Goal: Task Accomplishment & Management: Use online tool/utility

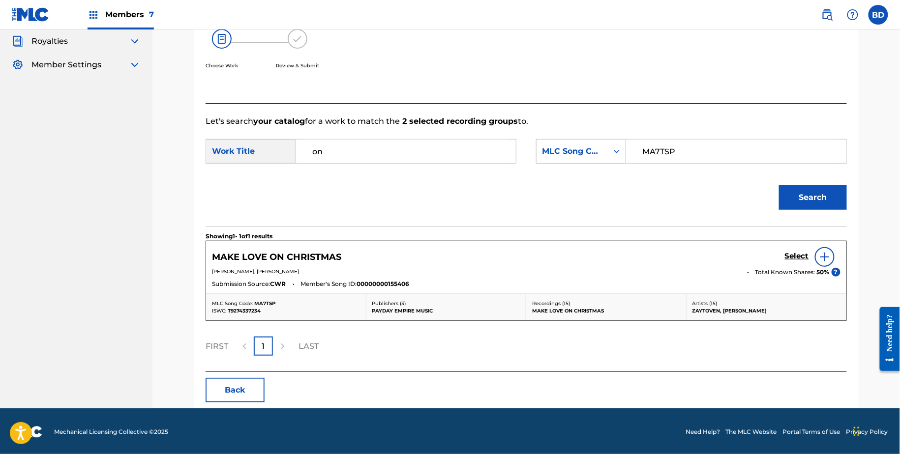
click at [806, 252] on h5 "Select" at bounding box center [797, 256] width 24 height 9
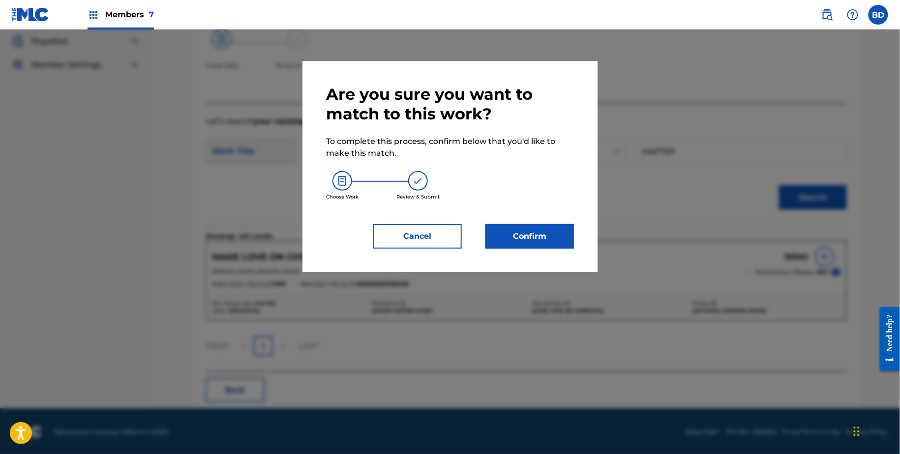
click at [537, 213] on div "Are you sure you want to match to this work? To complete this process, confirm …" at bounding box center [450, 167] width 248 height 164
click at [537, 248] on button "Confirm" at bounding box center [529, 236] width 89 height 25
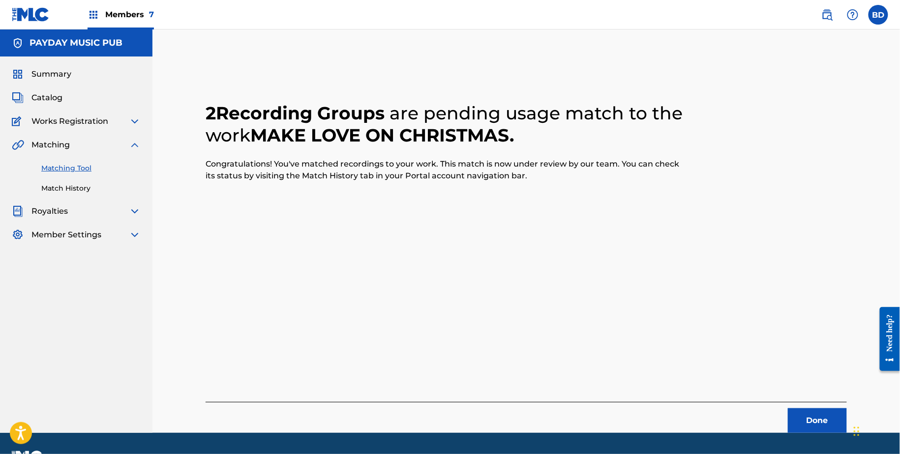
click at [92, 188] on link "Match History" at bounding box center [90, 188] width 99 height 10
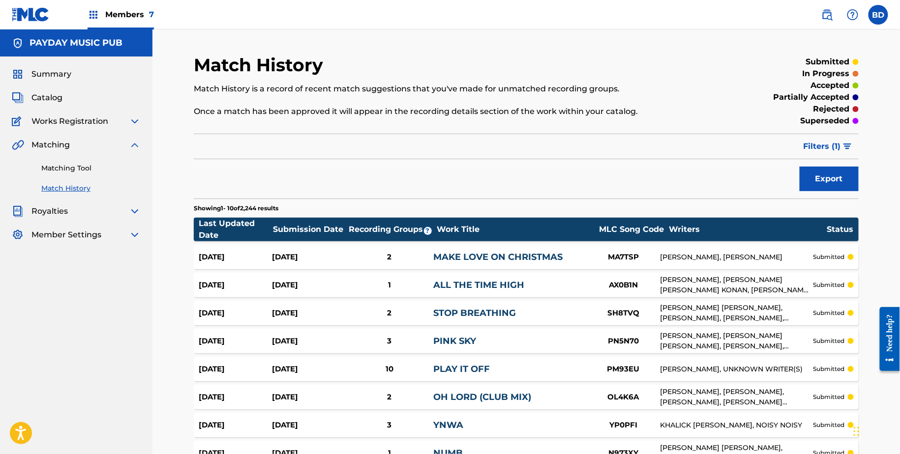
click at [503, 252] on link "MAKE LOVE ON CHRISTMAS" at bounding box center [497, 257] width 129 height 11
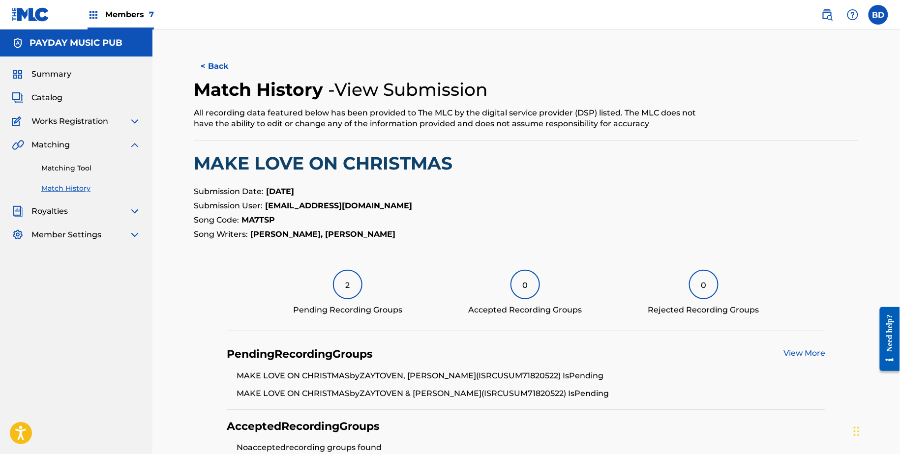
click at [75, 162] on div "Matching Tool Match History" at bounding box center [76, 172] width 129 height 43
click at [75, 166] on link "Matching Tool" at bounding box center [90, 168] width 99 height 10
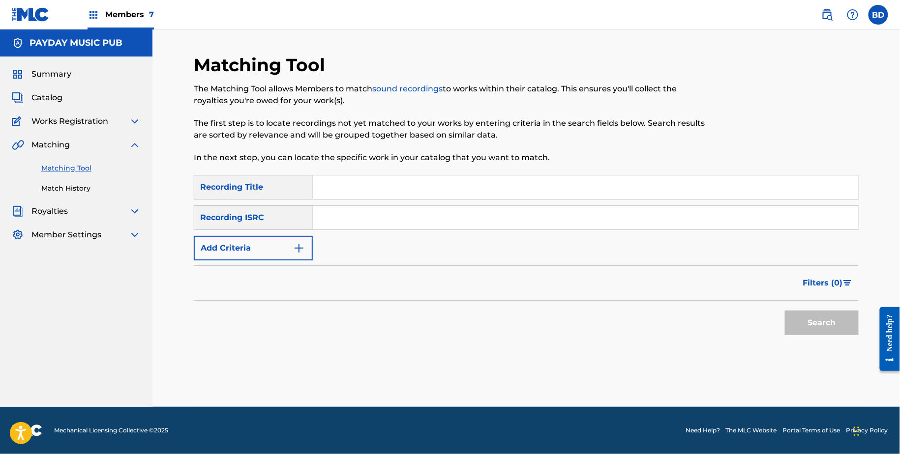
click at [478, 203] on div "SearchWithCriteriad65b7025-90d4-453f-a44e-c44157b252f8 Recording Title SearchWi…" at bounding box center [526, 218] width 665 height 86
click at [474, 224] on input "Search Form" at bounding box center [585, 218] width 545 height 24
paste input "USUM71810741"
type input "USUM71810741"
click at [785, 311] on button "Search" at bounding box center [822, 323] width 74 height 25
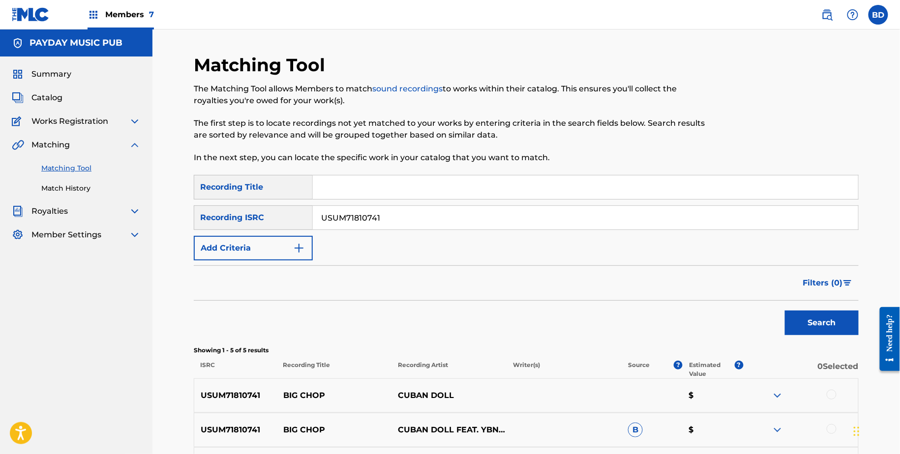
scroll to position [192, 0]
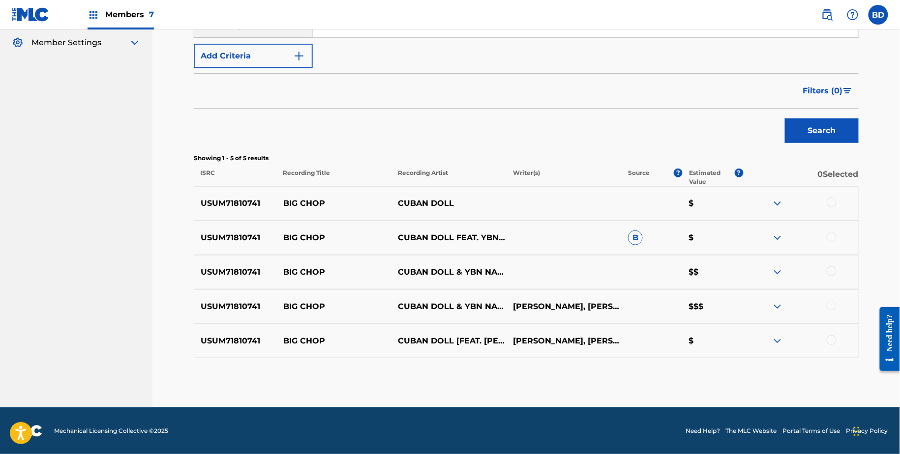
click at [777, 237] on img at bounding box center [778, 238] width 12 height 12
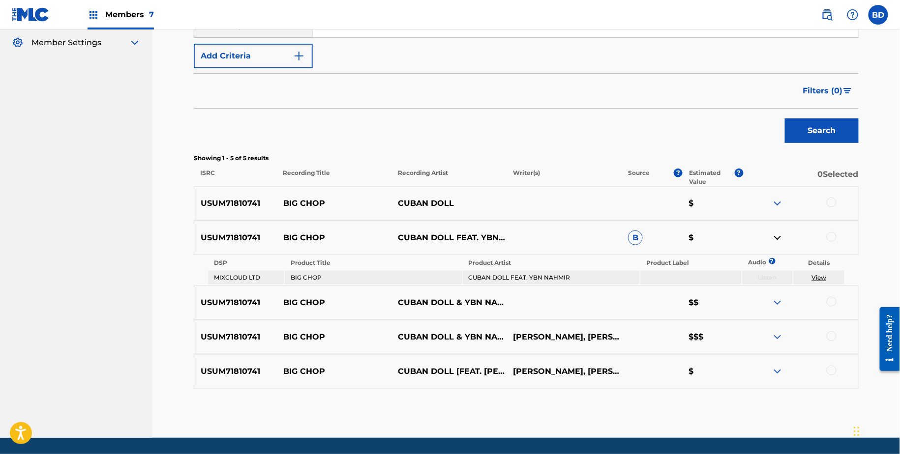
click at [301, 234] on p "BIG CHOP" at bounding box center [334, 238] width 115 height 12
copy p "BIG CHOP"
click at [487, 280] on td "CUBAN DOLL FEAT. YBN NAHMIR" at bounding box center [551, 278] width 177 height 14
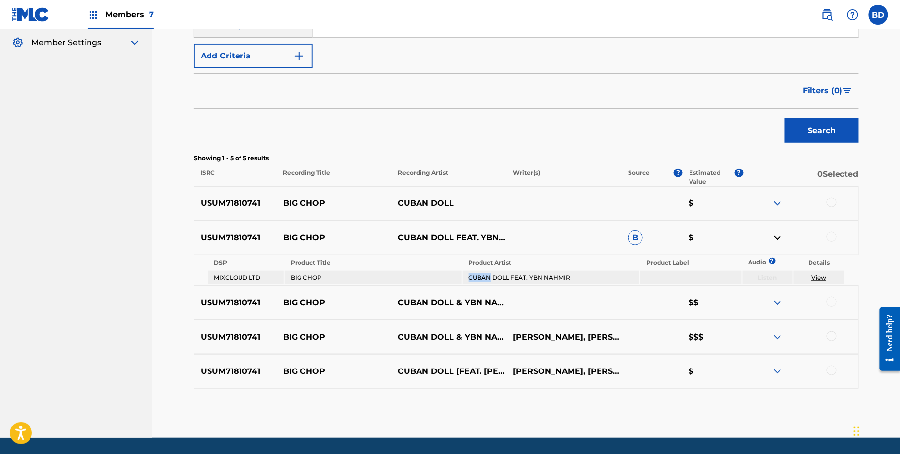
click at [487, 280] on td "CUBAN DOLL FEAT. YBN NAHMIR" at bounding box center [551, 278] width 177 height 14
copy td "CUBAN DOLL FEAT. YBN NAHMIR"
click at [830, 241] on div at bounding box center [832, 237] width 10 height 10
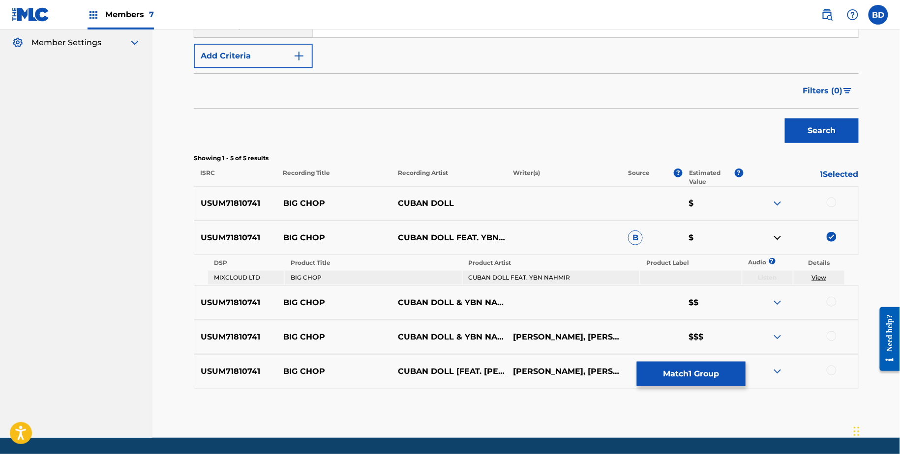
click at [819, 274] on link "View" at bounding box center [819, 277] width 15 height 7
click at [684, 379] on button "Match 1 Group" at bounding box center [691, 374] width 109 height 25
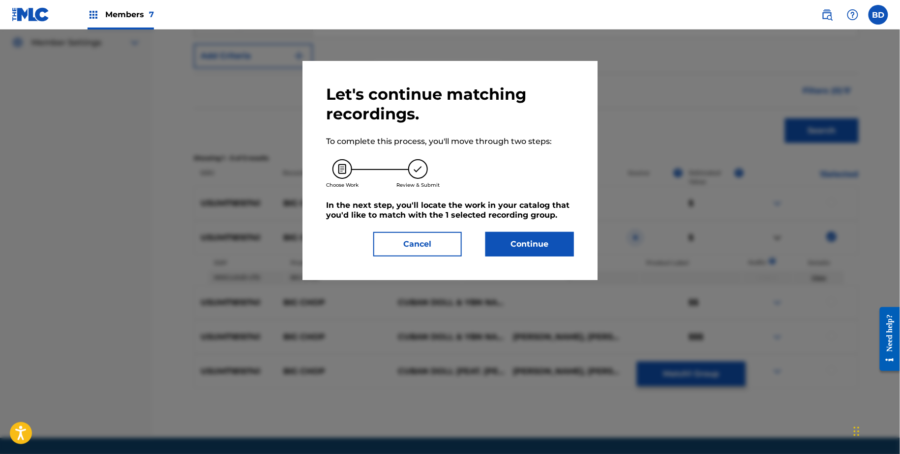
click at [526, 218] on h5 "In the next step, you'll locate the work in your catalog that you'd like to mat…" at bounding box center [450, 211] width 248 height 20
click at [526, 254] on button "Continue" at bounding box center [529, 244] width 89 height 25
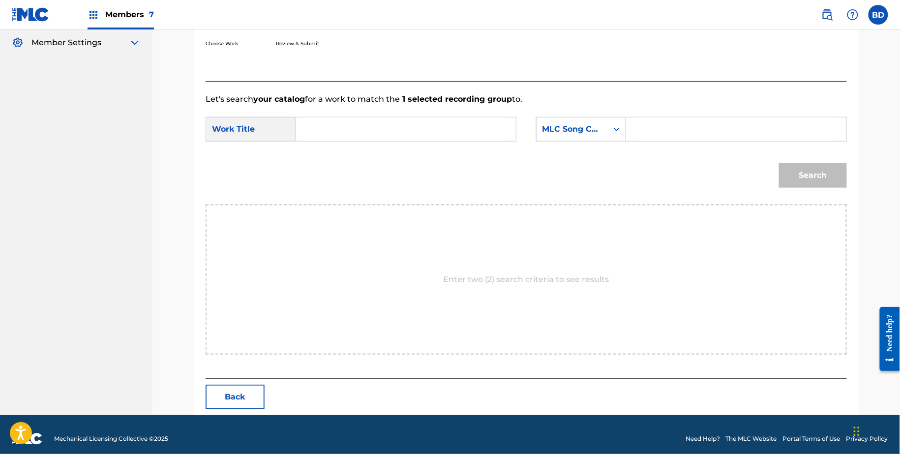
click at [659, 124] on input "Search Form" at bounding box center [737, 130] width 204 height 24
paste input "BA5OHO"
type input "BA5OHO"
click at [402, 134] on input "Search Form" at bounding box center [406, 130] width 204 height 24
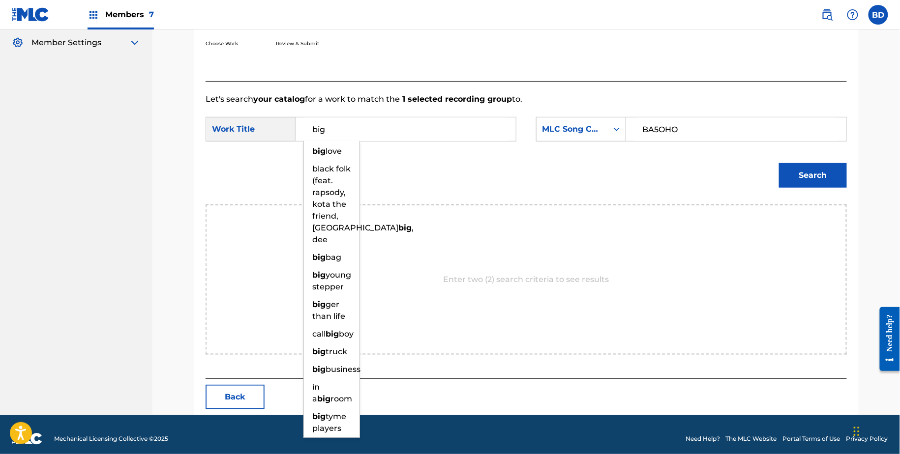
type input "big"
click at [803, 179] on button "Search" at bounding box center [813, 175] width 68 height 25
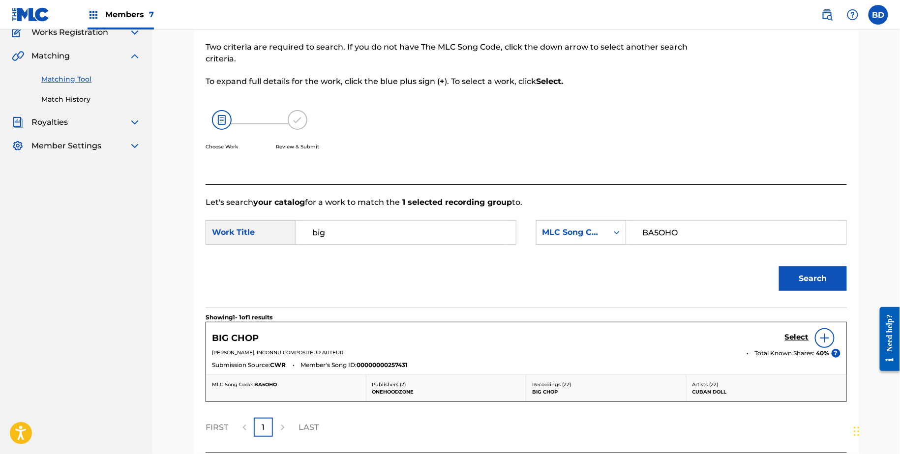
scroll to position [170, 0]
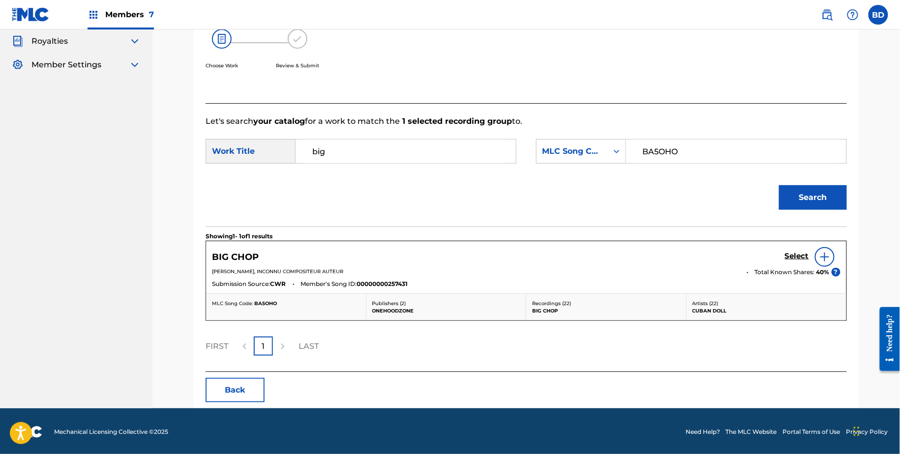
click at [796, 252] on h5 "Select" at bounding box center [797, 256] width 24 height 9
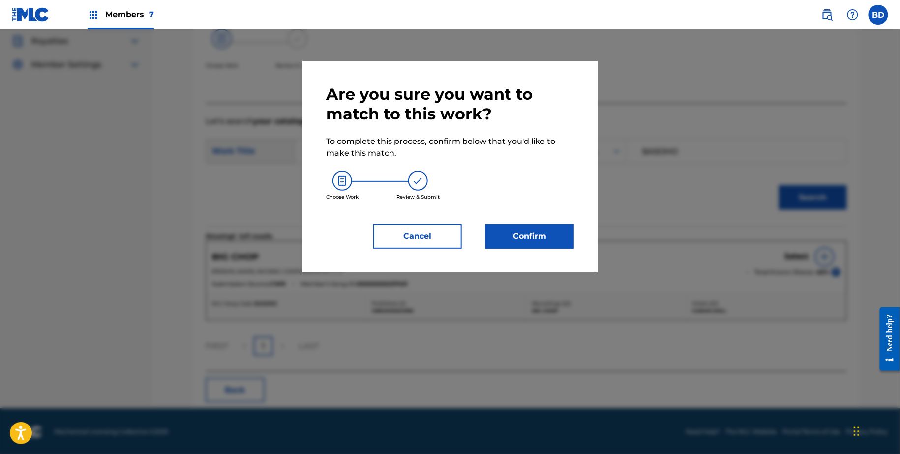
drag, startPoint x: 559, startPoint y: 251, endPoint x: 558, endPoint y: 244, distance: 6.4
click at [559, 250] on div "Are you sure you want to match to this work? To complete this process, confirm …" at bounding box center [450, 167] width 295 height 212
click at [553, 230] on button "Confirm" at bounding box center [529, 236] width 89 height 25
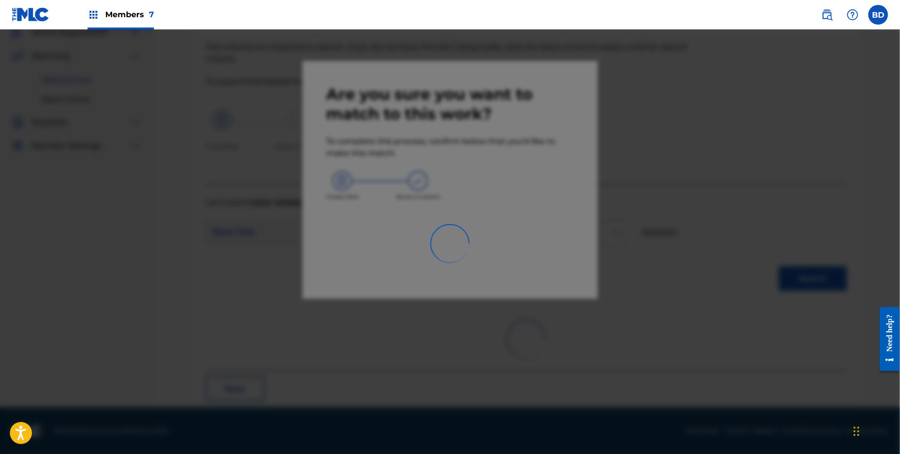
scroll to position [26, 0]
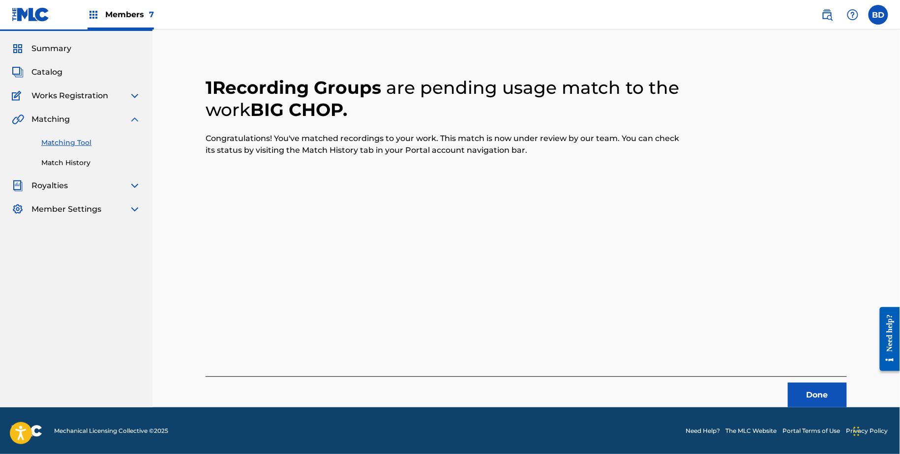
click at [68, 169] on div "Summary Catalog Works Registration Claiming Tool Individual Registration Tool B…" at bounding box center [76, 129] width 152 height 196
click at [65, 155] on div "Matching Tool Match History" at bounding box center [76, 146] width 129 height 43
click at [61, 159] on link "Match History" at bounding box center [90, 163] width 99 height 10
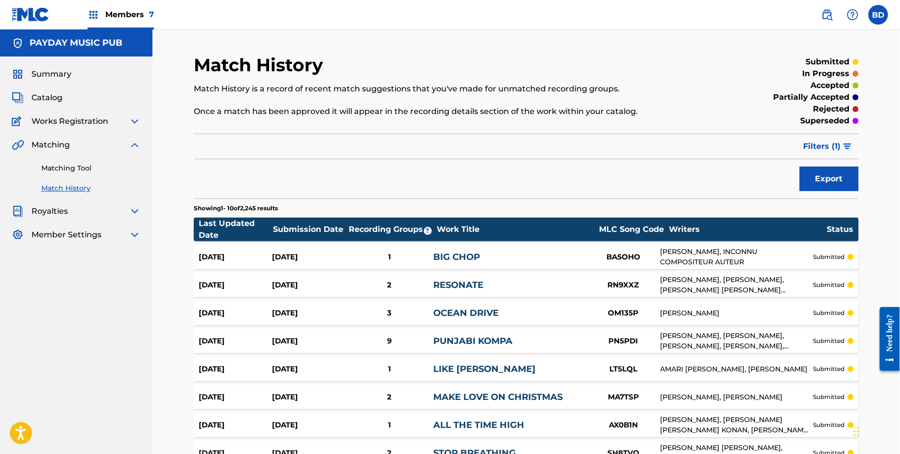
click at [278, 244] on section "Last Updated Date Submission Date Recording Groups ? Work Title MLC Song Code W…" at bounding box center [526, 367] width 665 height 309
click at [280, 254] on div "Aug 27, 2025" at bounding box center [308, 257] width 73 height 11
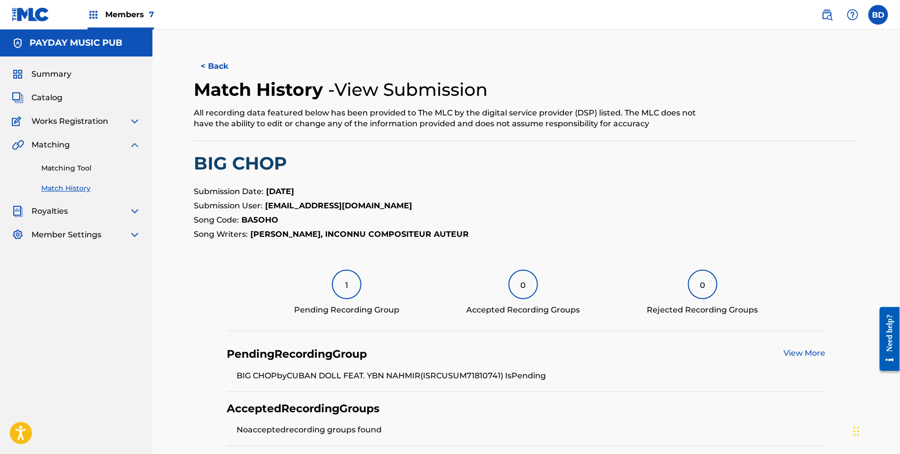
click at [83, 165] on link "Matching Tool" at bounding box center [90, 168] width 99 height 10
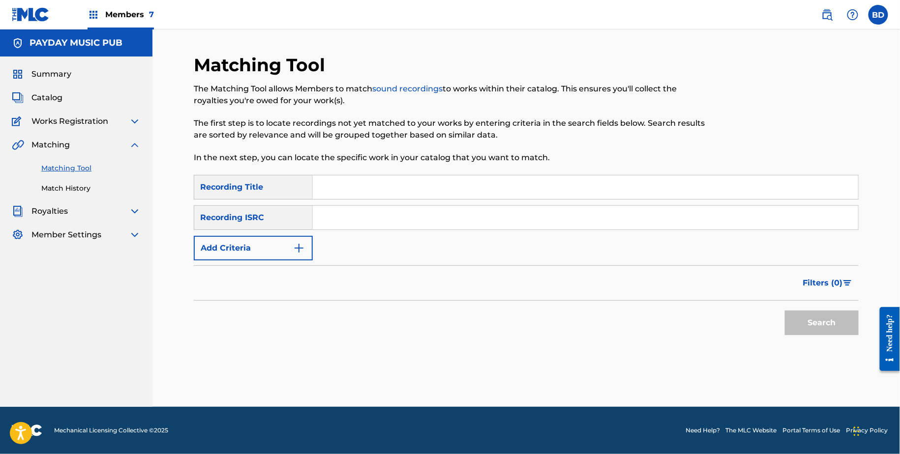
click at [375, 213] on input "Search Form" at bounding box center [585, 218] width 545 height 24
paste input "USUM71804194"
click at [785, 311] on button "Search" at bounding box center [822, 323] width 74 height 25
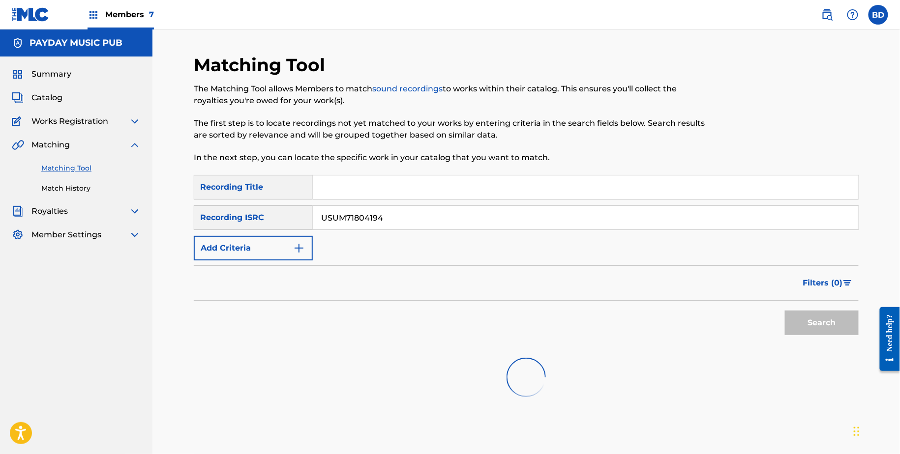
scroll to position [227, 0]
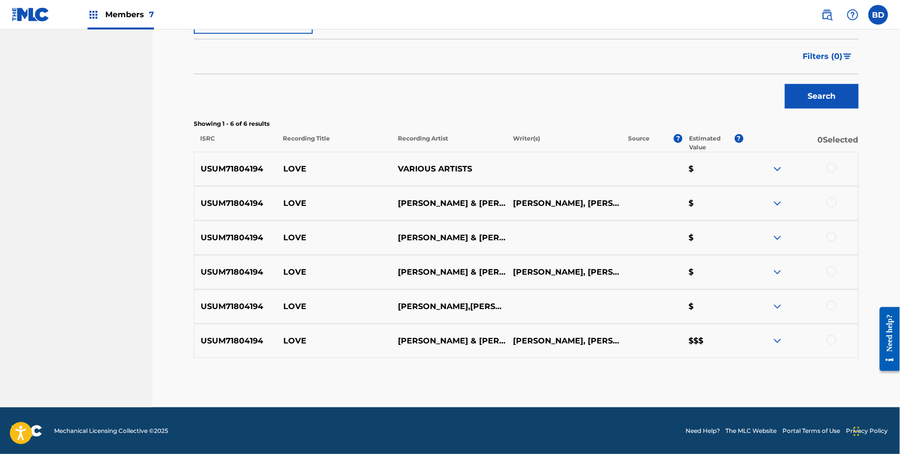
click at [290, 169] on p "LOVE" at bounding box center [334, 169] width 115 height 12
copy p "LOVE"
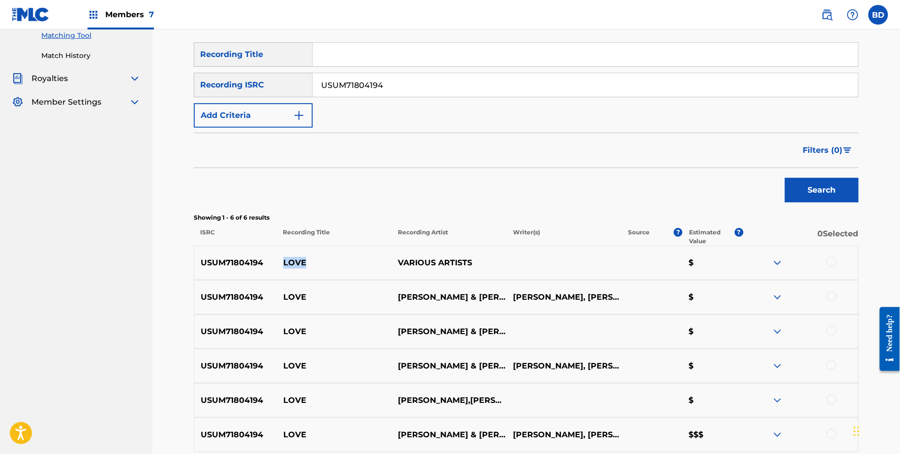
scroll to position [114, 0]
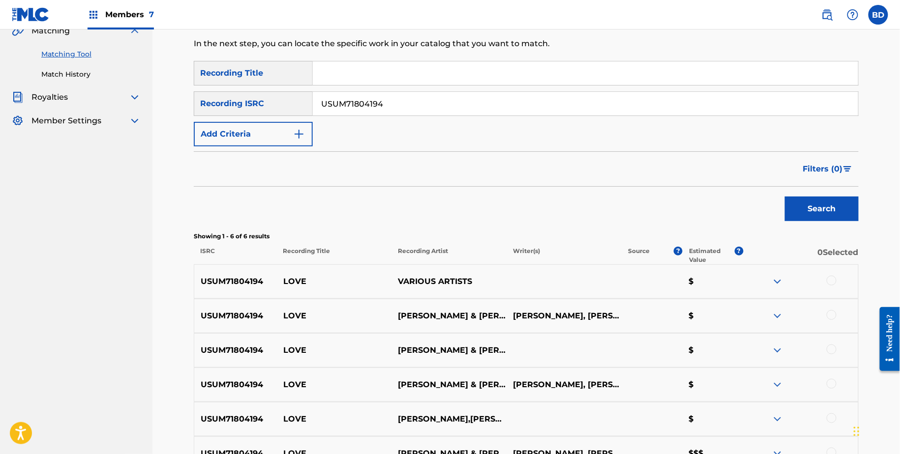
click at [336, 109] on input "USUM71804194" at bounding box center [585, 104] width 545 height 24
paste input "G1240935"
click at [785, 197] on button "Search" at bounding box center [822, 209] width 74 height 25
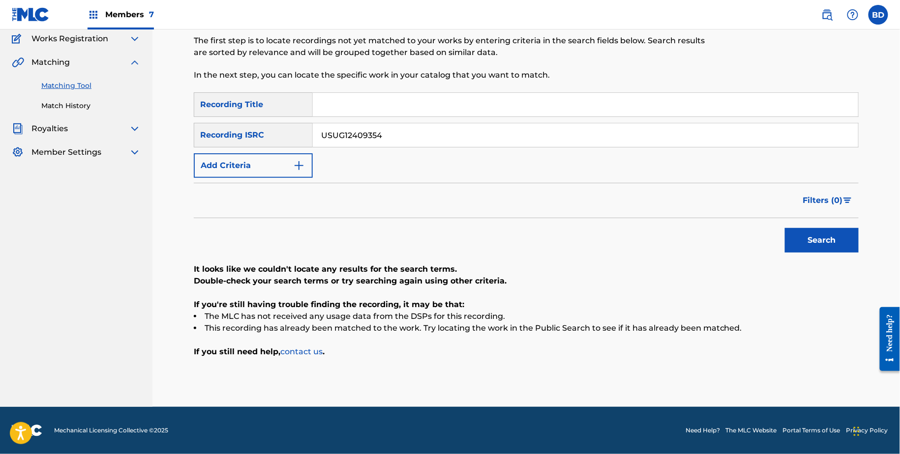
scroll to position [82, 0]
click at [361, 125] on input "USUG12409354" at bounding box center [585, 136] width 545 height 24
paste input "7285"
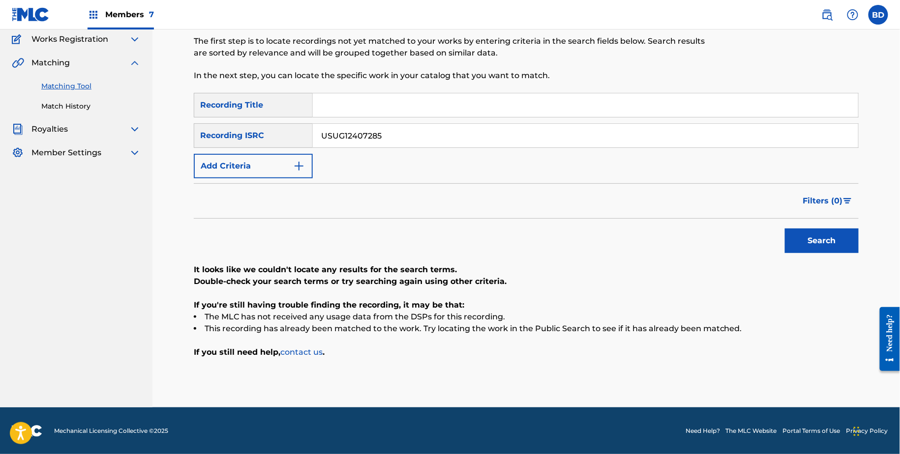
click at [785, 229] on button "Search" at bounding box center [822, 241] width 74 height 25
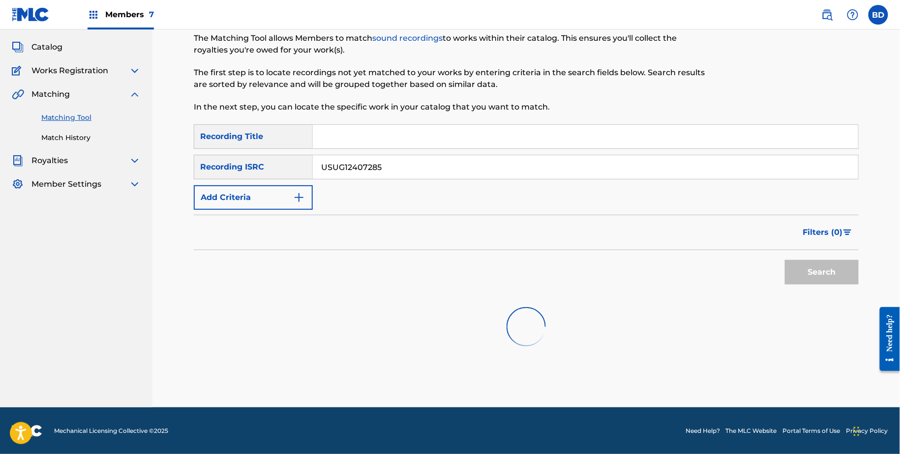
scroll to position [55, 0]
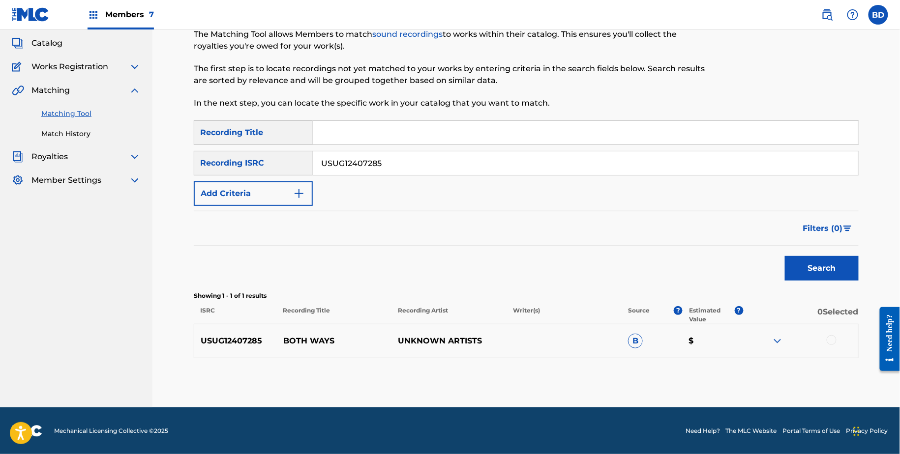
click at [306, 347] on div "USUG12407285 BOTH WAYS UNKNOWN ARTISTS B $" at bounding box center [526, 341] width 665 height 34
copy p "BOTH WAYS"
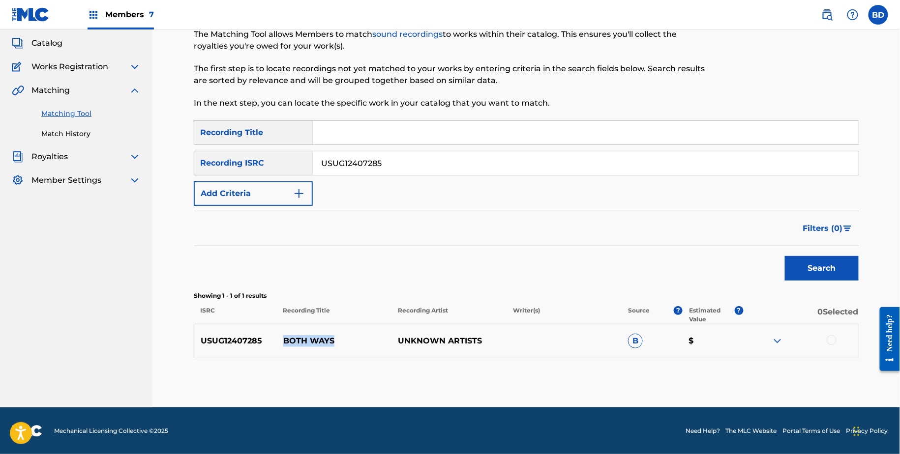
click at [783, 338] on img at bounding box center [778, 341] width 12 height 12
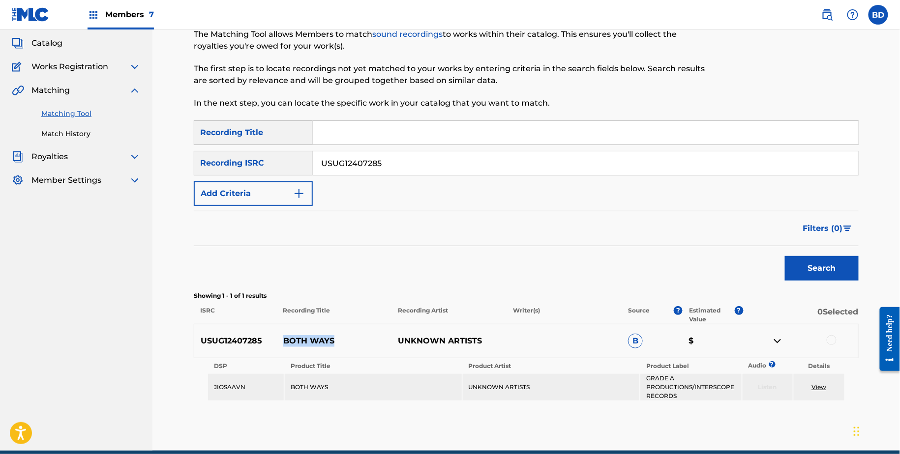
click at [346, 173] on input "USUG12407285" at bounding box center [585, 163] width 545 height 24
paste input "4799"
type input "USUG12404799"
click at [785, 256] on button "Search" at bounding box center [822, 268] width 74 height 25
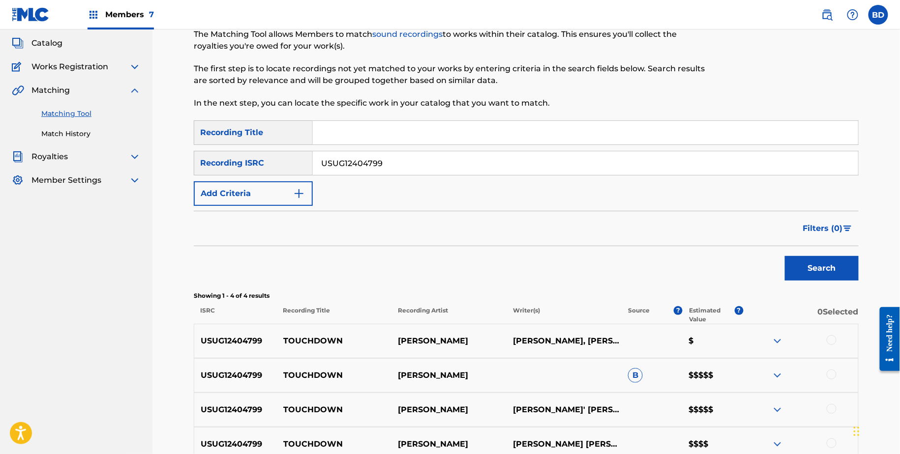
scroll to position [158, 0]
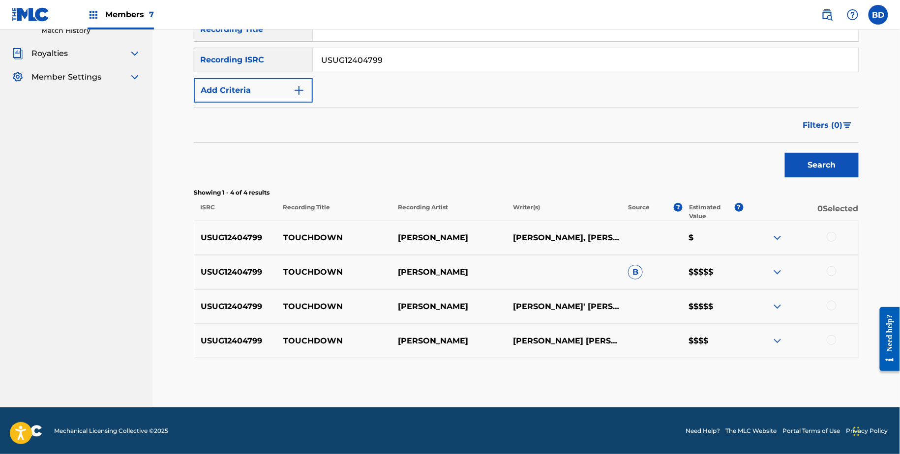
click at [325, 267] on p "TOUCHDOWN" at bounding box center [334, 273] width 115 height 12
copy p "TOUCHDOWN"
click at [774, 273] on img at bounding box center [778, 273] width 12 height 12
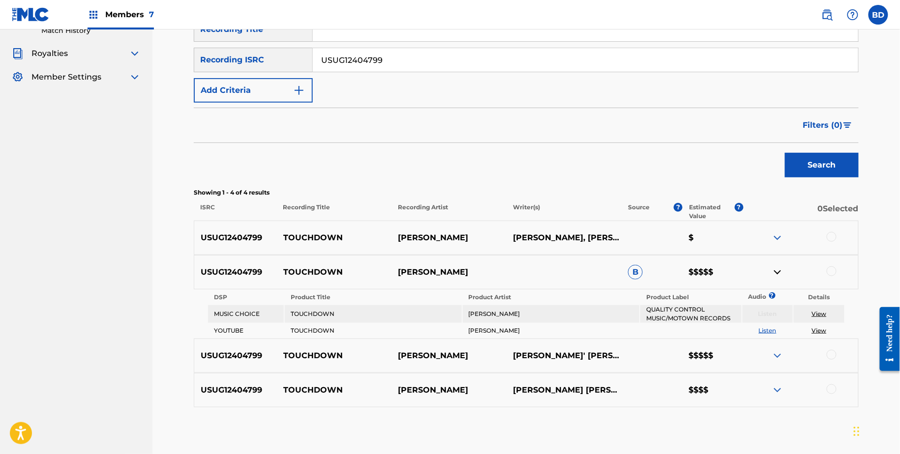
click at [831, 268] on div at bounding box center [832, 272] width 10 height 10
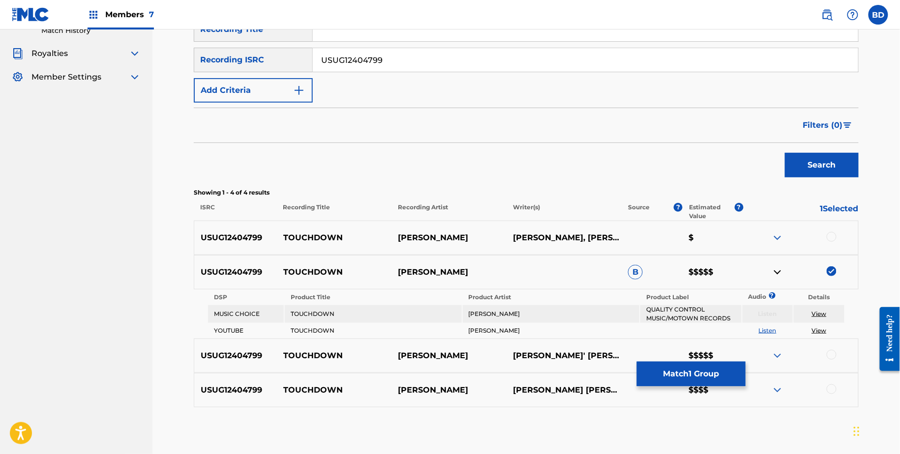
click at [695, 371] on button "Match 1 Group" at bounding box center [691, 374] width 109 height 25
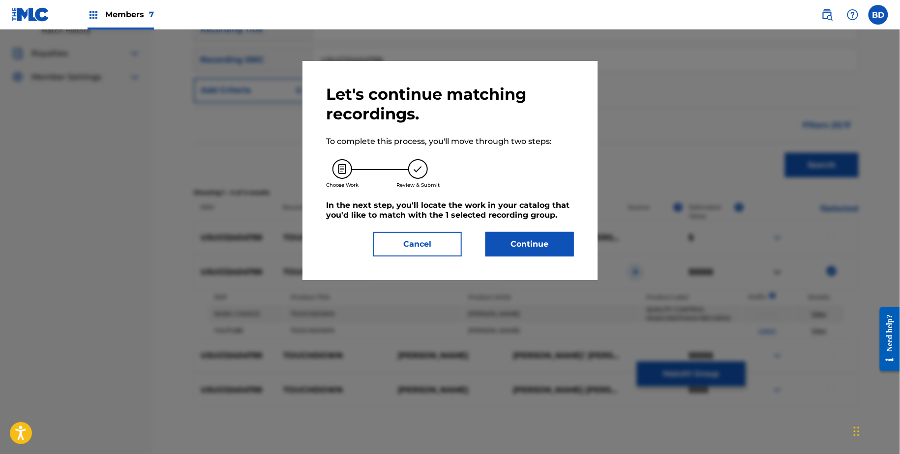
click at [512, 223] on div "Let's continue matching recordings. To complete this process, you'll move throu…" at bounding box center [450, 171] width 248 height 172
click at [516, 255] on button "Continue" at bounding box center [529, 244] width 89 height 25
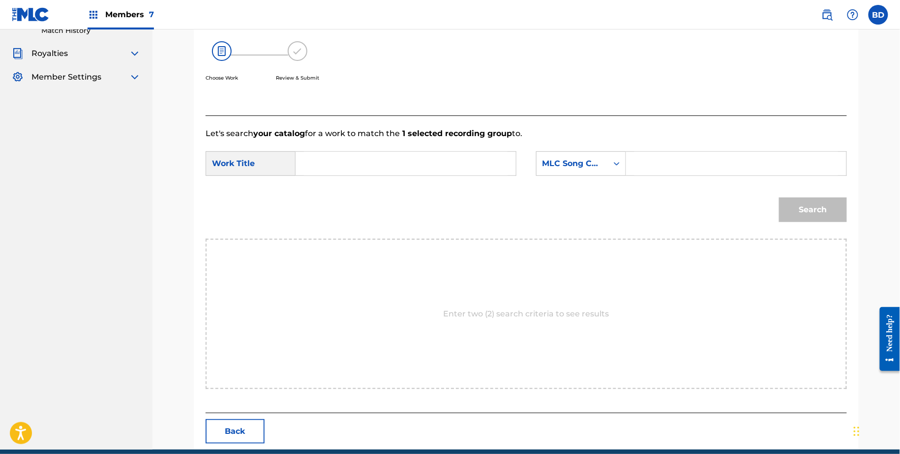
click at [674, 161] on input "Search Form" at bounding box center [737, 164] width 204 height 24
paste input "TX0LA5"
type input "TX0LA5"
click at [402, 176] on div "SearchWithCriteriabe4a8226-81be-43cc-b54b-d8523dcca7a8 Work Title SearchWithCri…" at bounding box center [526, 166] width 641 height 30
click at [383, 132] on p "Let's search your catalog for a work to match the 1 selected recording group to." at bounding box center [526, 134] width 641 height 12
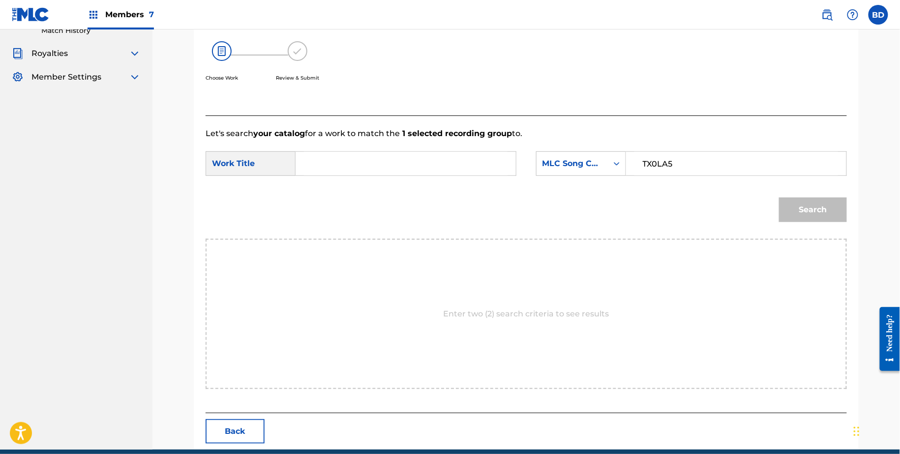
click at [384, 158] on input "Search Form" at bounding box center [406, 164] width 204 height 24
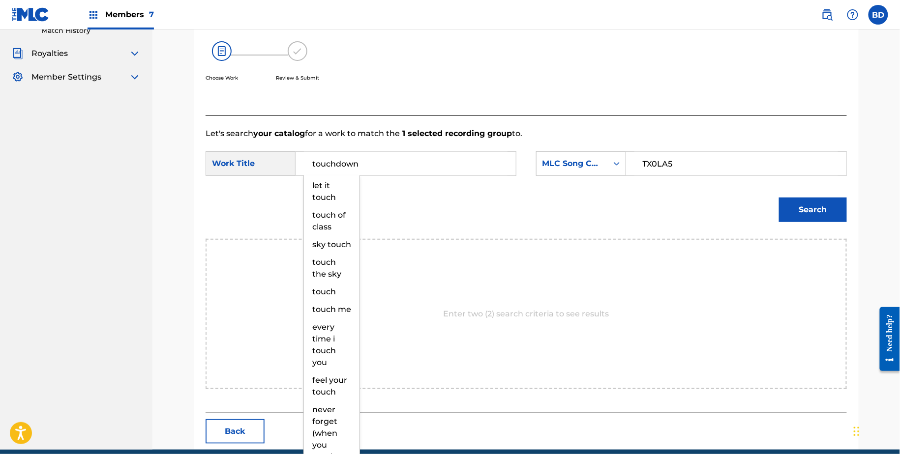
type input "touchdown"
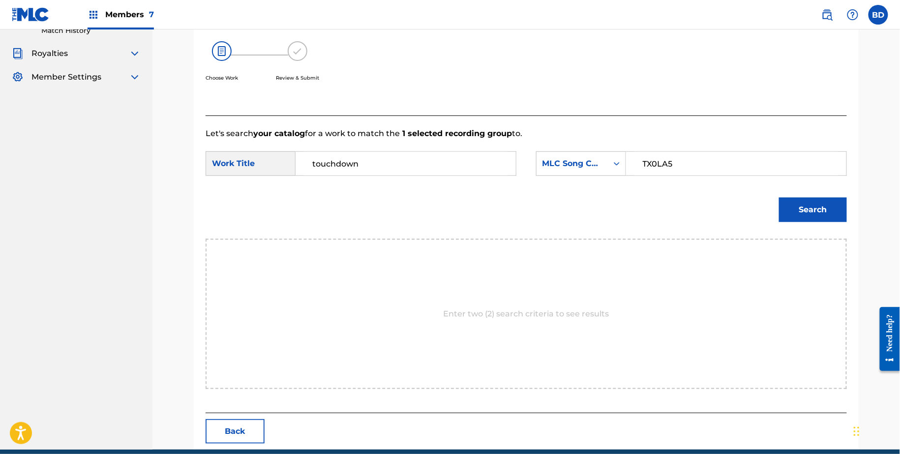
click at [823, 209] on button "Search" at bounding box center [813, 210] width 68 height 25
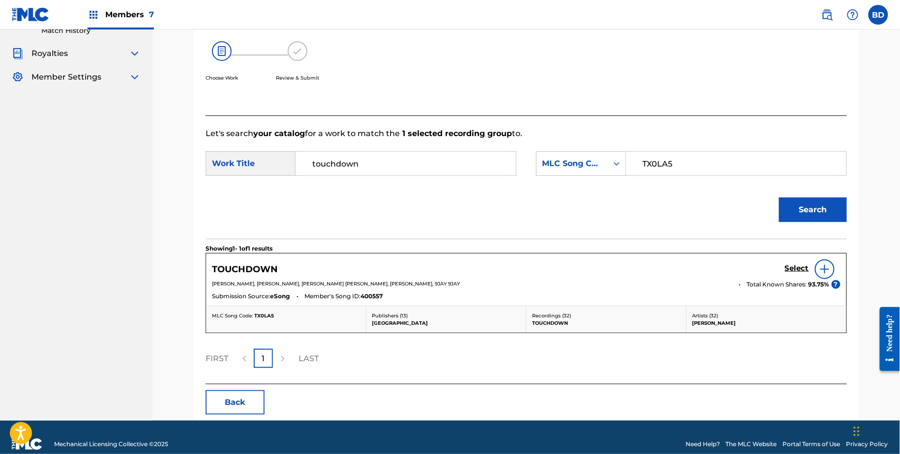
click at [799, 270] on h5 "Select" at bounding box center [797, 268] width 24 height 9
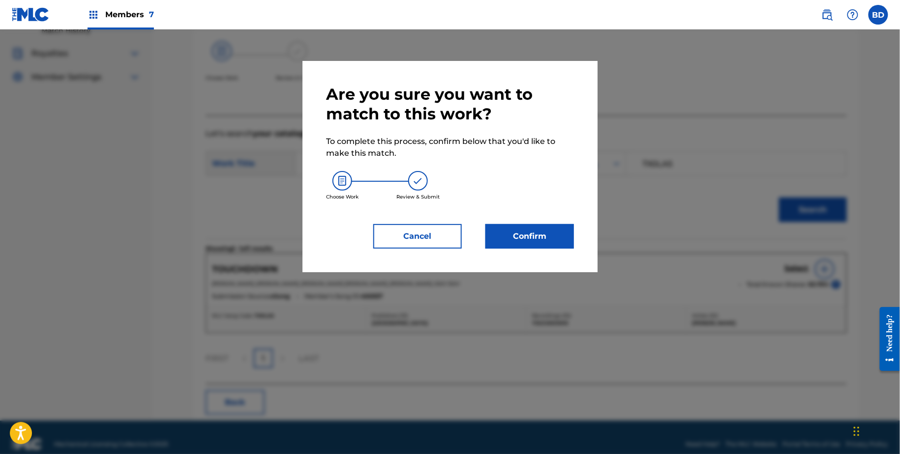
click at [571, 250] on div "Are you sure you want to match to this work? To complete this process, confirm …" at bounding box center [450, 167] width 295 height 212
click at [563, 246] on button "Confirm" at bounding box center [529, 236] width 89 height 25
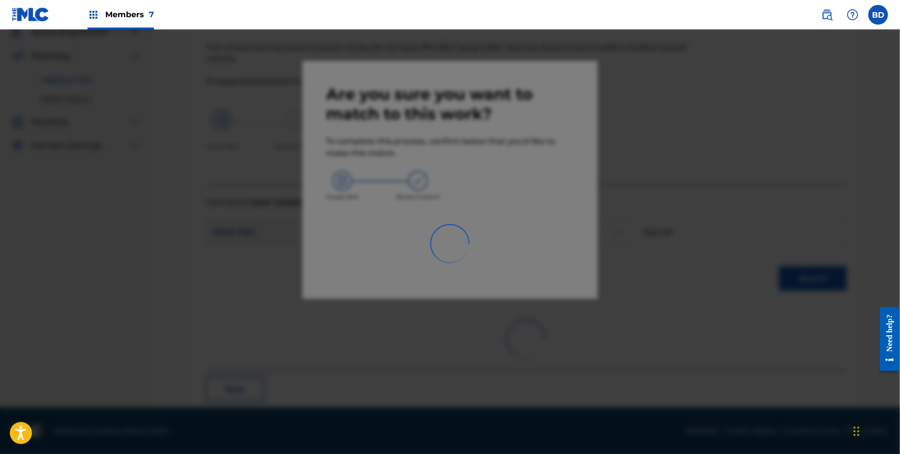
scroll to position [0, 0]
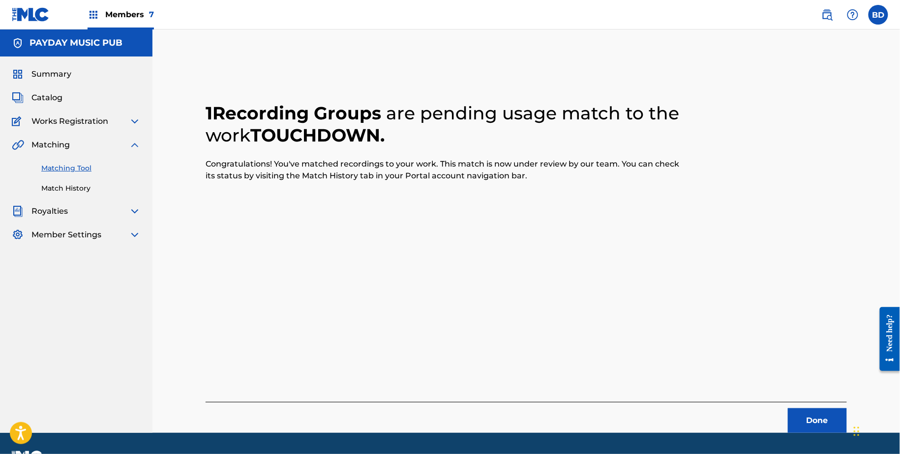
click at [60, 190] on link "Match History" at bounding box center [90, 188] width 99 height 10
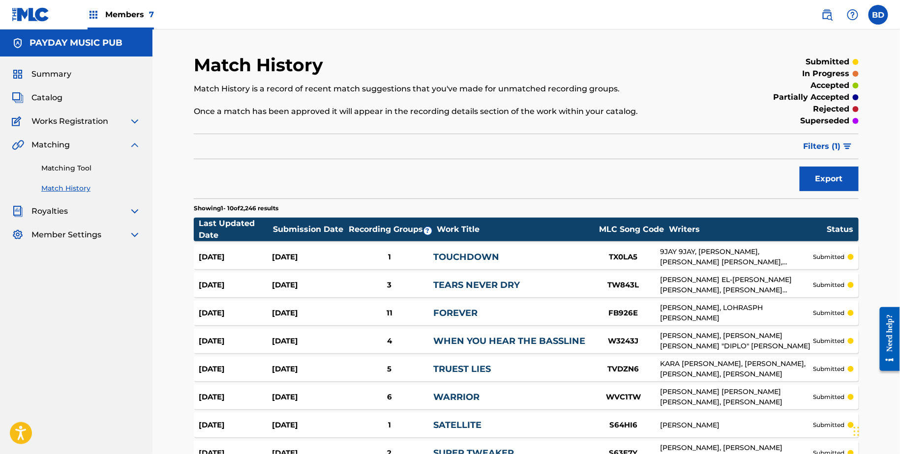
click at [436, 252] on link "TOUCHDOWN" at bounding box center [466, 257] width 66 height 11
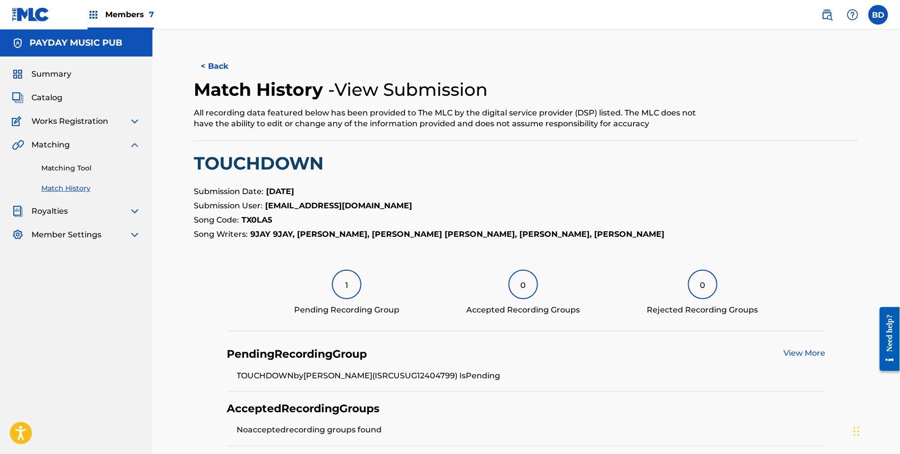
click at [134, 168] on link "Matching Tool" at bounding box center [90, 168] width 99 height 10
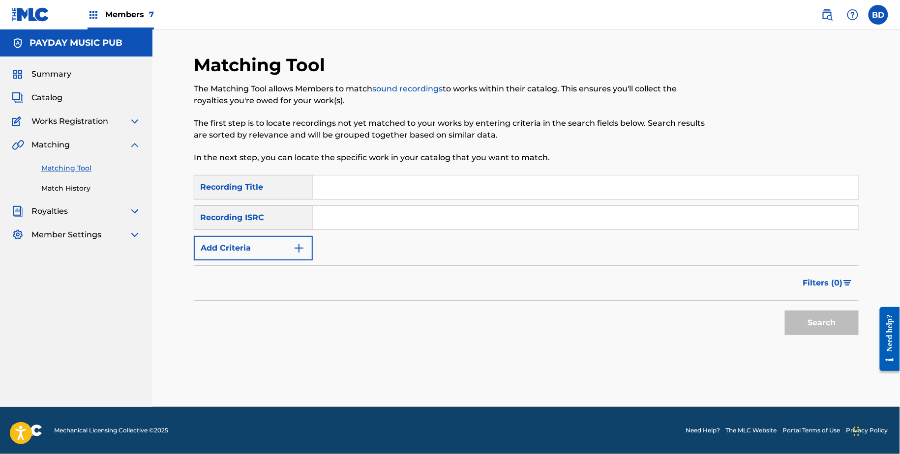
click at [375, 220] on input "Search Form" at bounding box center [585, 218] width 545 height 24
paste input "USUG12402956"
type input "USUG12402956"
click at [785, 311] on button "Search" at bounding box center [822, 323] width 74 height 25
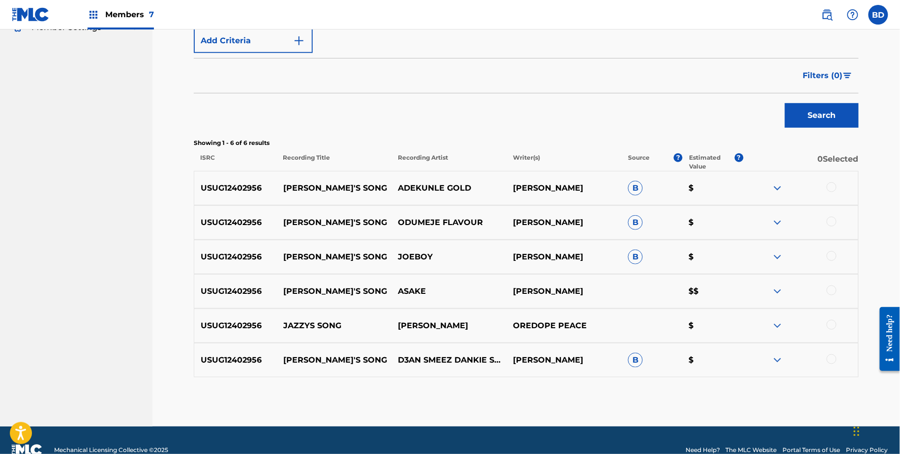
scroll to position [227, 0]
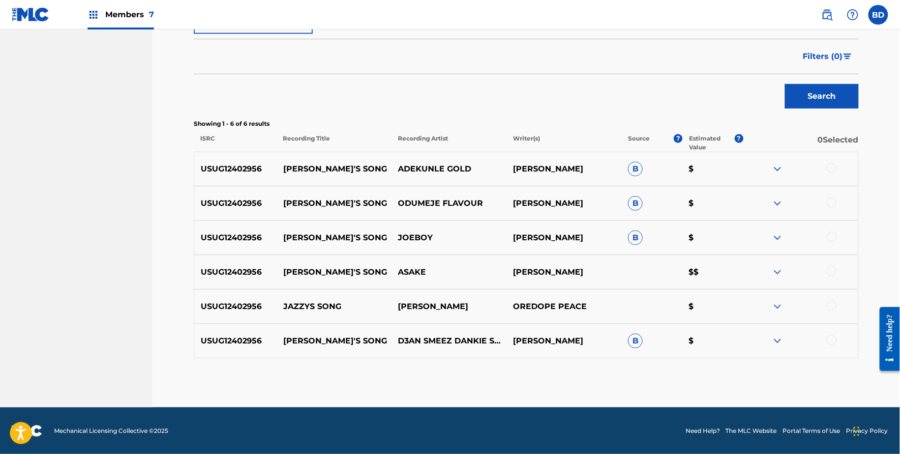
click at [776, 339] on img at bounding box center [778, 341] width 12 height 12
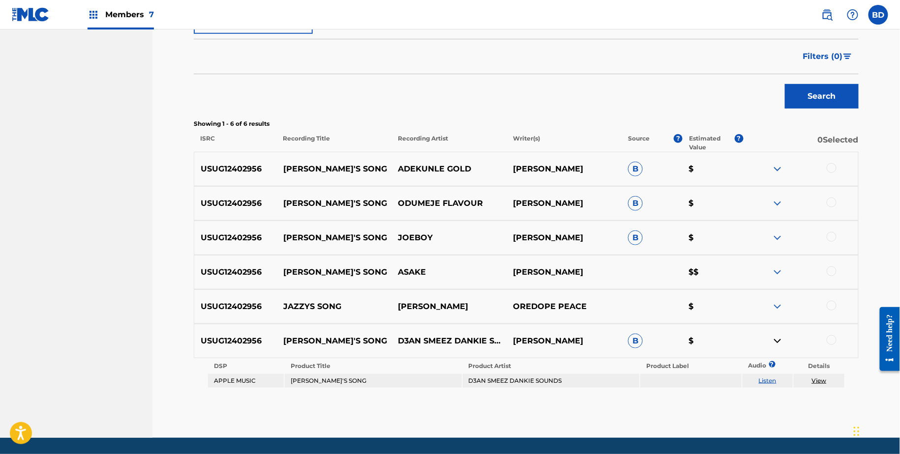
click at [775, 230] on div "USUG12402956 JAZZY'S SONG JOEBOY AYRA STARR B $" at bounding box center [526, 238] width 665 height 34
click at [775, 235] on img at bounding box center [778, 238] width 12 height 12
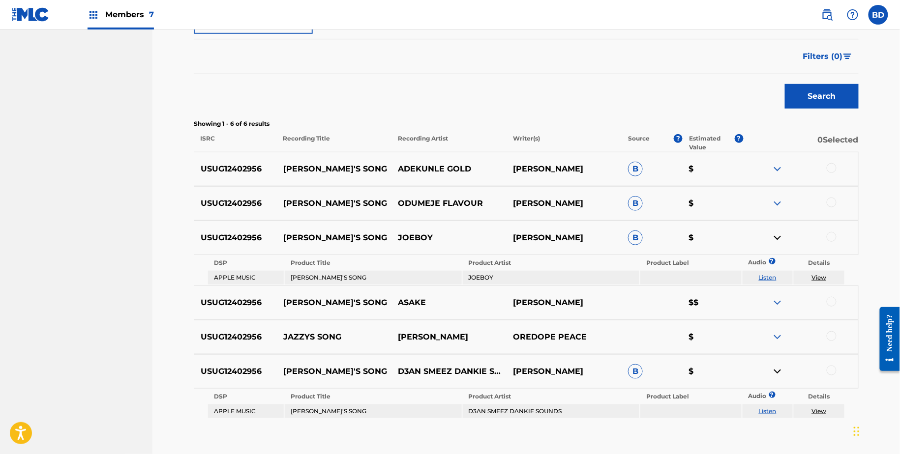
click at [775, 198] on img at bounding box center [778, 204] width 12 height 12
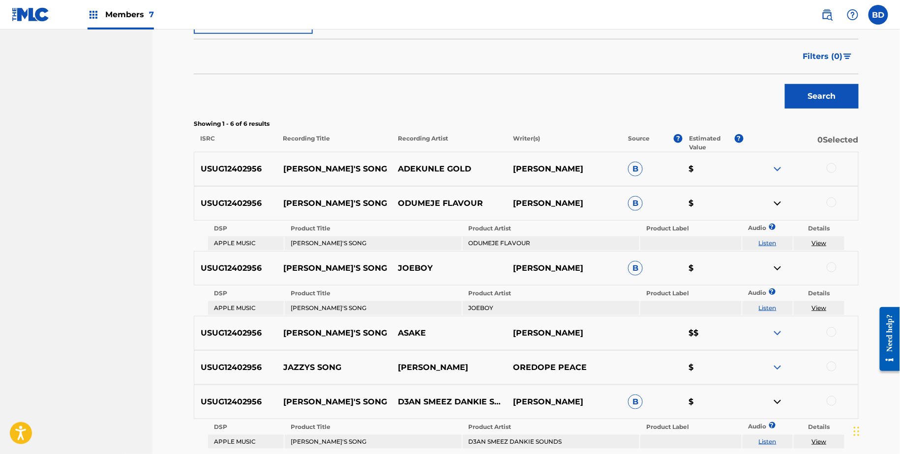
click at [775, 173] on img at bounding box center [778, 169] width 12 height 12
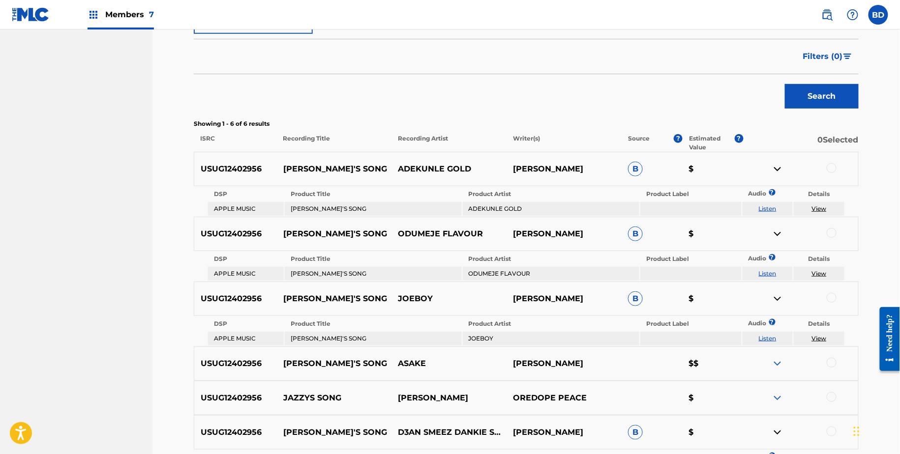
click at [314, 165] on p "JAZZY'S SONG" at bounding box center [334, 169] width 115 height 12
copy p "JAZZY'S SONG"
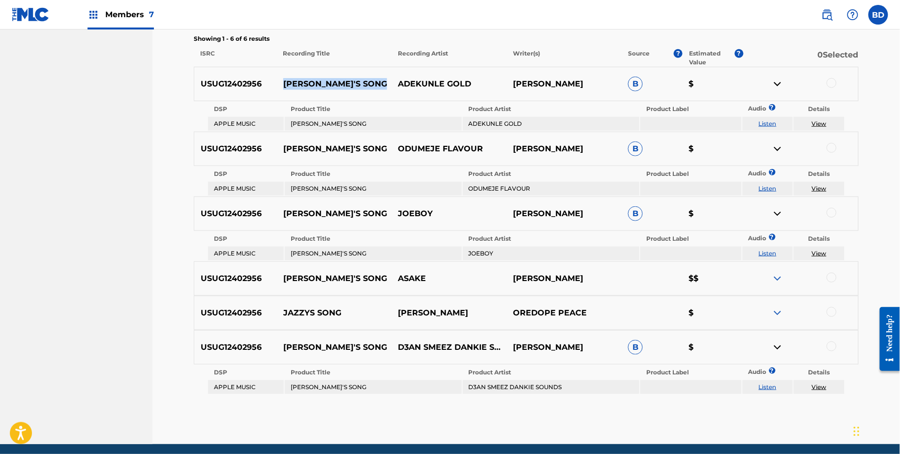
scroll to position [303, 0]
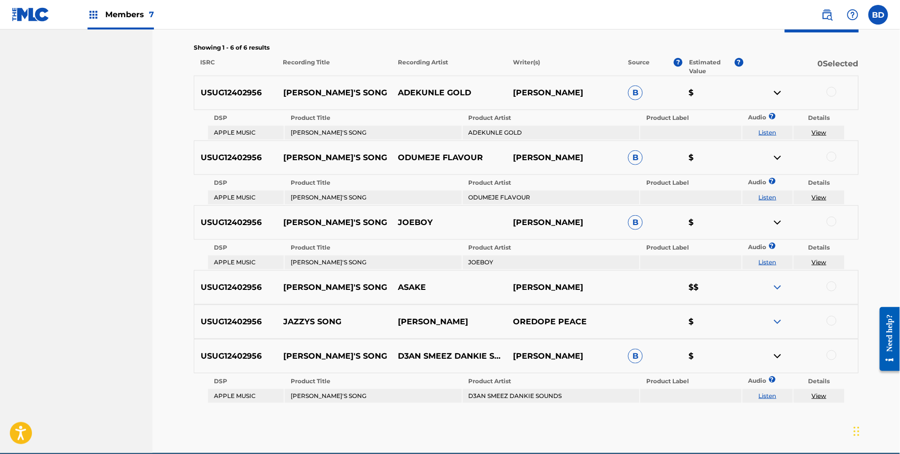
click at [487, 130] on td "ADEKUNLE GOLD" at bounding box center [551, 133] width 177 height 14
copy td "ADEKUNLE GOLD"
click at [481, 198] on td "ODUMEJE FLAVOUR" at bounding box center [551, 198] width 177 height 14
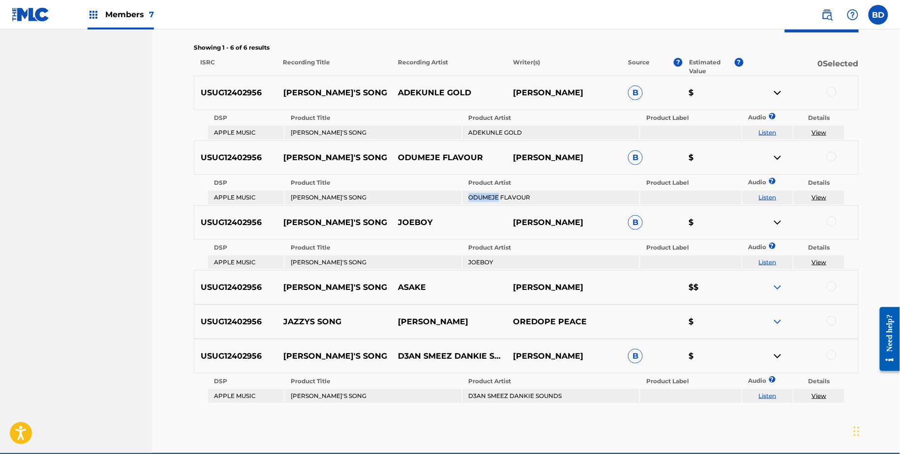
click at [481, 198] on td "ODUMEJE FLAVOUR" at bounding box center [551, 198] width 177 height 14
copy td "ODUMEJE FLAVOUR"
click at [475, 257] on td "JOEBOY" at bounding box center [551, 263] width 177 height 14
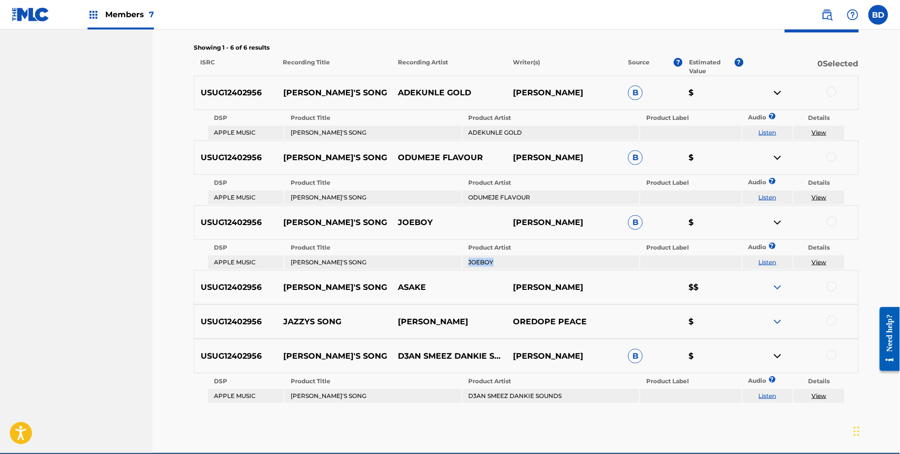
copy td "JOEBOY"
click at [505, 395] on td "D3AN SMEEZ DANKIE SOUNDS" at bounding box center [551, 397] width 177 height 14
copy td "D3AN SMEEZ DANKIE SOUNDS"
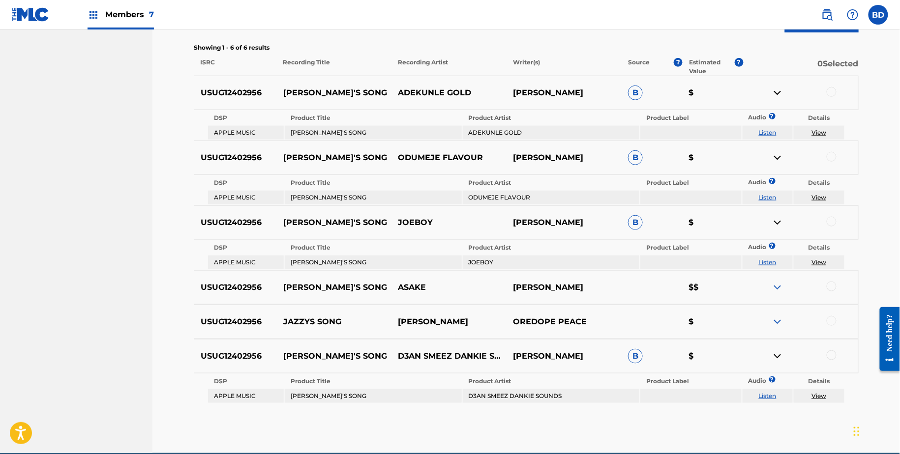
click at [831, 91] on div at bounding box center [832, 92] width 10 height 10
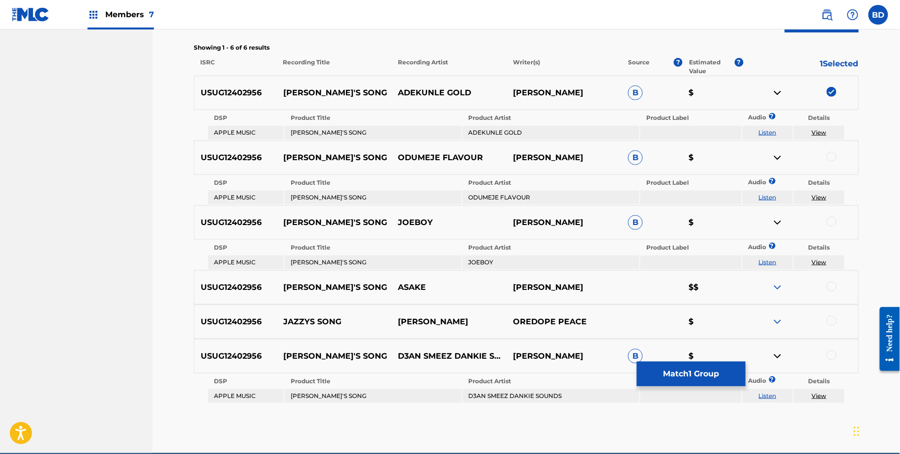
click at [773, 91] on img at bounding box center [778, 93] width 12 height 12
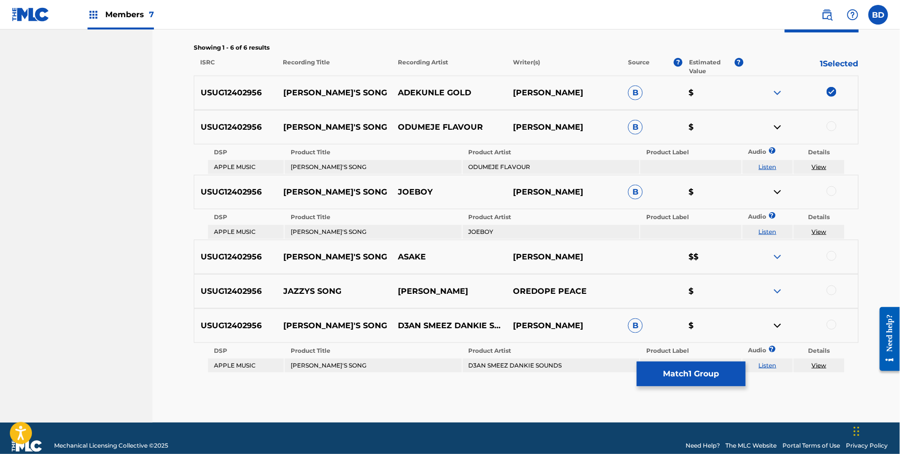
click at [830, 130] on div at bounding box center [800, 127] width 115 height 12
click at [830, 121] on div at bounding box center [832, 126] width 10 height 10
click at [779, 121] on img at bounding box center [778, 127] width 12 height 12
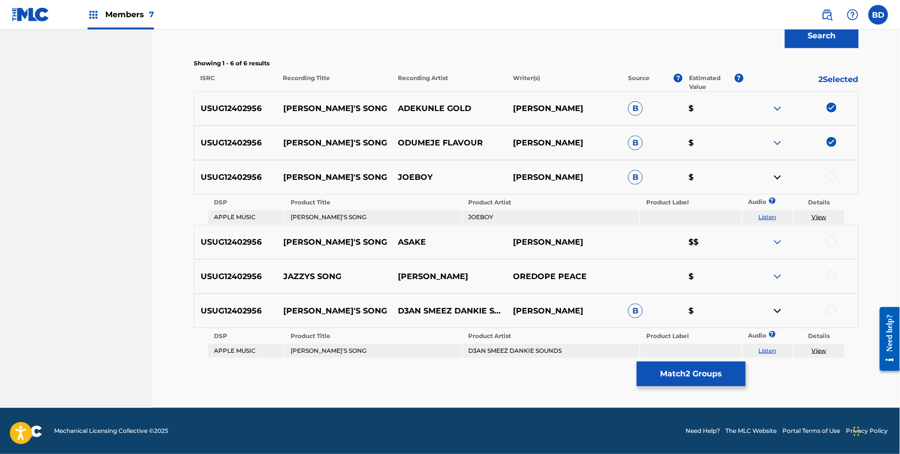
click at [841, 179] on div at bounding box center [800, 178] width 115 height 12
click at [835, 178] on div at bounding box center [832, 177] width 10 height 10
click at [776, 177] on img at bounding box center [778, 178] width 12 height 12
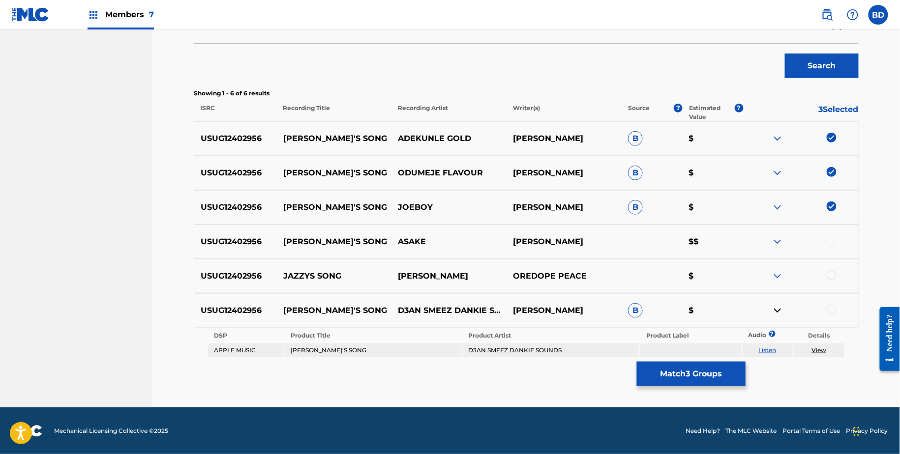
click at [820, 352] on link "View" at bounding box center [819, 350] width 15 height 7
click at [830, 307] on div at bounding box center [832, 310] width 10 height 10
click at [661, 377] on button "Match 4 Groups" at bounding box center [691, 374] width 109 height 25
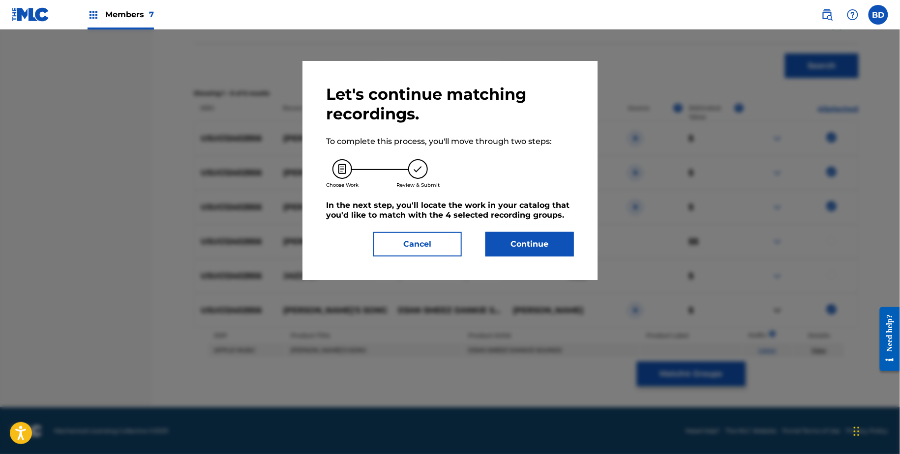
click at [431, 235] on button "Cancel" at bounding box center [417, 244] width 89 height 25
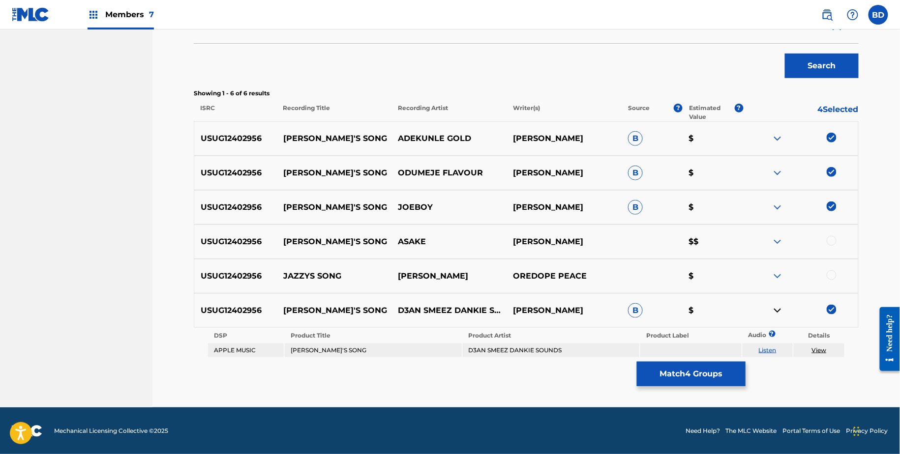
click at [641, 382] on button "Match 4 Groups" at bounding box center [691, 374] width 109 height 25
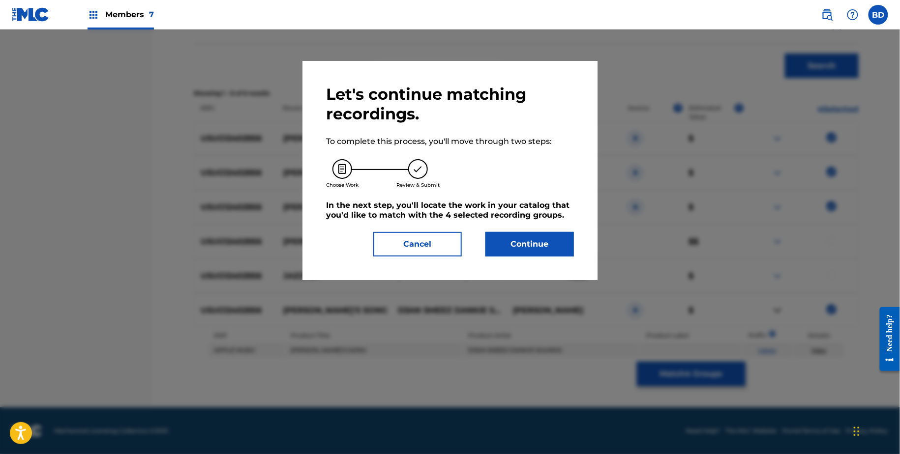
click at [536, 247] on button "Continue" at bounding box center [529, 244] width 89 height 25
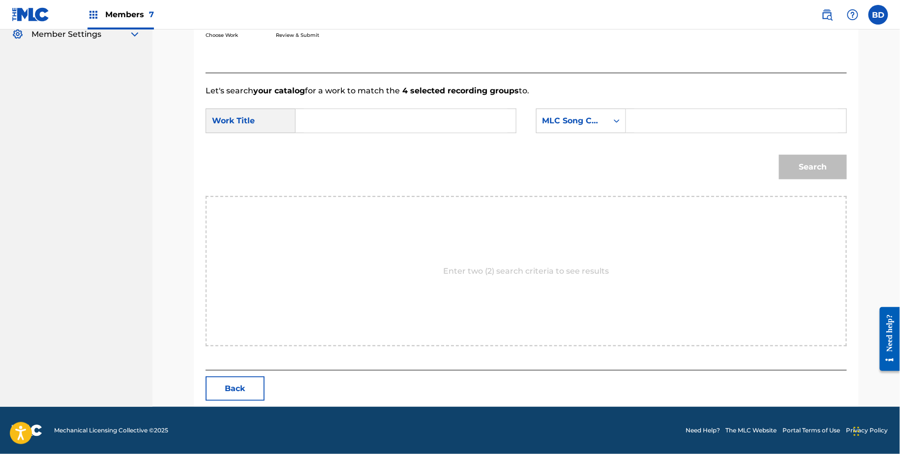
scroll to position [200, 0]
click at [636, 119] on input "Search Form" at bounding box center [737, 122] width 204 height 24
paste input "JC6FU1"
type input "JC6FU1"
click at [412, 114] on input "Search Form" at bounding box center [406, 122] width 204 height 24
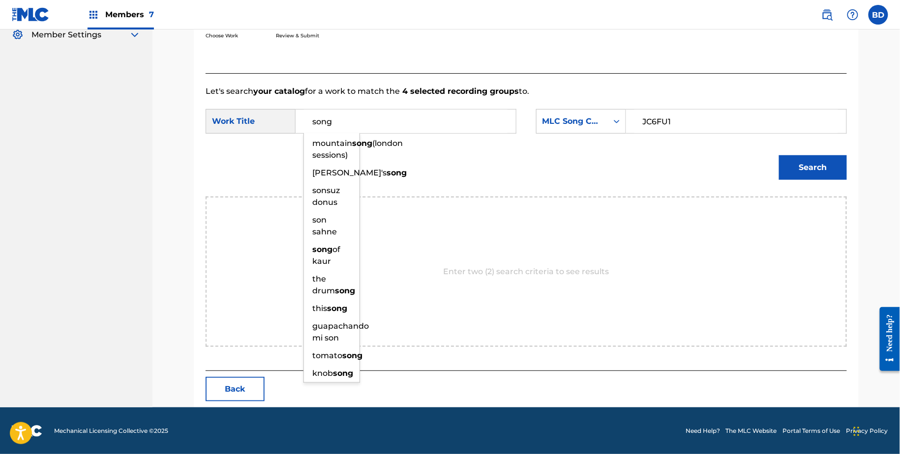
type input "song"
click at [807, 171] on button "Search" at bounding box center [813, 167] width 68 height 25
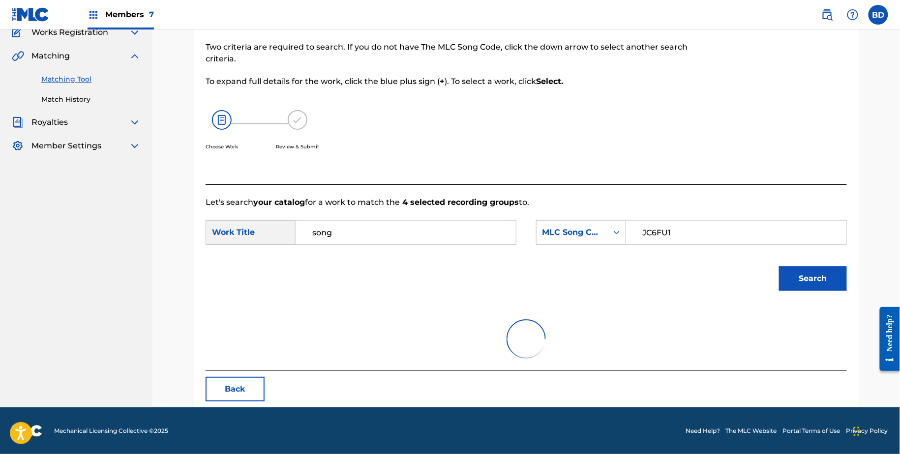
scroll to position [170, 0]
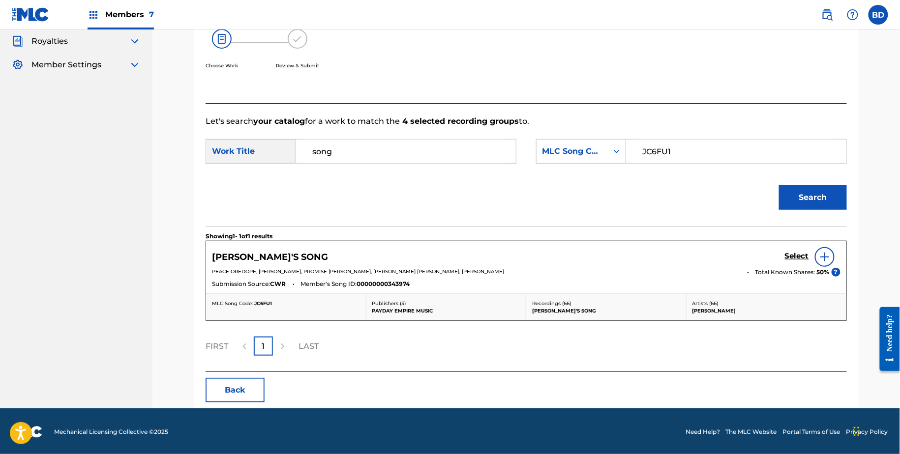
click at [797, 253] on h5 "Select" at bounding box center [797, 256] width 24 height 9
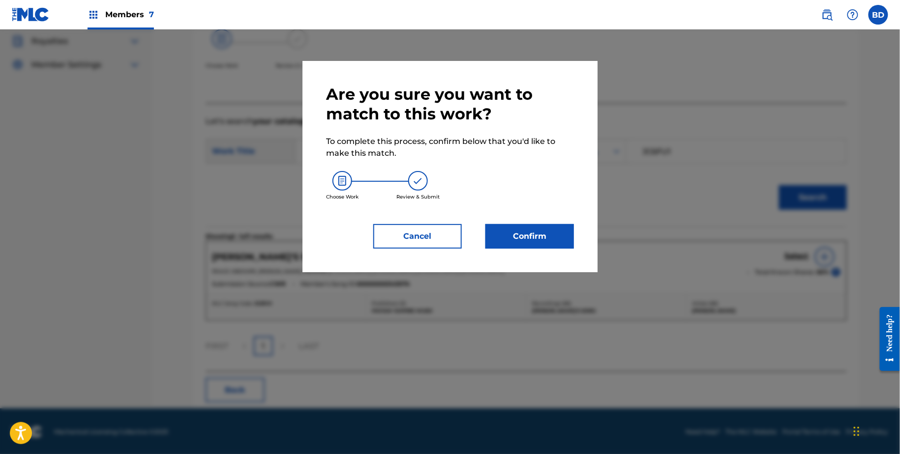
click at [548, 241] on button "Confirm" at bounding box center [529, 236] width 89 height 25
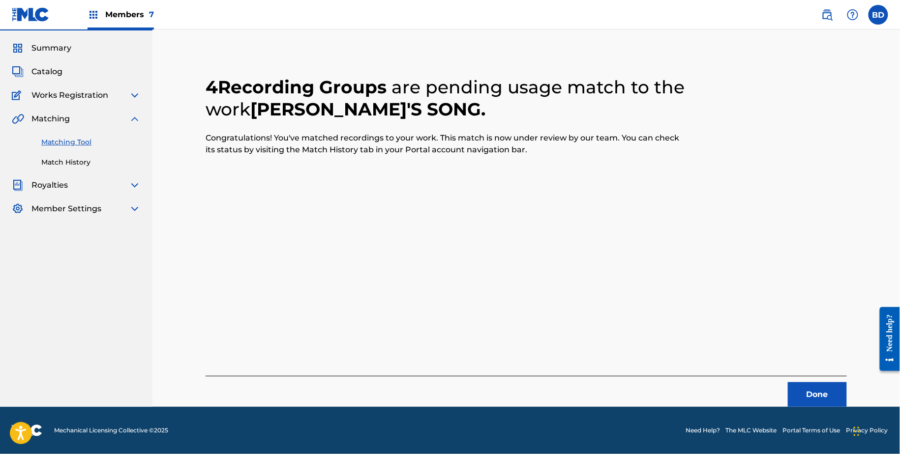
scroll to position [26, 0]
click at [109, 162] on link "Match History" at bounding box center [90, 163] width 99 height 10
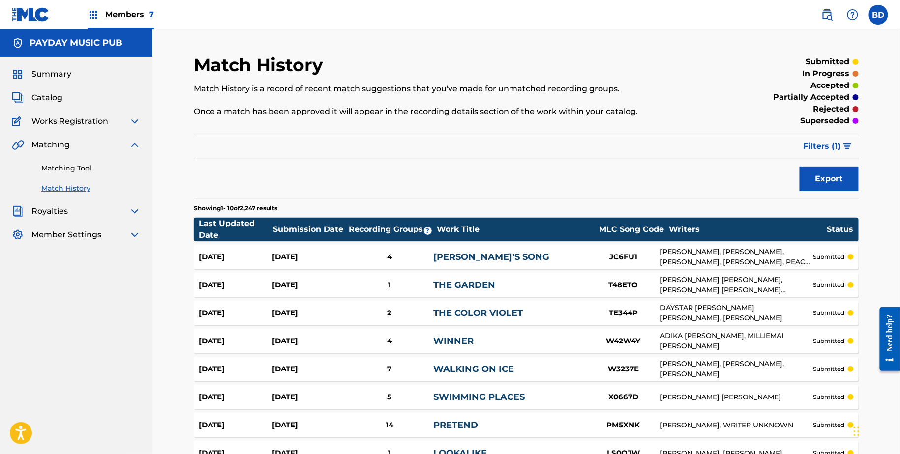
click at [250, 248] on div "Aug 27, 2025 Aug 27, 2025 4 JAZZY'S SONG JC6FU1 FRANCIS CHUKWUDUBEM NWAMU, JOEL…" at bounding box center [526, 257] width 665 height 25
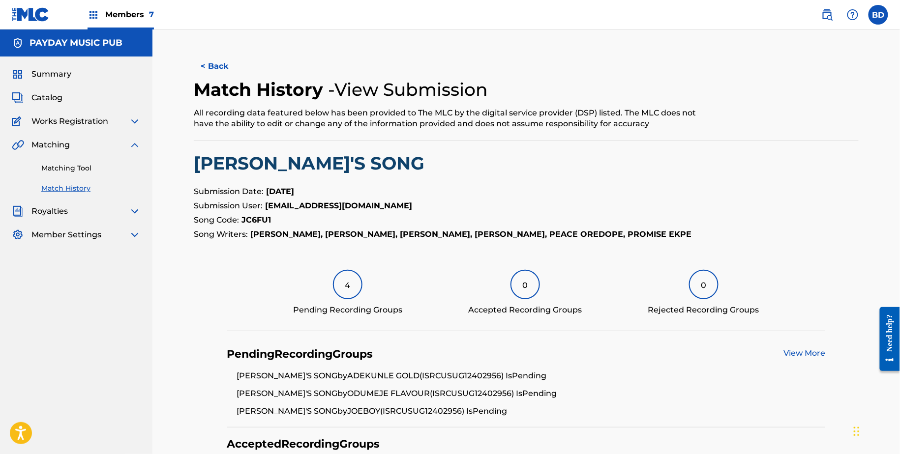
click at [115, 174] on div "Matching Tool Match History" at bounding box center [76, 172] width 129 height 43
click at [115, 172] on link "Matching Tool" at bounding box center [90, 168] width 99 height 10
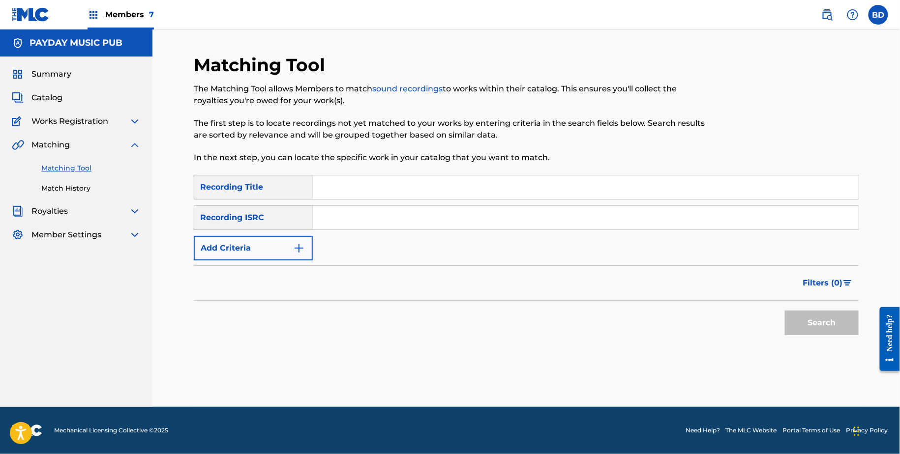
click at [372, 234] on div "SearchWithCriteriad65b7025-90d4-453f-a44e-c44157b252f8 Recording Title SearchWi…" at bounding box center [526, 218] width 665 height 86
click at [372, 233] on div "SearchWithCriteriad65b7025-90d4-453f-a44e-c44157b252f8 Recording Title SearchWi…" at bounding box center [526, 218] width 665 height 86
paste input "USUG12402645"
click at [355, 217] on input "Search Form" at bounding box center [585, 218] width 545 height 24
click at [785, 311] on button "Search" at bounding box center [822, 323] width 74 height 25
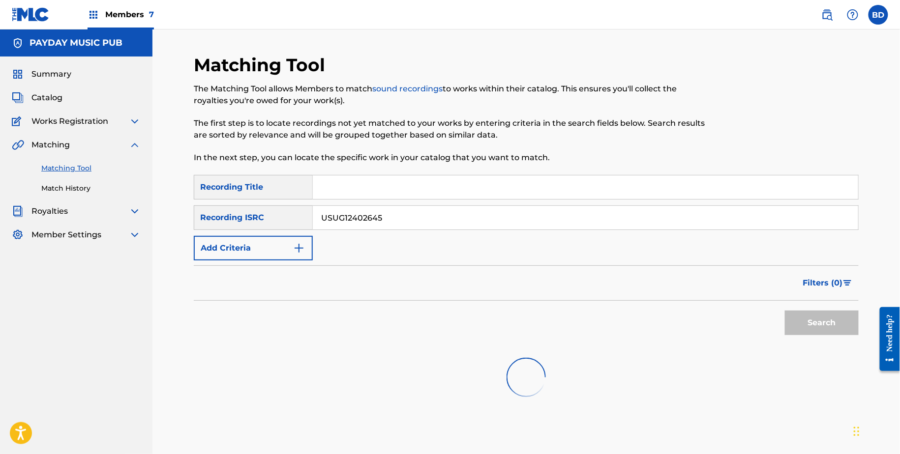
scroll to position [389, 0]
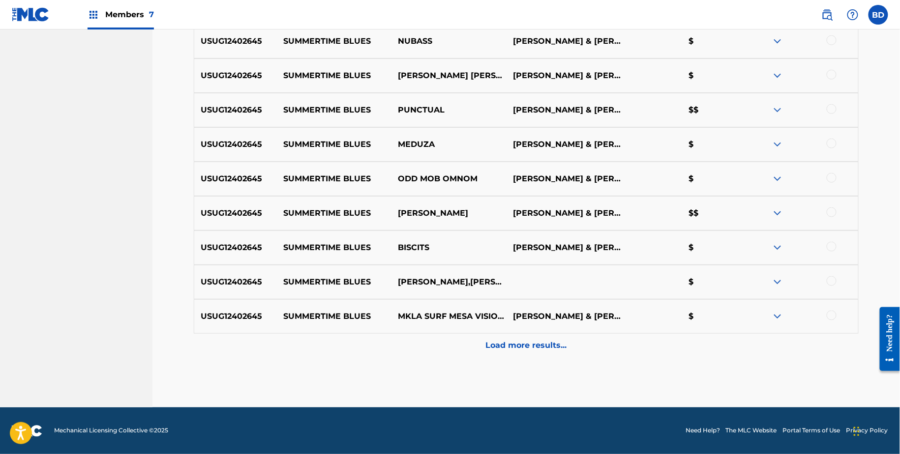
click at [338, 108] on p "SUMMERTIME BLUES" at bounding box center [334, 110] width 115 height 12
click at [540, 347] on p "Load more results..." at bounding box center [526, 346] width 81 height 12
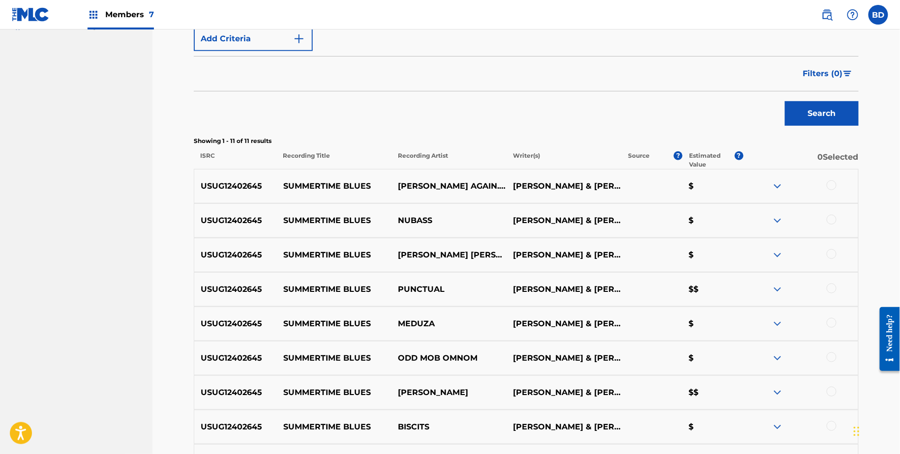
scroll to position [52, 0]
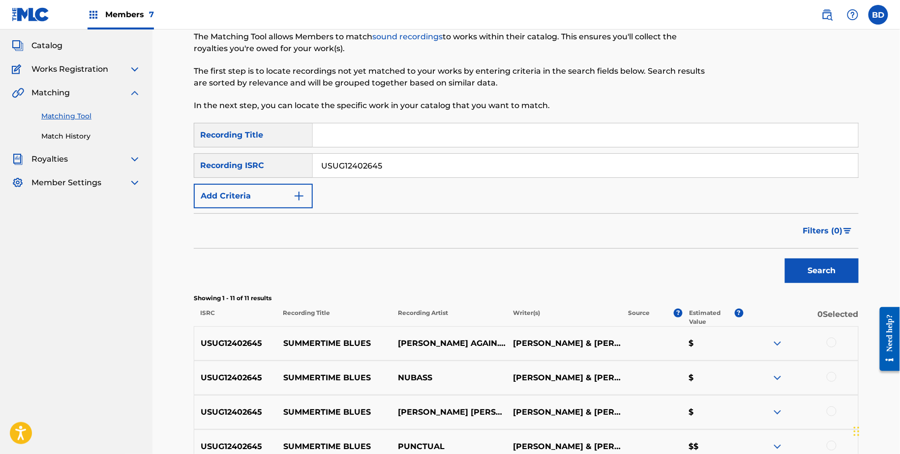
click at [367, 167] on input "USUG12402645" at bounding box center [585, 166] width 545 height 24
paste input "305359"
type input "USUG12305359"
click at [785, 259] on button "Search" at bounding box center [822, 271] width 74 height 25
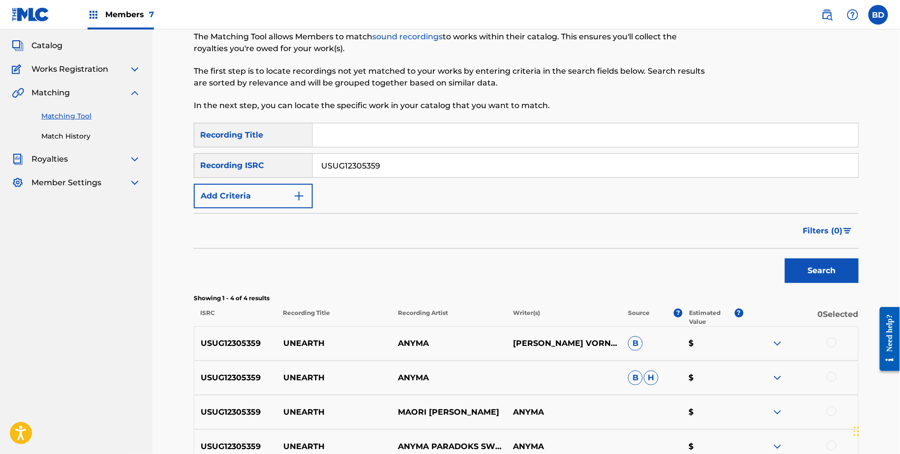
scroll to position [158, 0]
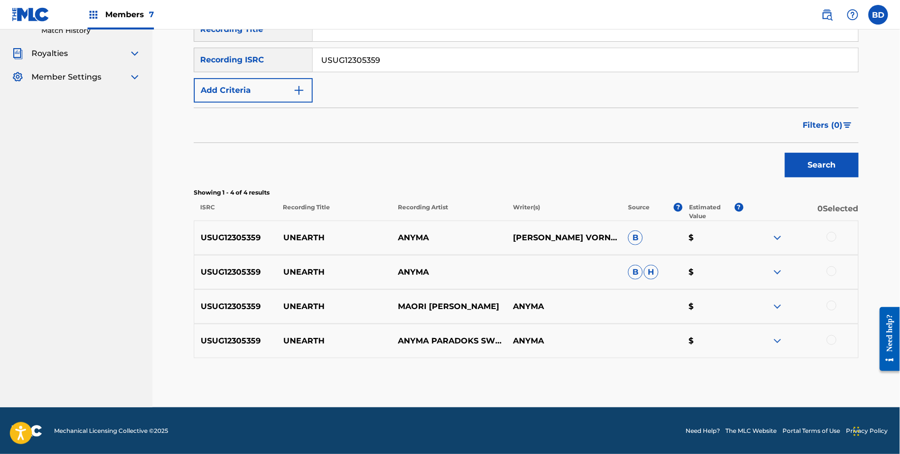
click at [302, 264] on div "USUG12305359 UNEARTH ANYMA B H $" at bounding box center [526, 272] width 665 height 34
click at [782, 269] on img at bounding box center [778, 273] width 12 height 12
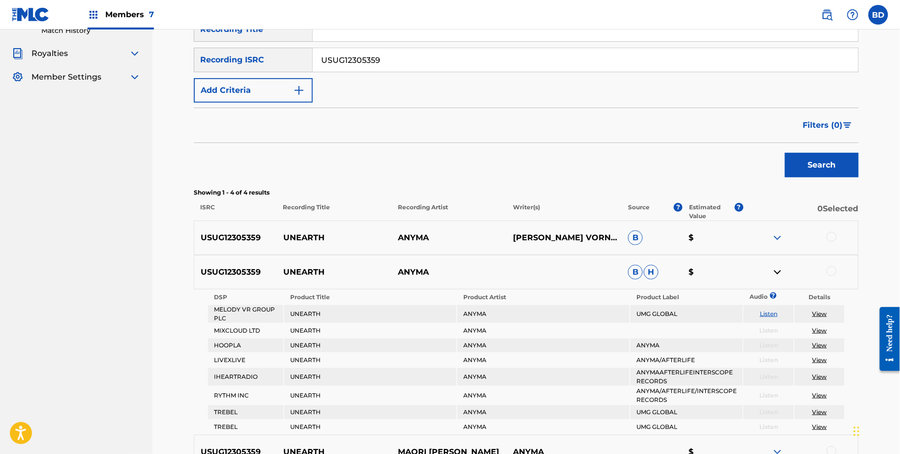
click at [782, 226] on div "USUG12305359 UNEARTH ANYMA MATTEO MILLERICHRISTIAN VORNWEG B $" at bounding box center [526, 238] width 665 height 34
click at [778, 234] on img at bounding box center [778, 238] width 12 height 12
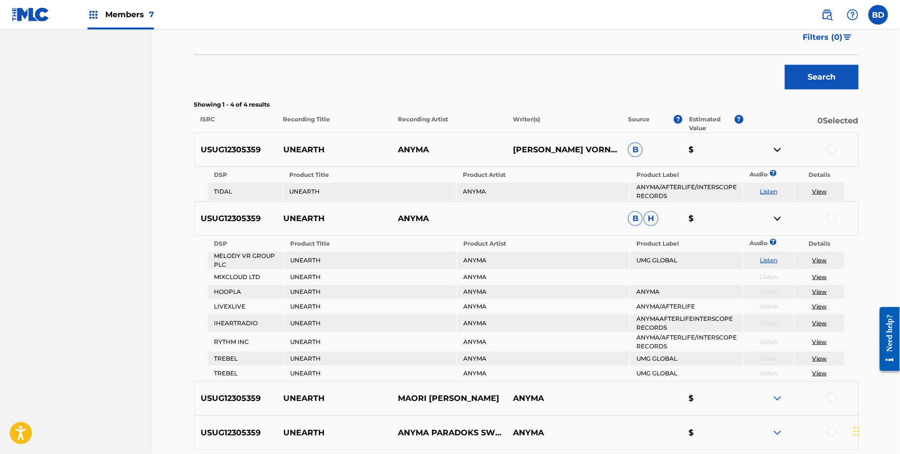
scroll to position [254, 0]
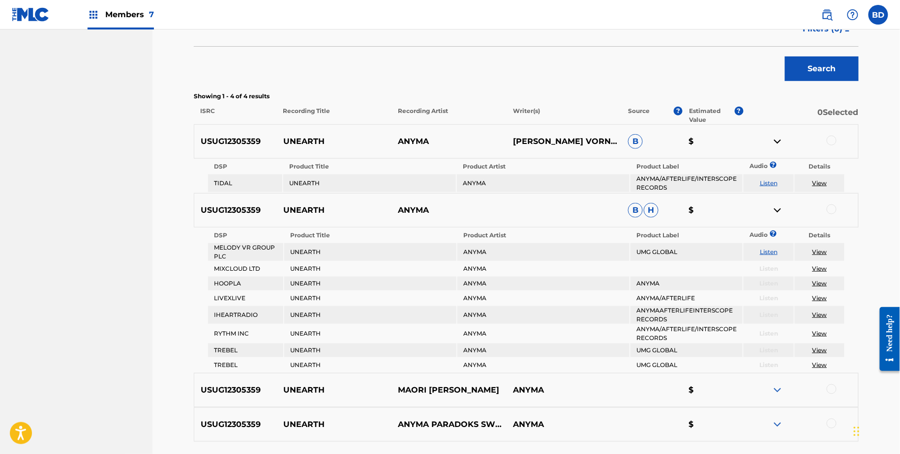
click at [828, 209] on div at bounding box center [832, 210] width 10 height 10
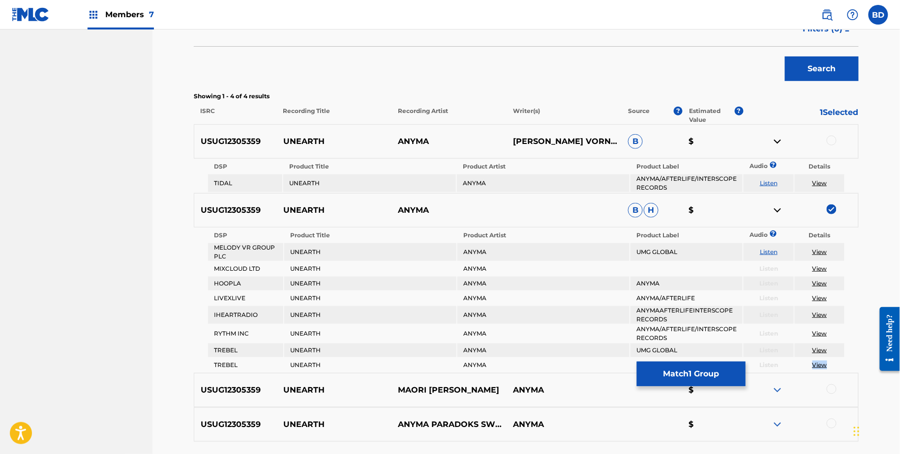
scroll to position [337, 0]
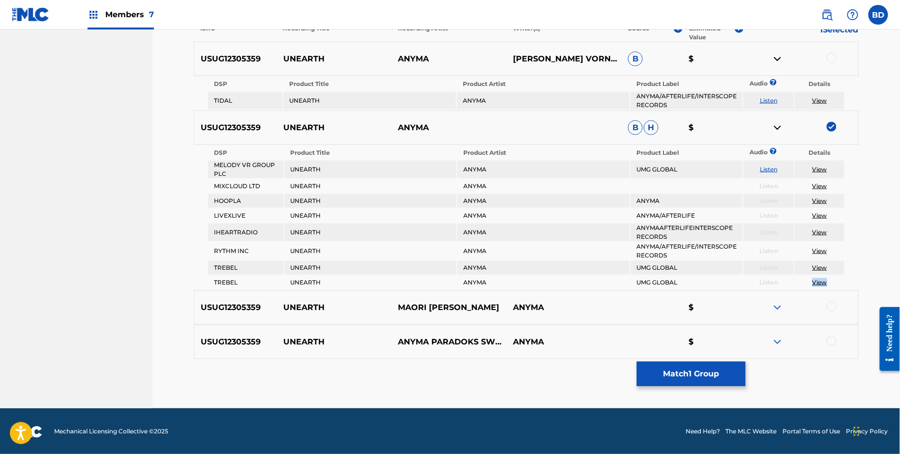
click at [773, 130] on img at bounding box center [778, 128] width 12 height 12
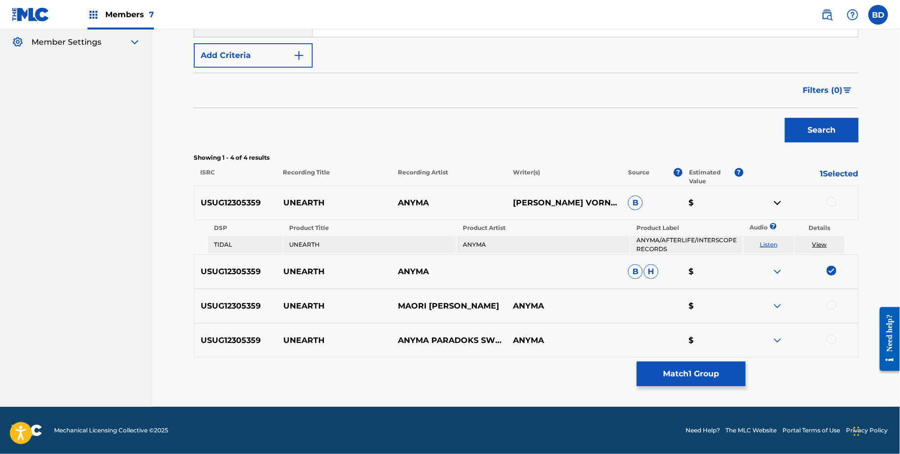
scroll to position [192, 0]
click at [833, 198] on div at bounding box center [832, 203] width 10 height 10
click at [819, 246] on link "View" at bounding box center [819, 245] width 15 height 7
click at [690, 371] on button "Match 2 Groups" at bounding box center [691, 374] width 109 height 25
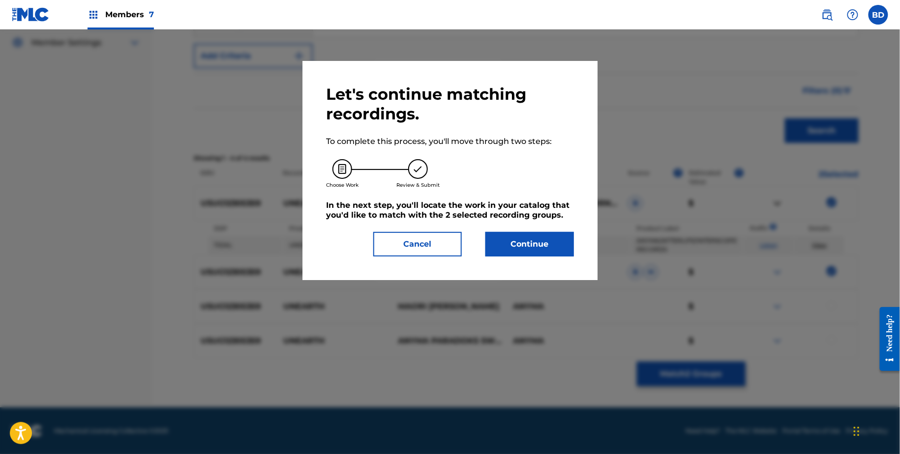
click at [546, 237] on button "Continue" at bounding box center [529, 244] width 89 height 25
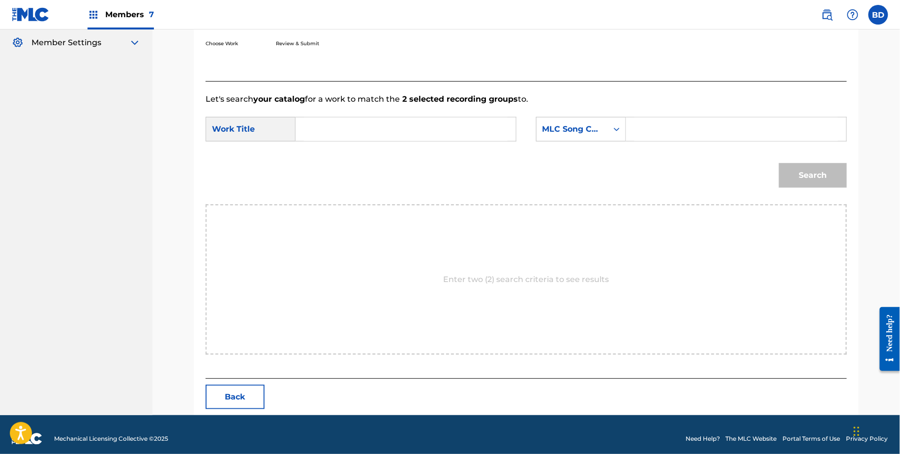
click at [637, 129] on input "Search Form" at bounding box center [737, 130] width 204 height 24
paste input "UA92KT"
type input "UA92KT"
click at [421, 128] on input "Search Form" at bounding box center [406, 130] width 204 height 24
type input "unearth"
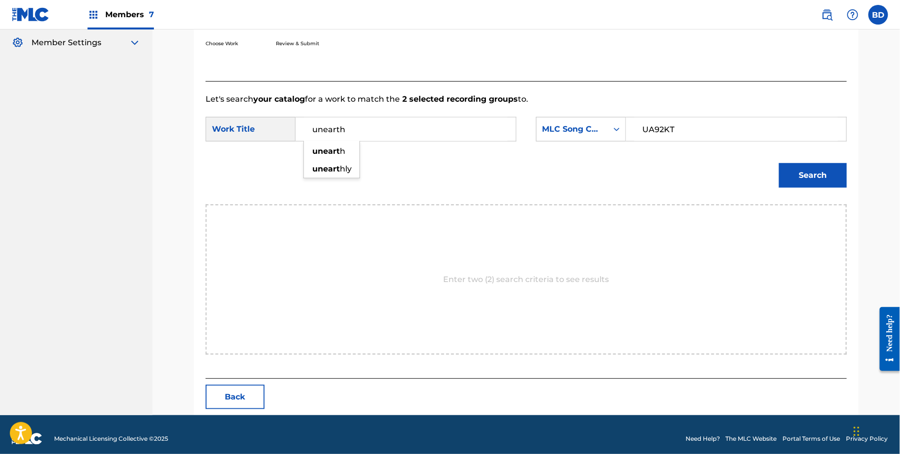
click at [779, 163] on button "Search" at bounding box center [813, 175] width 68 height 25
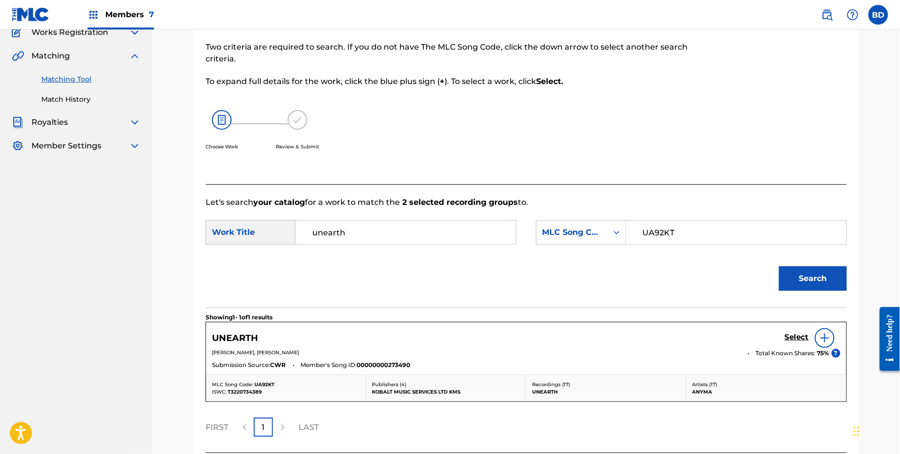
scroll to position [170, 0]
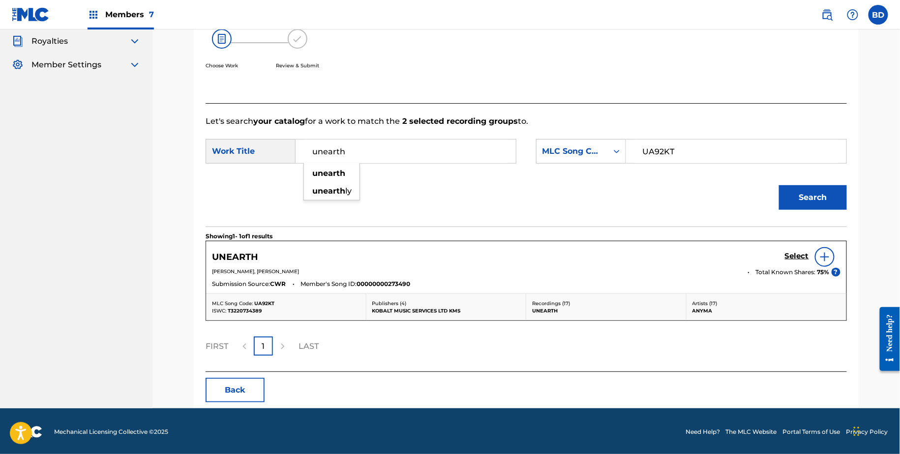
click at [800, 256] on h5 "Select" at bounding box center [797, 256] width 24 height 9
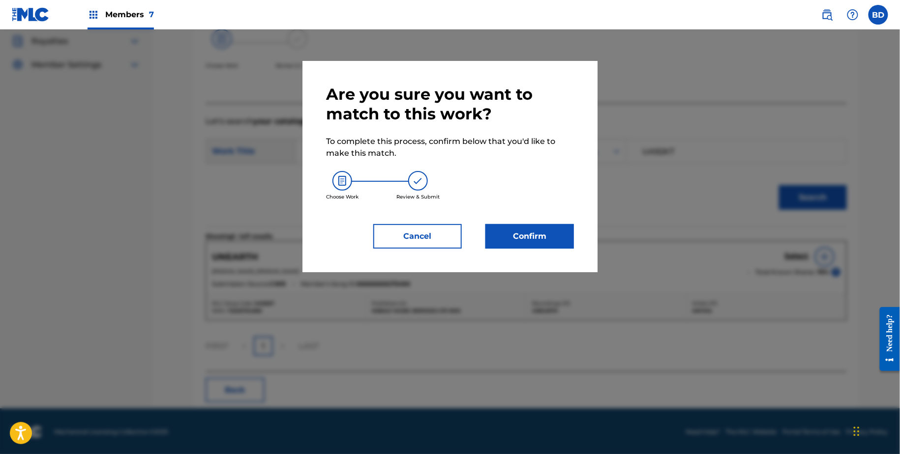
click at [519, 229] on button "Confirm" at bounding box center [529, 236] width 89 height 25
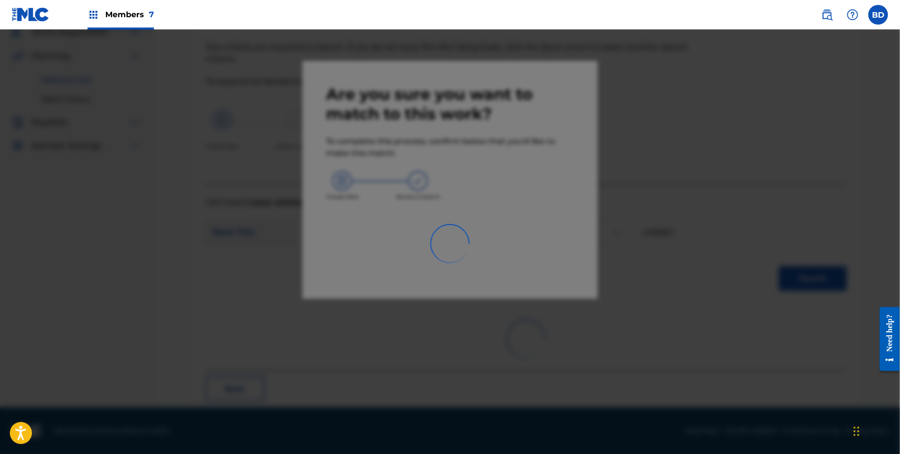
scroll to position [0, 0]
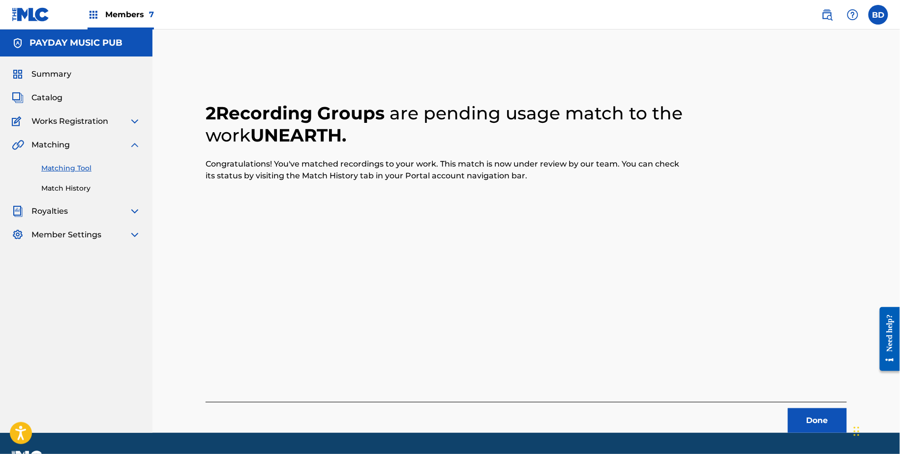
click at [110, 188] on link "Match History" at bounding box center [90, 188] width 99 height 10
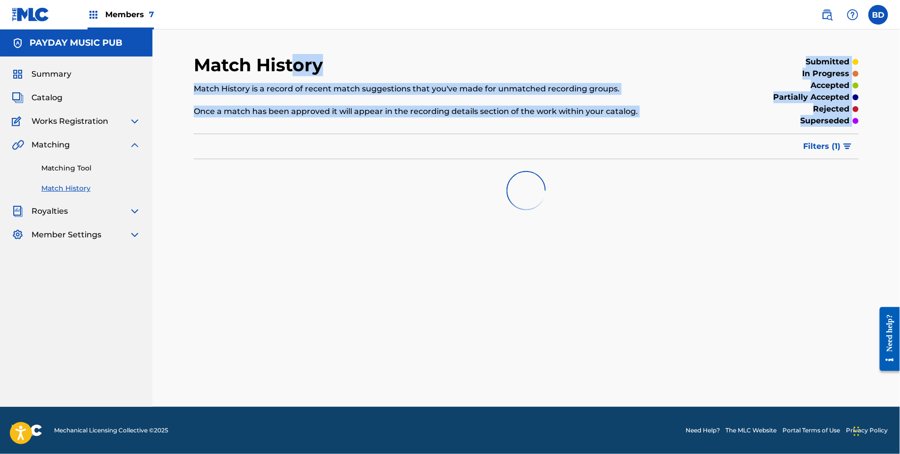
drag, startPoint x: 489, startPoint y: 144, endPoint x: 265, endPoint y: 50, distance: 243.4
click at [267, 51] on div "Match History Match History is a record of recent match suggestions that you've…" at bounding box center [526, 219] width 748 height 378
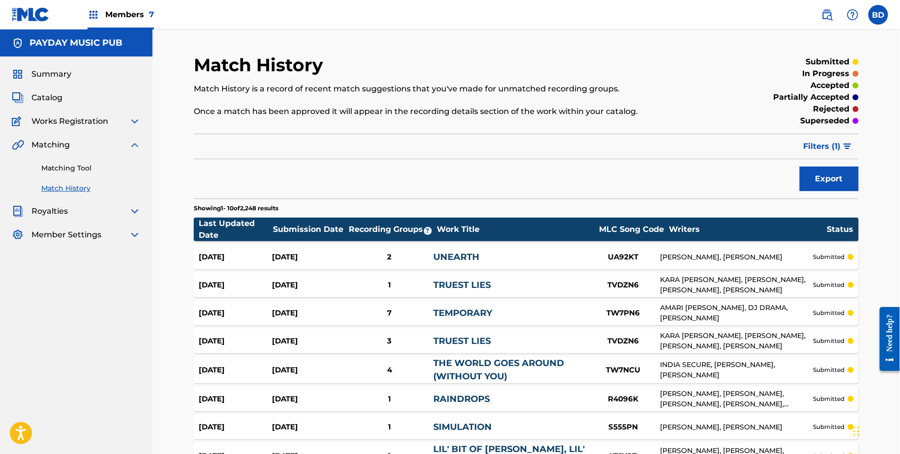
click at [265, 50] on div "Match History Match History is a record of recent match suggestions that you've…" at bounding box center [526, 303] width 748 height 547
click at [462, 259] on link "UNEARTH" at bounding box center [456, 257] width 46 height 11
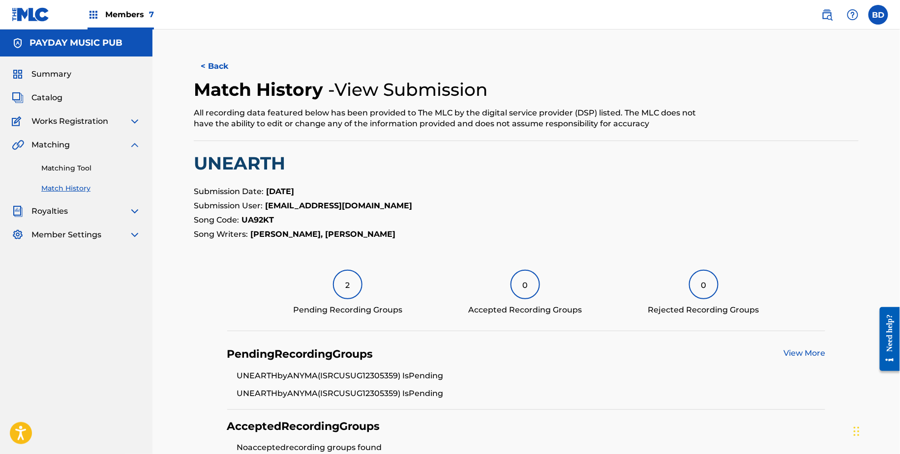
click at [79, 174] on div "Matching Tool Match History" at bounding box center [76, 172] width 129 height 43
click at [86, 164] on link "Matching Tool" at bounding box center [90, 168] width 99 height 10
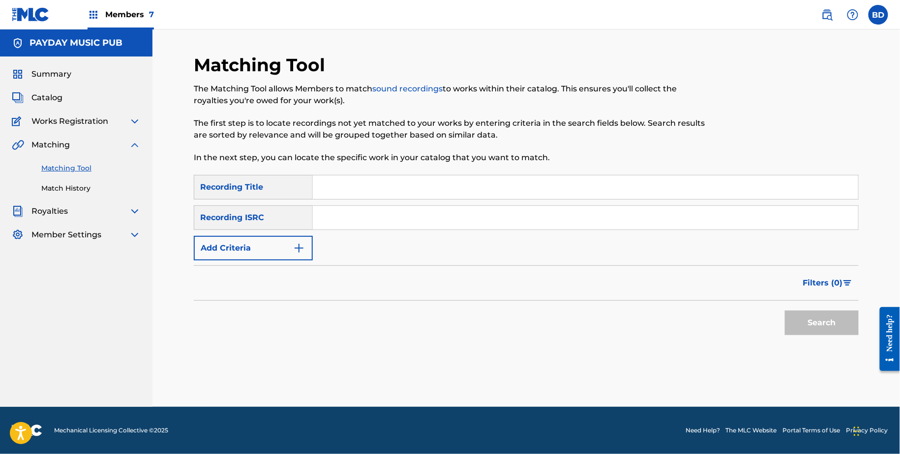
click at [404, 216] on input "Search Form" at bounding box center [585, 218] width 545 height 24
paste input "USUG12303922"
type input "USUG12303922"
click at [785, 311] on button "Search" at bounding box center [822, 323] width 74 height 25
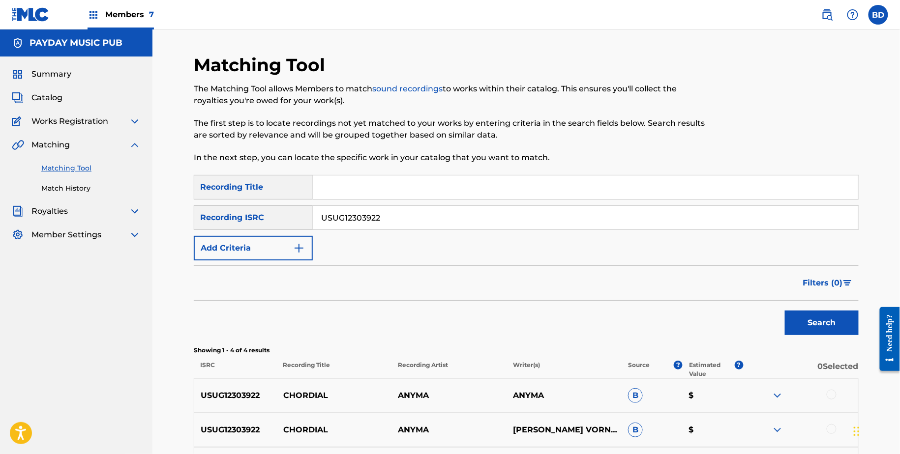
scroll to position [158, 0]
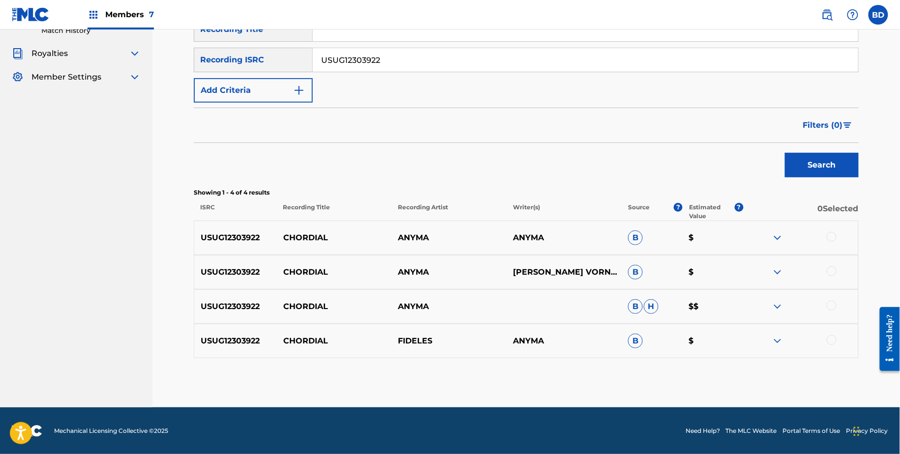
click at [782, 328] on div "USUG12303922 CHORDIAL FIDELES ANYMA B $" at bounding box center [526, 341] width 665 height 34
click at [777, 338] on img at bounding box center [778, 341] width 12 height 12
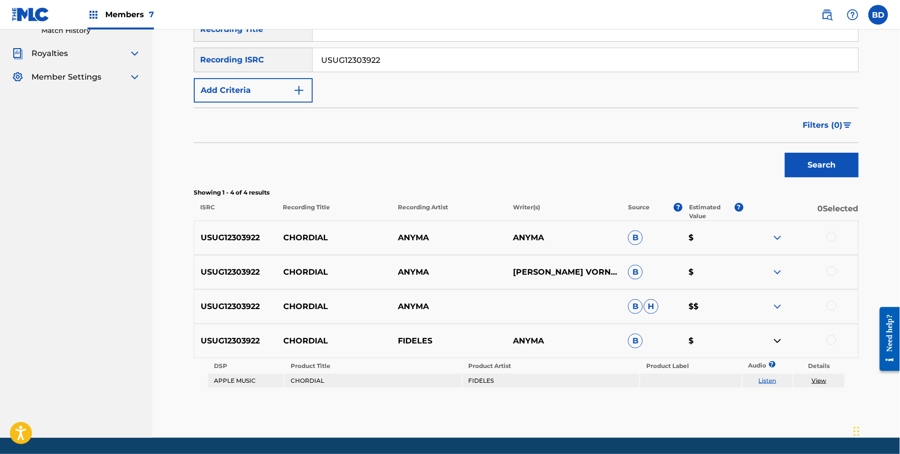
click at [777, 285] on div "USUG12303922 CHORDIAL ANYMA MATTEO MILLERICHRISTIAN VORNWEG B $" at bounding box center [526, 272] width 665 height 34
click at [778, 294] on div "USUG12303922 CHORDIAL ANYMA B H $$" at bounding box center [526, 307] width 665 height 34
click at [778, 302] on img at bounding box center [778, 307] width 12 height 12
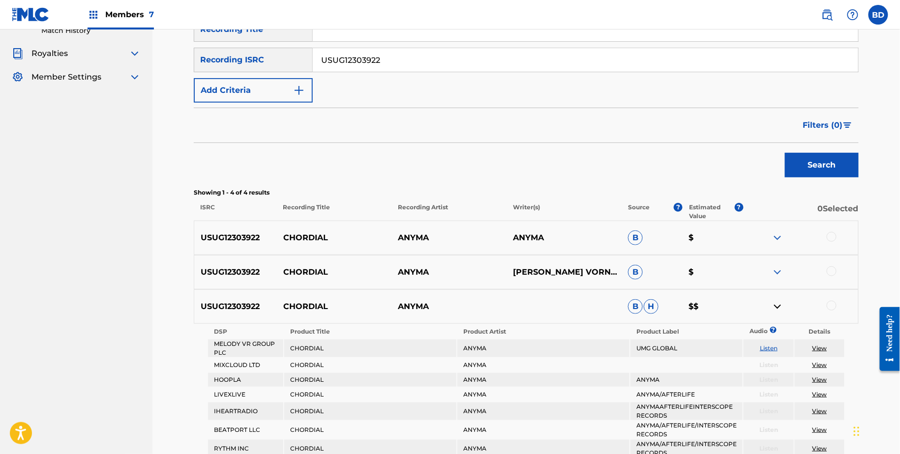
click at [778, 261] on div "USUG12303922 CHORDIAL ANYMA MATTEO MILLERICHRISTIAN VORNWEG B $" at bounding box center [526, 272] width 665 height 34
click at [774, 273] on img at bounding box center [778, 273] width 12 height 12
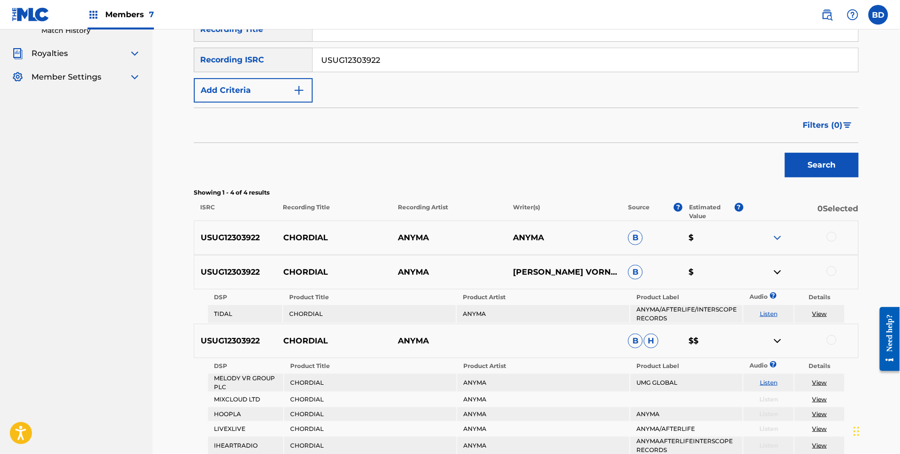
click at [776, 242] on img at bounding box center [778, 238] width 12 height 12
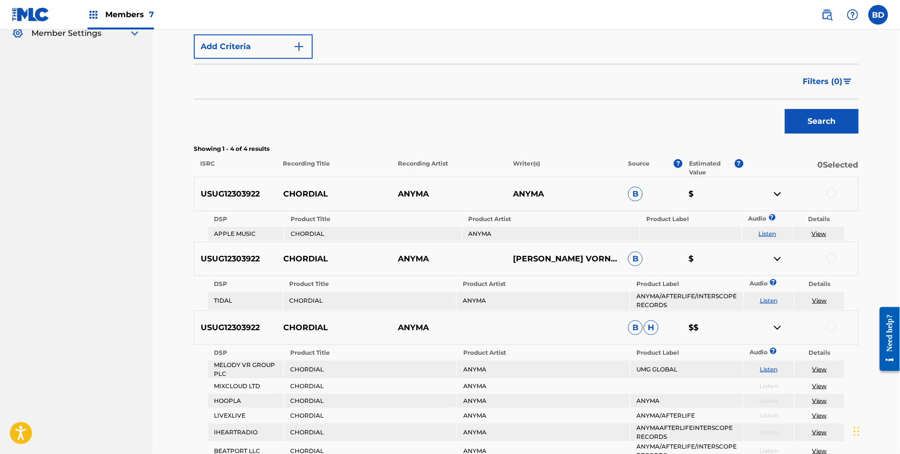
scroll to position [249, 0]
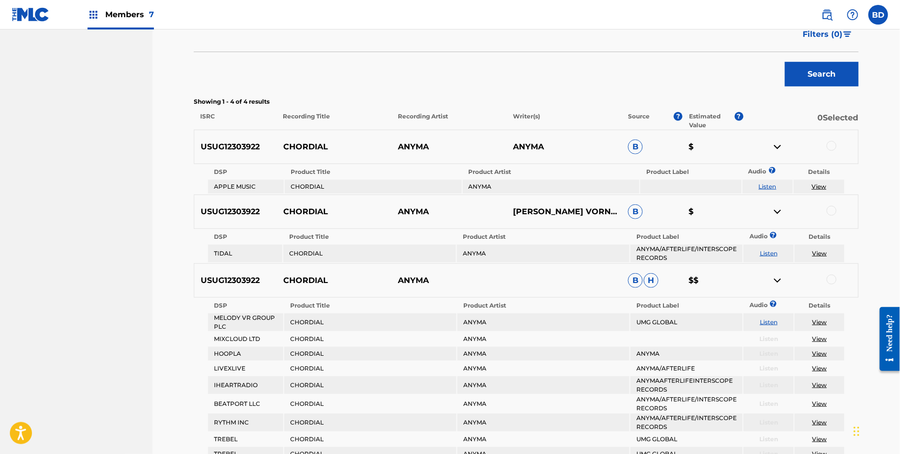
click at [303, 146] on p "CHORDIAL" at bounding box center [334, 147] width 115 height 12
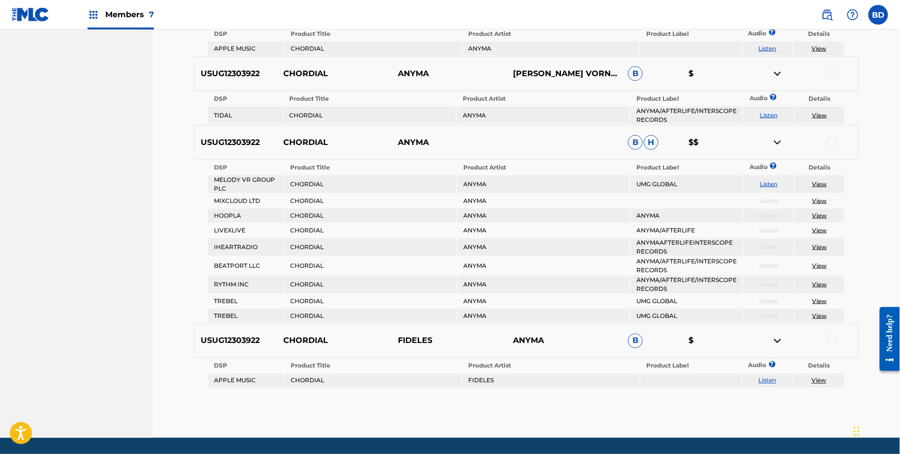
scroll to position [367, 0]
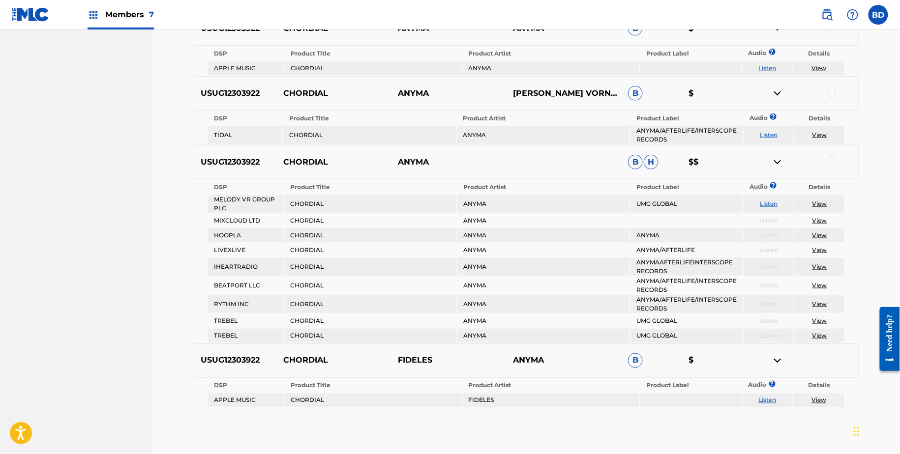
click at [831, 160] on div at bounding box center [832, 161] width 10 height 10
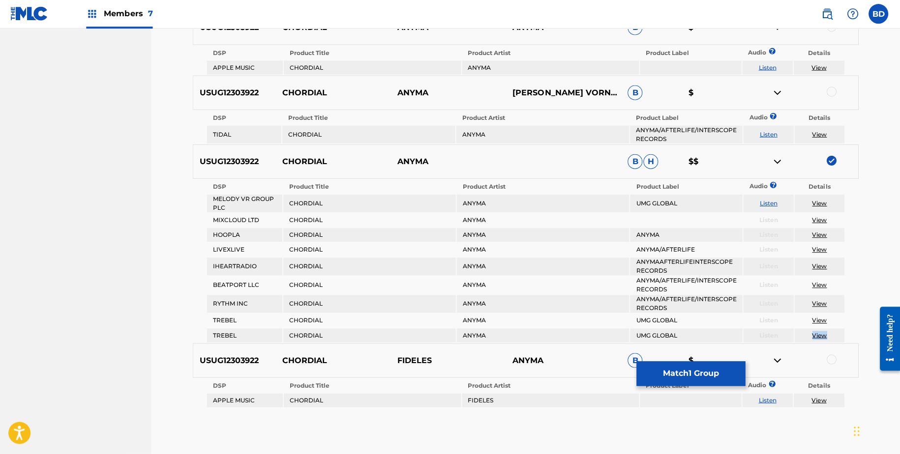
scroll to position [367, 0]
click at [778, 160] on img at bounding box center [778, 163] width 12 height 12
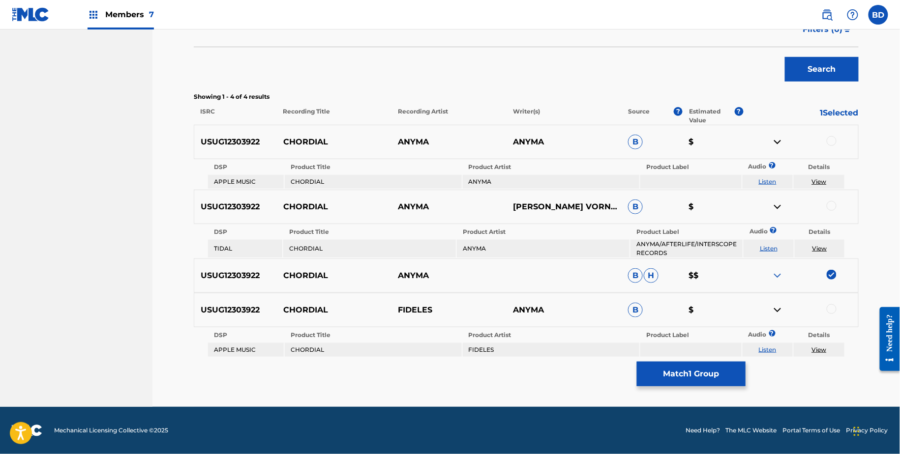
scroll to position [253, 0]
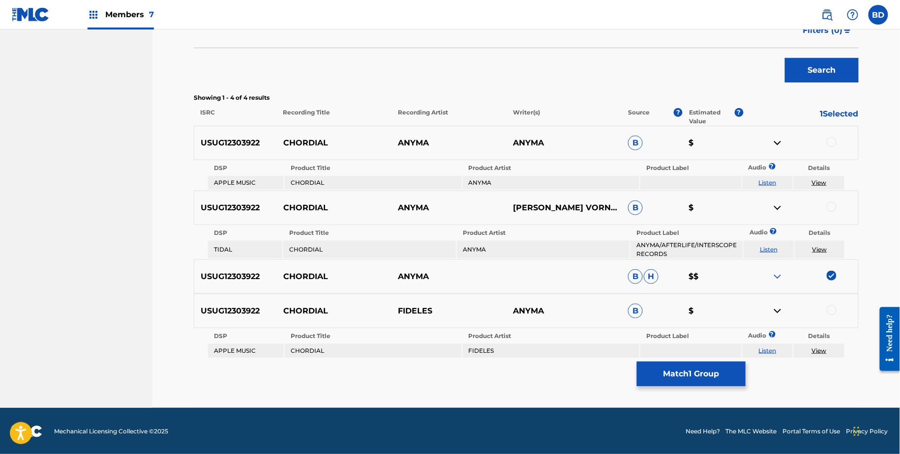
click at [475, 356] on td "FIDELES" at bounding box center [551, 351] width 177 height 14
click at [476, 352] on td "FIDELES" at bounding box center [551, 351] width 177 height 14
click at [833, 140] on div at bounding box center [832, 142] width 10 height 10
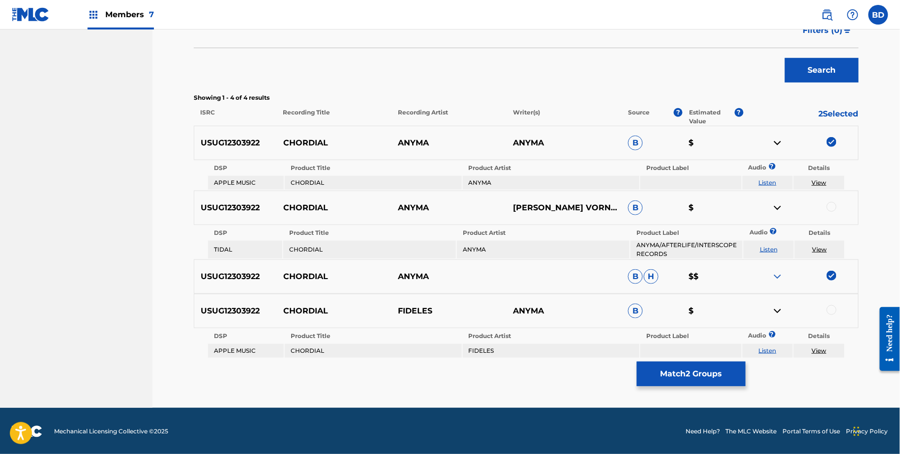
click at [776, 140] on img at bounding box center [778, 143] width 12 height 12
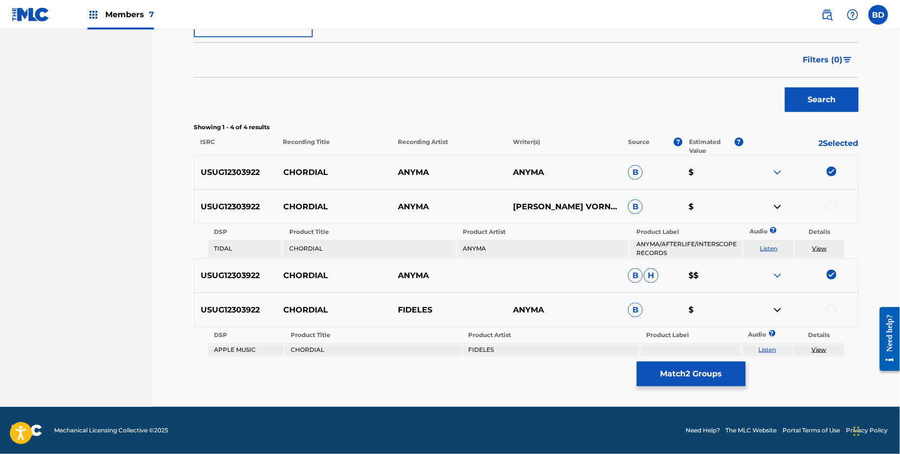
scroll to position [222, 0]
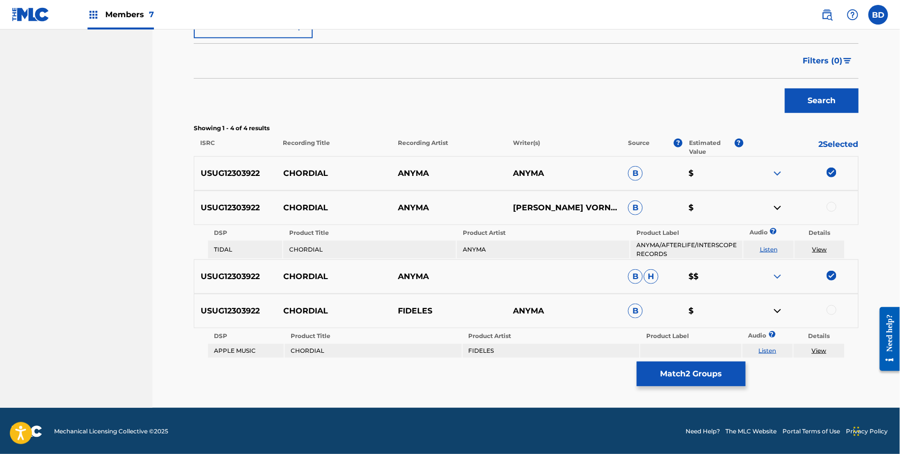
click at [829, 210] on div at bounding box center [832, 207] width 10 height 10
click at [767, 205] on div at bounding box center [800, 208] width 115 height 12
click at [777, 205] on img at bounding box center [778, 208] width 12 height 12
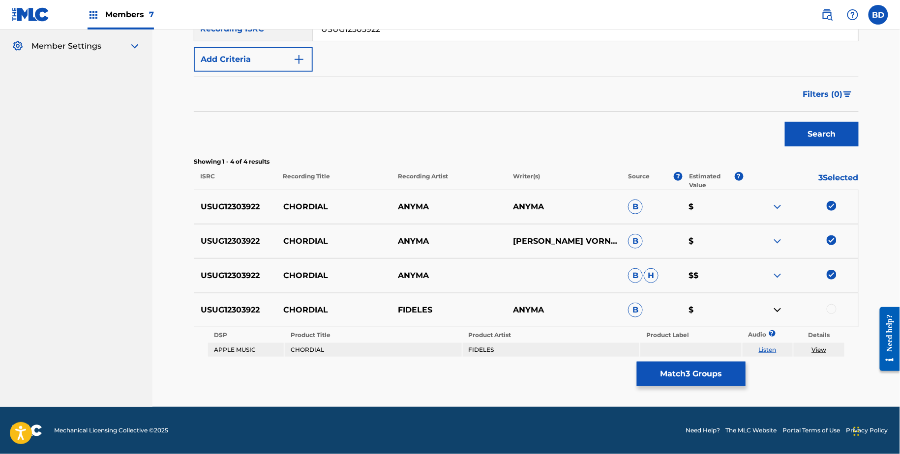
scroll to position [188, 0]
click at [829, 308] on div at bounding box center [832, 310] width 10 height 10
click at [681, 372] on button "Match 4 Groups" at bounding box center [691, 374] width 109 height 25
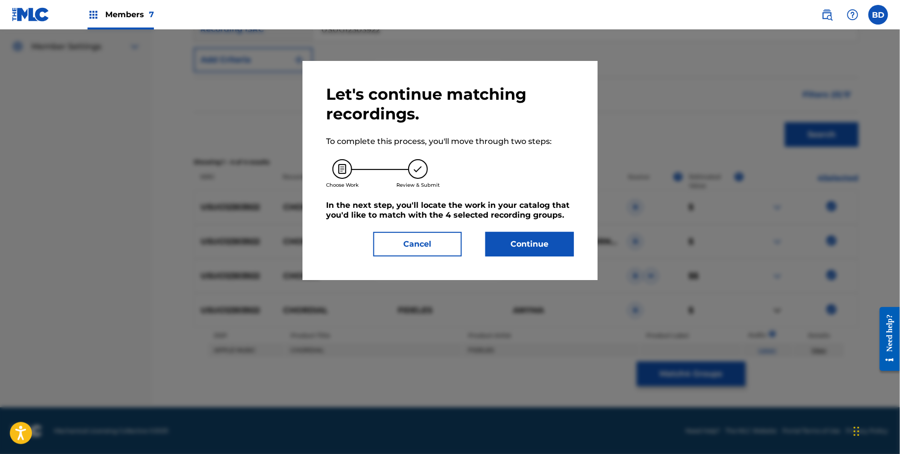
click at [538, 242] on button "Continue" at bounding box center [529, 244] width 89 height 25
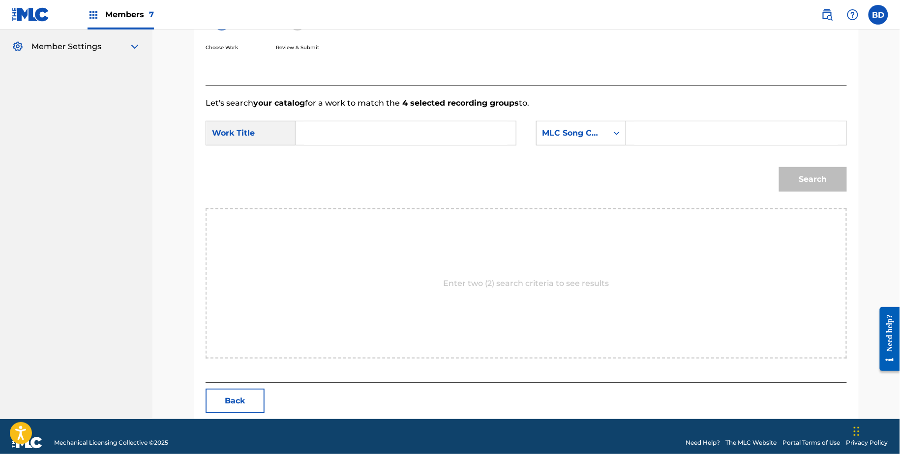
click at [666, 122] on input "Search Form" at bounding box center [737, 133] width 204 height 24
paste input "CC1AFW"
type input "CC1AFW"
click at [391, 141] on input "Search Form" at bounding box center [406, 133] width 204 height 24
type input "chordial"
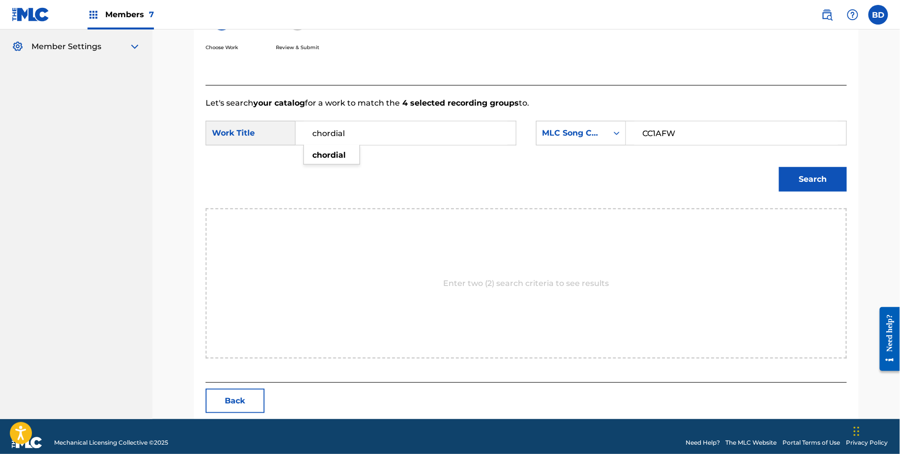
click at [779, 167] on button "Search" at bounding box center [813, 179] width 68 height 25
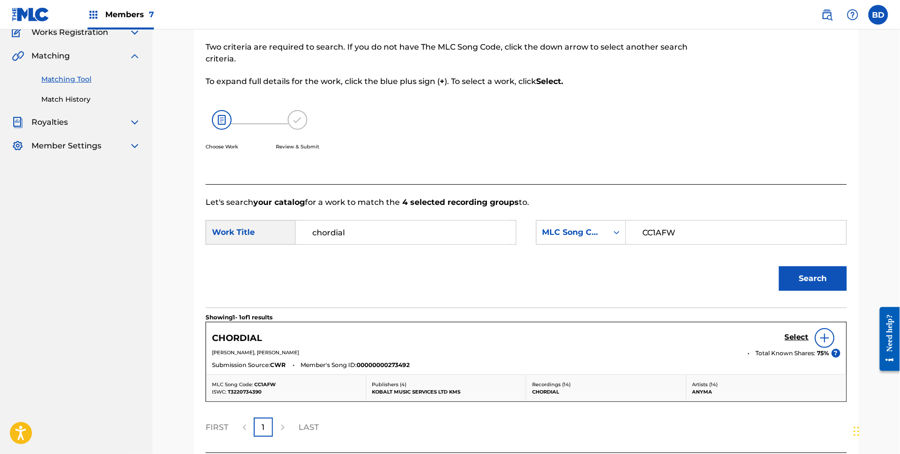
scroll to position [170, 0]
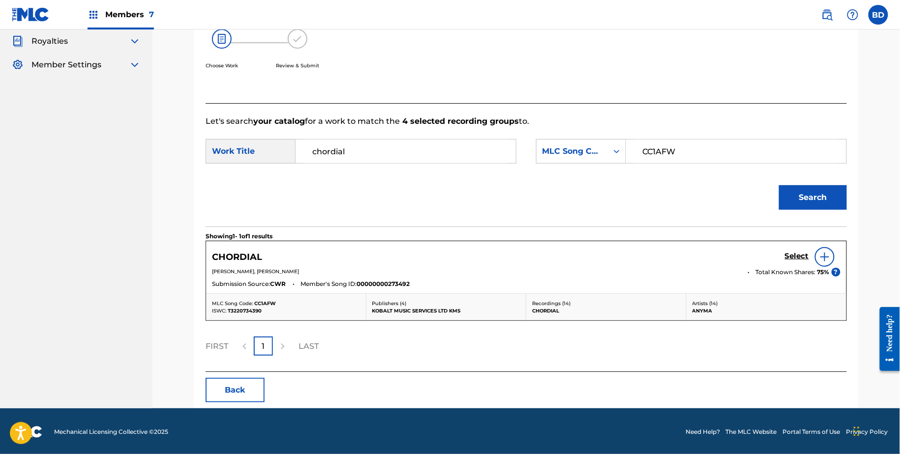
click at [798, 256] on h5 "Select" at bounding box center [797, 256] width 24 height 9
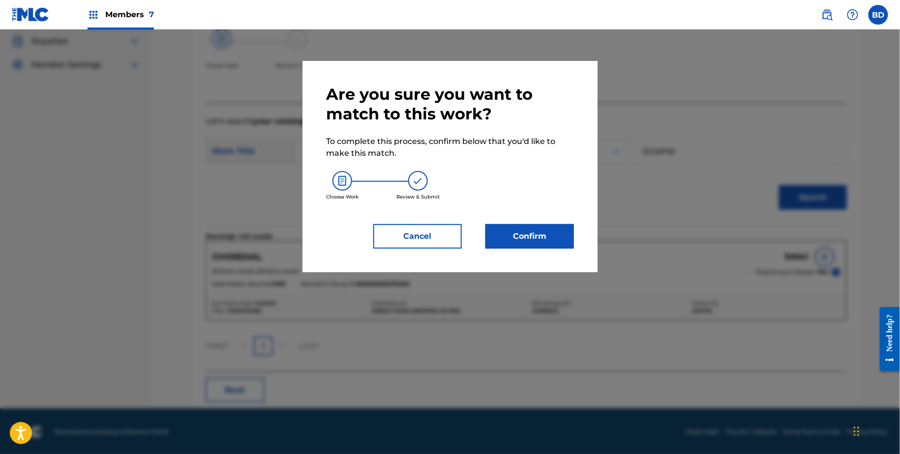
click at [533, 236] on button "Confirm" at bounding box center [529, 236] width 89 height 25
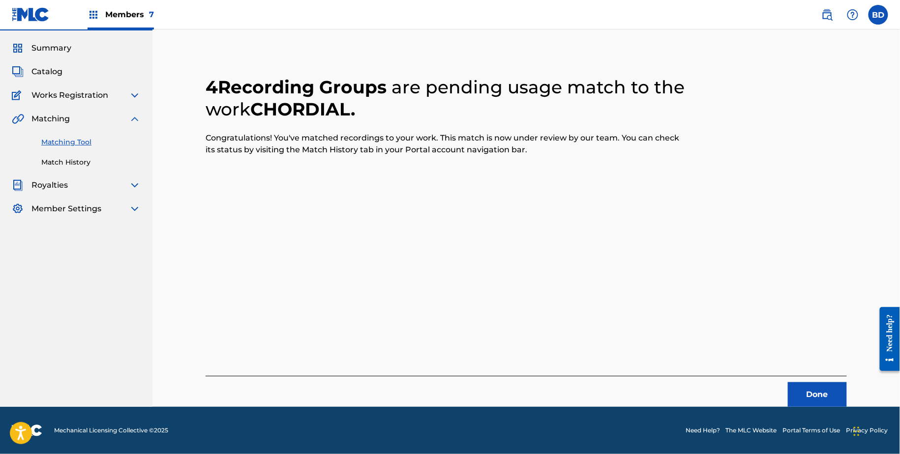
scroll to position [26, 0]
click at [59, 158] on link "Match History" at bounding box center [90, 163] width 99 height 10
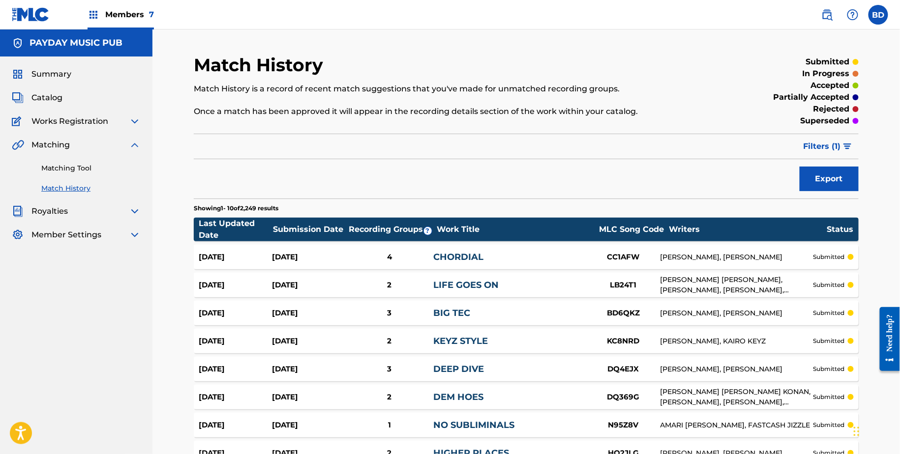
click at [424, 256] on div "4" at bounding box center [389, 257] width 88 height 11
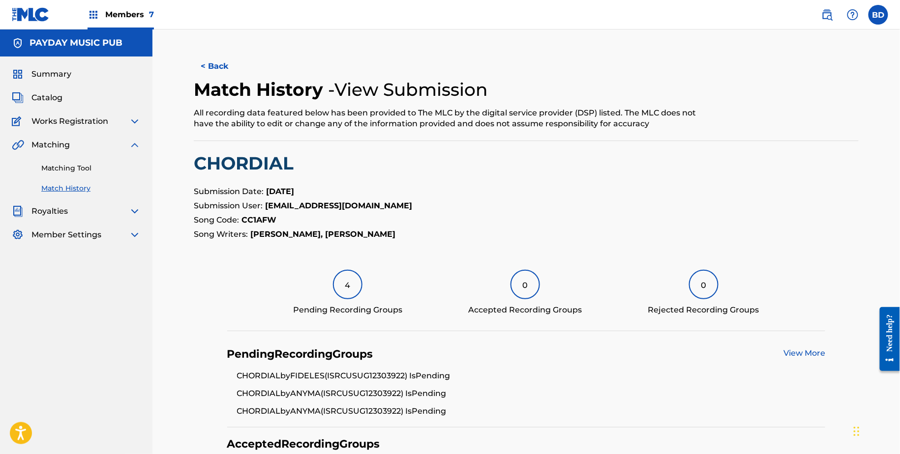
click at [90, 163] on link "Matching Tool" at bounding box center [90, 168] width 99 height 10
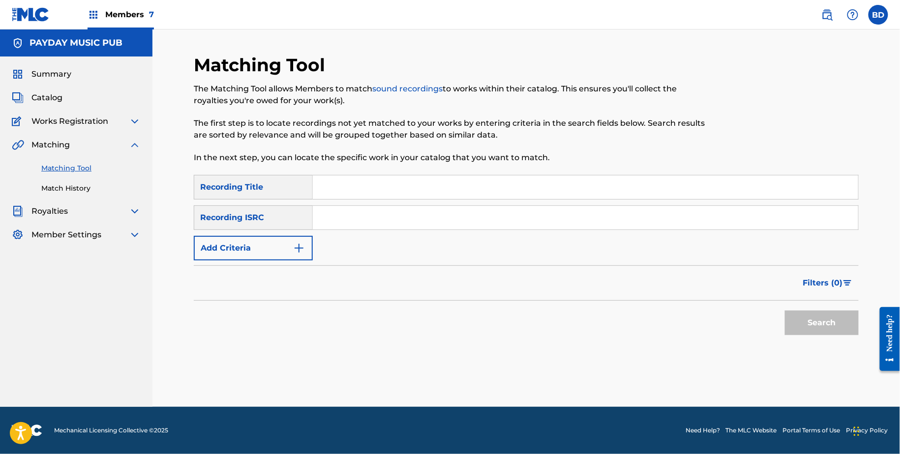
click at [331, 217] on input "Search Form" at bounding box center [585, 218] width 545 height 24
paste input "USUG12302975"
click at [785, 311] on button "Search" at bounding box center [822, 323] width 74 height 25
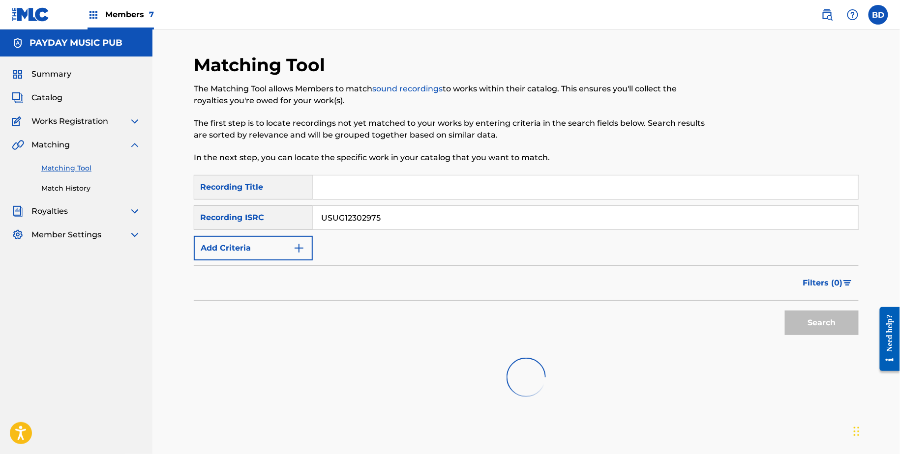
scroll to position [55, 0]
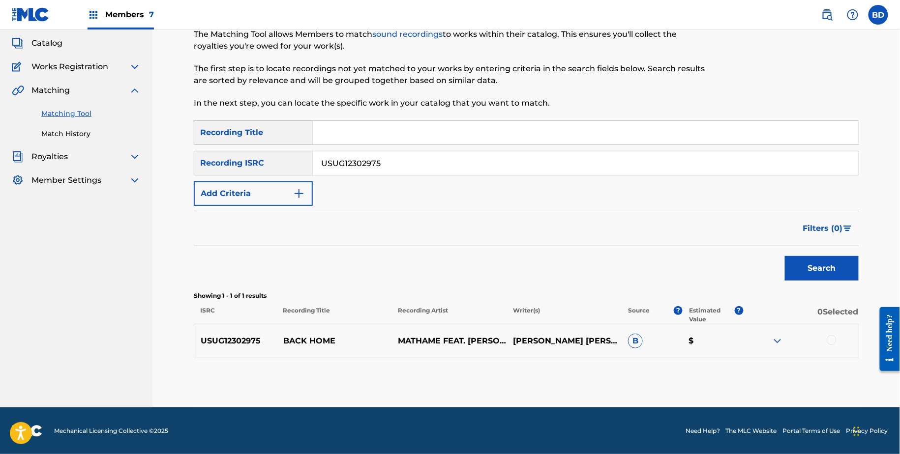
click at [776, 339] on img at bounding box center [778, 341] width 12 height 12
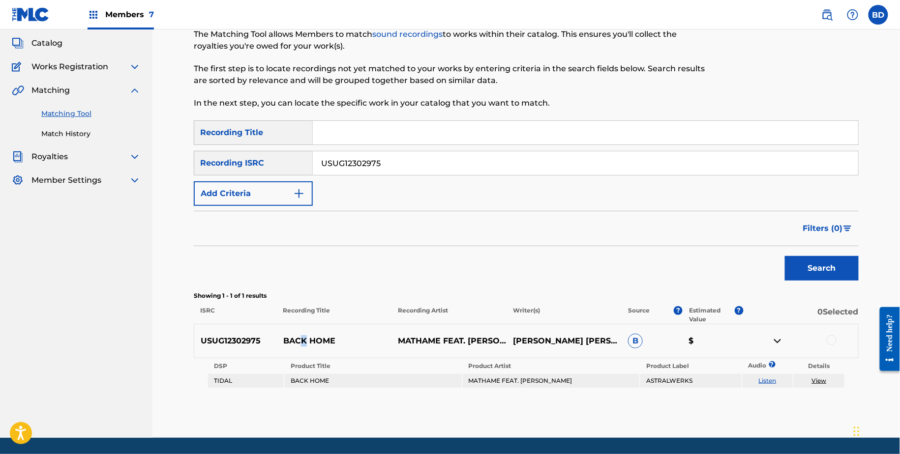
click at [303, 344] on p "BACK HOME" at bounding box center [334, 341] width 115 height 12
click at [337, 160] on input "USUG12302975" at bounding box center [585, 163] width 545 height 24
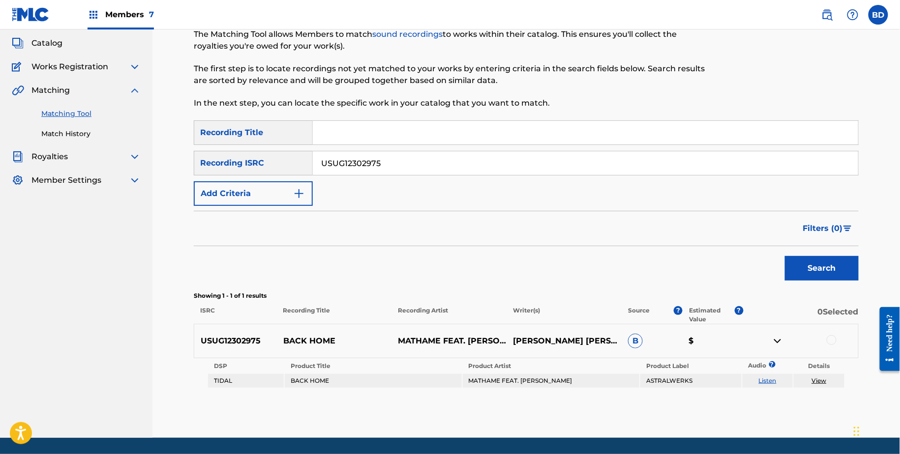
paste input "69"
click at [785, 256] on button "Search" at bounding box center [822, 268] width 74 height 25
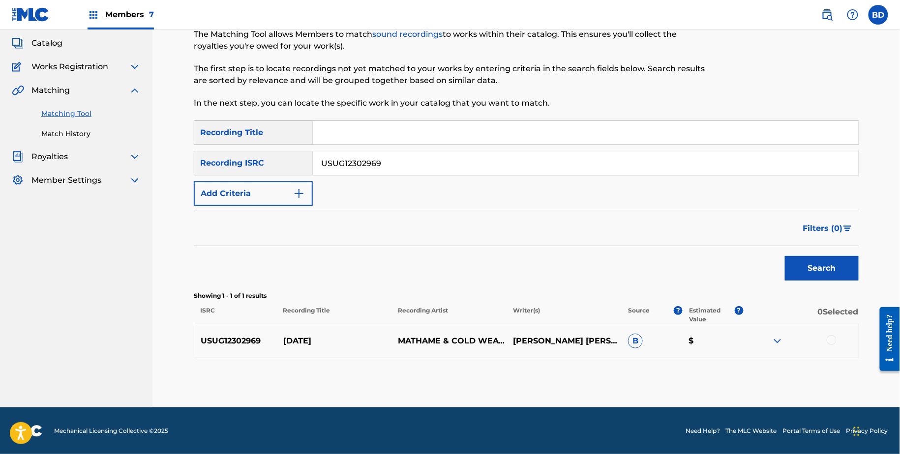
click at [783, 343] on img at bounding box center [778, 341] width 12 height 12
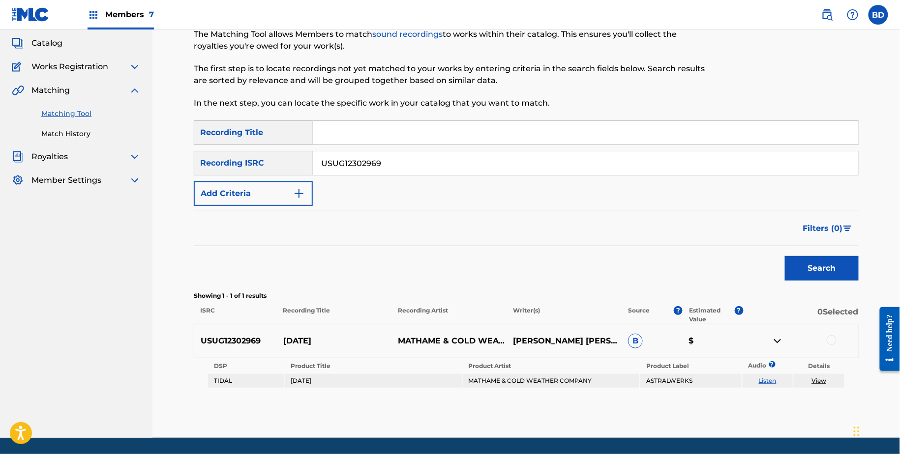
click at [298, 343] on p "TOMORROW" at bounding box center [334, 341] width 115 height 12
click at [362, 167] on input "USUG12302969" at bounding box center [585, 163] width 545 height 24
paste input "8"
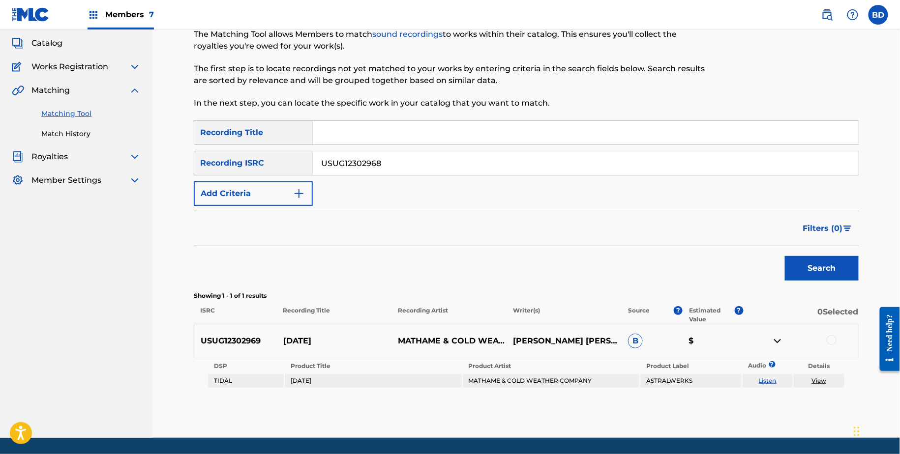
click at [785, 256] on button "Search" at bounding box center [822, 268] width 74 height 25
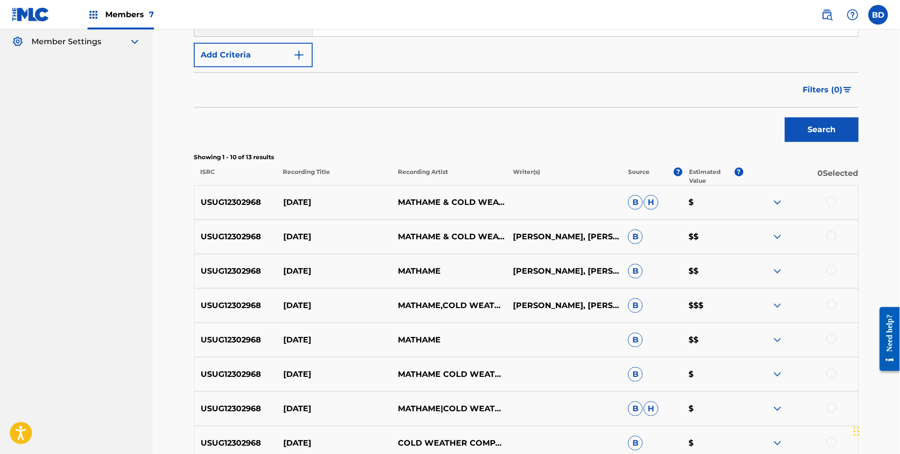
scroll to position [389, 0]
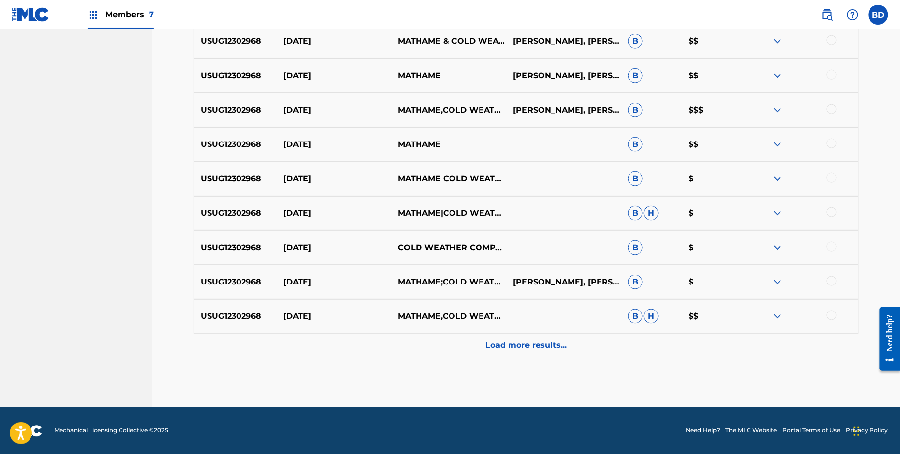
click at [309, 212] on p "TOMORROW" at bounding box center [334, 214] width 115 height 12
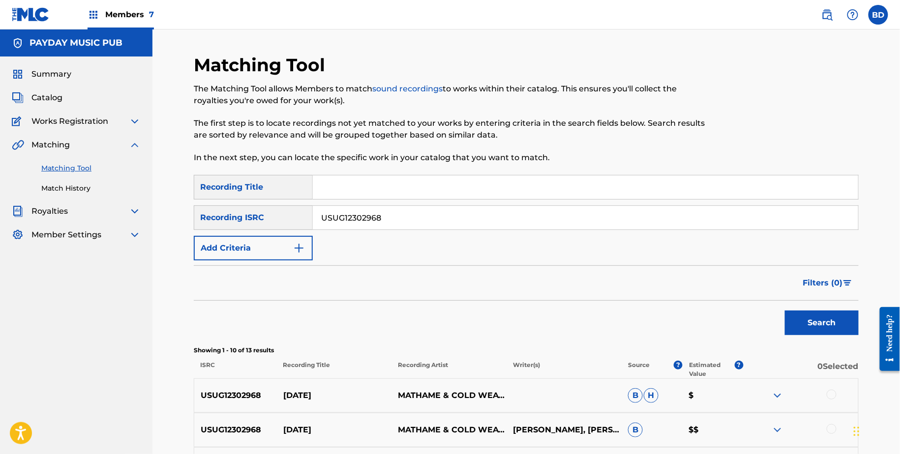
click at [353, 219] on input "USUG12302968" at bounding box center [585, 218] width 545 height 24
click at [353, 220] on input "USUG12302968" at bounding box center [585, 218] width 545 height 24
paste input "1"
type input "USUG12302961"
click at [785, 311] on button "Search" at bounding box center [822, 323] width 74 height 25
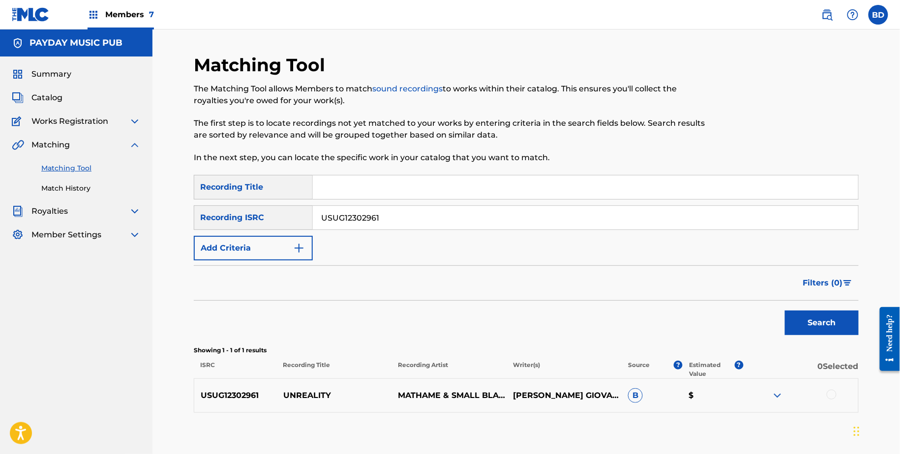
scroll to position [55, 0]
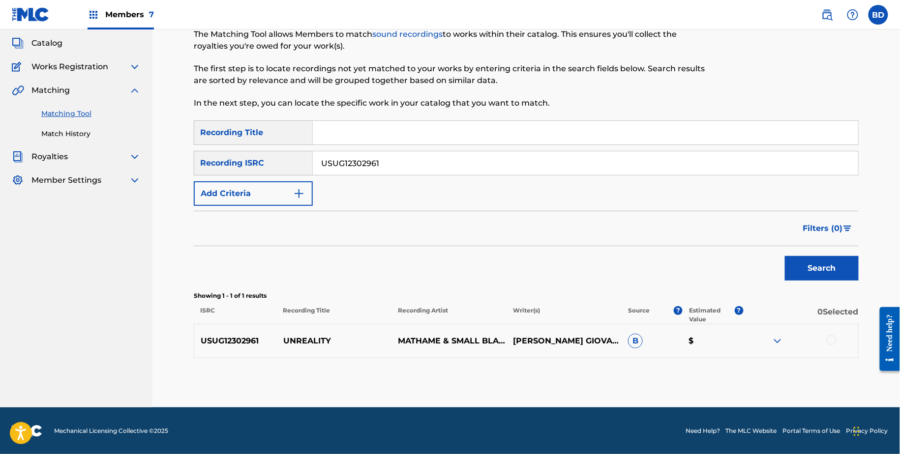
click at [772, 340] on img at bounding box center [778, 341] width 12 height 12
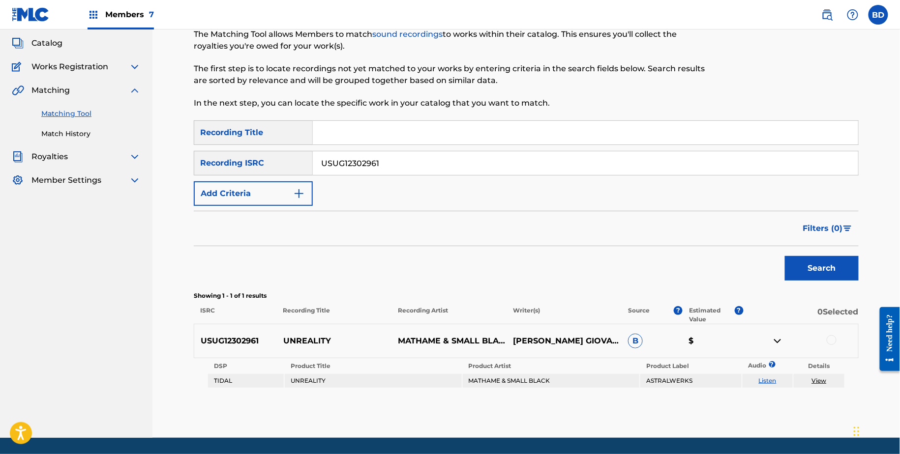
click at [296, 344] on p "UNREALITY" at bounding box center [334, 341] width 115 height 12
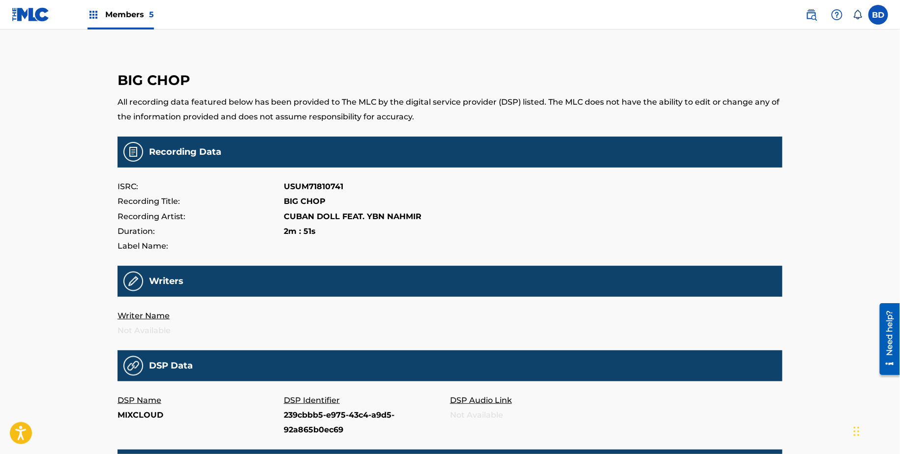
click at [298, 415] on p "239cbbb5-e975-43c4-a9d5-92a865b0ec69" at bounding box center [367, 423] width 166 height 30
copy p "239cbbb5-e975-43c4-a9d5-92a865b0ec69"
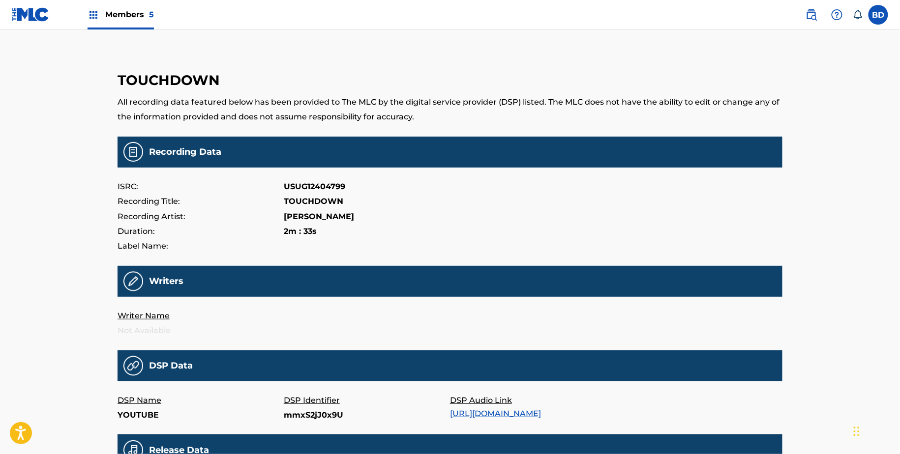
click at [299, 418] on p "mmxS2jJ0x9U" at bounding box center [367, 415] width 166 height 15
copy p "mmxS2jJ0x9U"
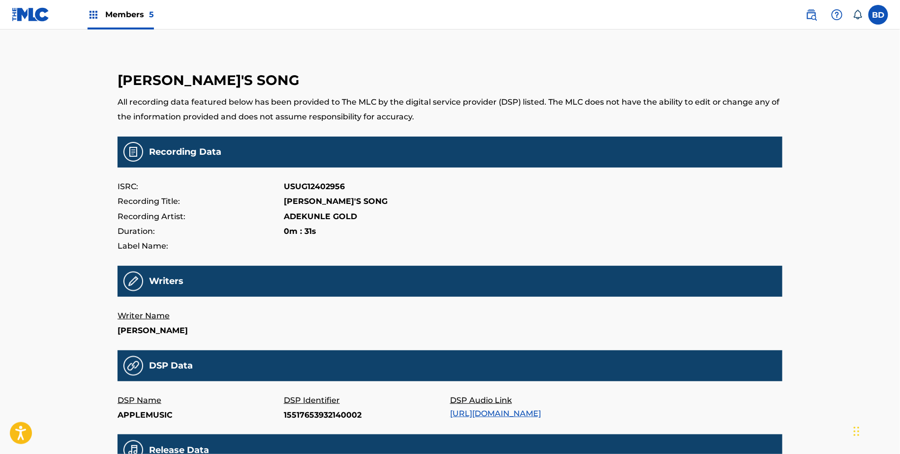
click at [308, 424] on div "DSP Identifier 15517653932140002" at bounding box center [367, 409] width 166 height 30
click at [307, 416] on p "15517653932140002" at bounding box center [367, 415] width 166 height 15
copy p "15517653932140002"
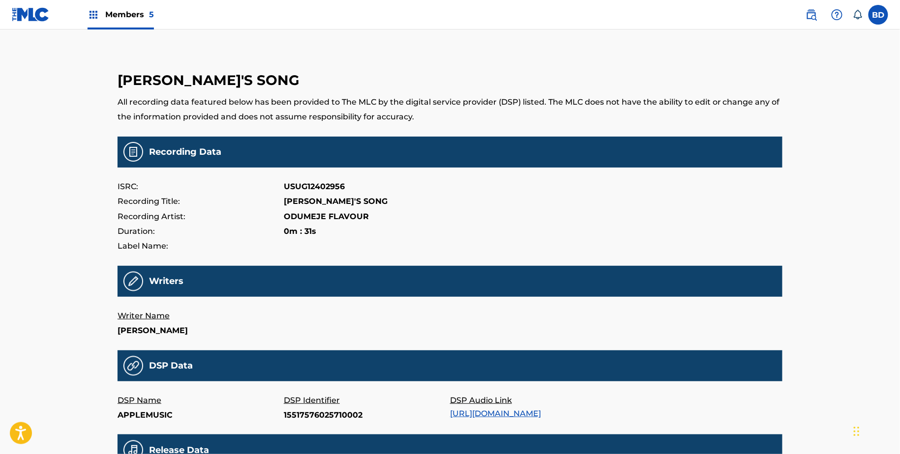
click at [301, 414] on p "15517576025710002" at bounding box center [367, 415] width 166 height 15
copy p "15517576025710002"
click at [320, 423] on p "15517544458890002" at bounding box center [367, 415] width 166 height 15
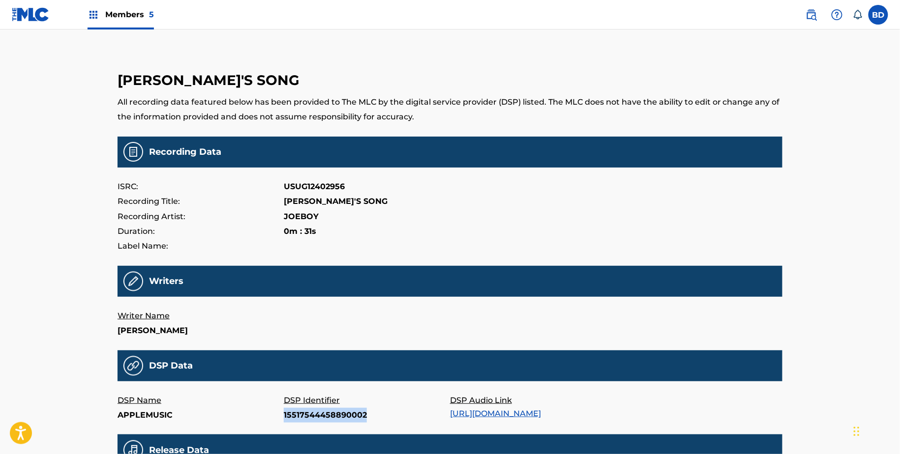
copy p "15517544458890002"
click at [315, 410] on p "15517678544610002" at bounding box center [367, 415] width 166 height 15
copy p "15517678544610002"
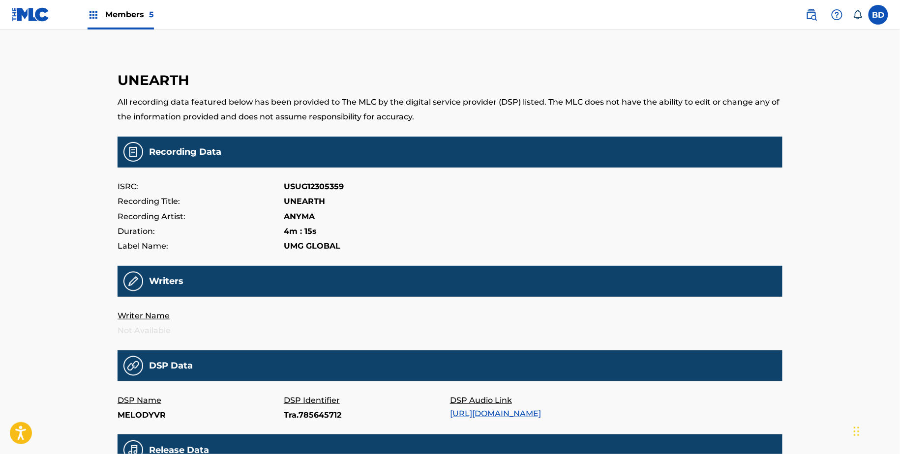
click at [296, 415] on p "Tra.785645712" at bounding box center [367, 415] width 166 height 15
copy p "Tra.785645712"
click at [296, 415] on p "53869b68-e6bf-415c-aeac-1ff9d21d23ce" at bounding box center [367, 415] width 166 height 15
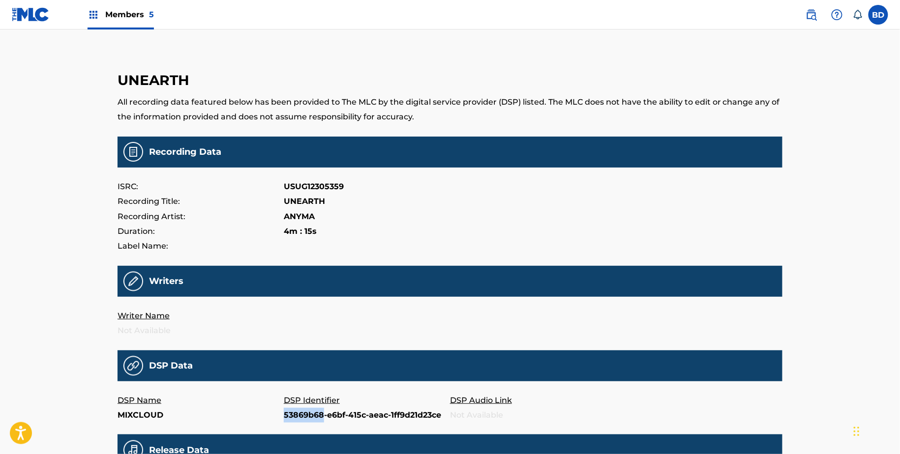
click at [296, 415] on p "53869b68-e6bf-415c-aeac-1ff9d21d23ce" at bounding box center [367, 415] width 166 height 15
copy p "53869b68-e6bf-415c-aeac-1ff9d21d23ce"
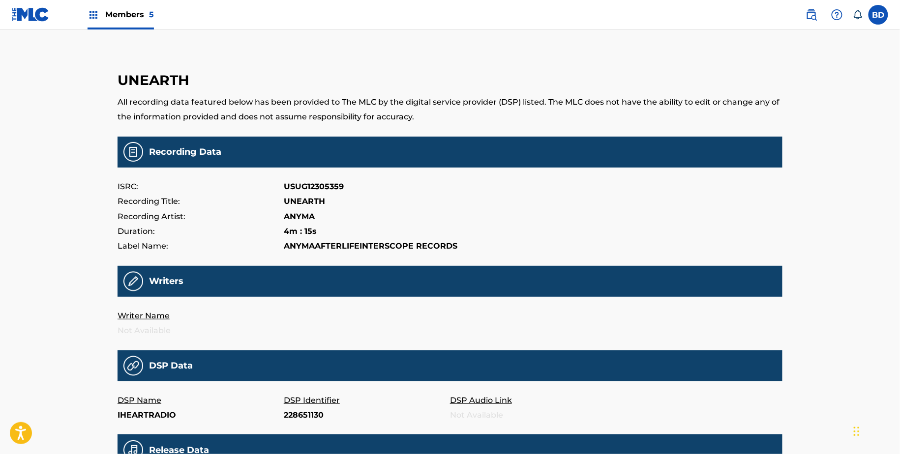
click at [308, 408] on p "228651130" at bounding box center [367, 415] width 166 height 15
copy p "228651130"
click at [307, 410] on p "210746079" at bounding box center [367, 415] width 166 height 15
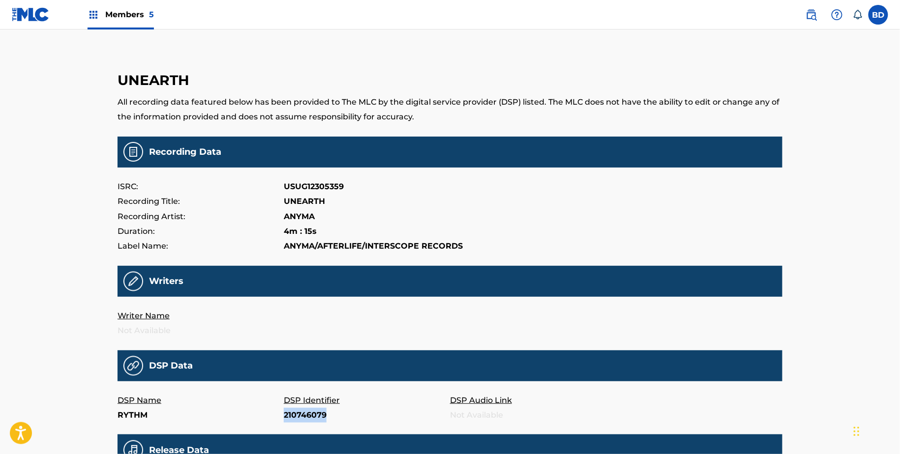
copy p "210746079"
click at [128, 418] on p "RYTHM" at bounding box center [201, 415] width 166 height 15
copy p "RYTHM"
click at [296, 415] on p "372462556" at bounding box center [367, 415] width 166 height 15
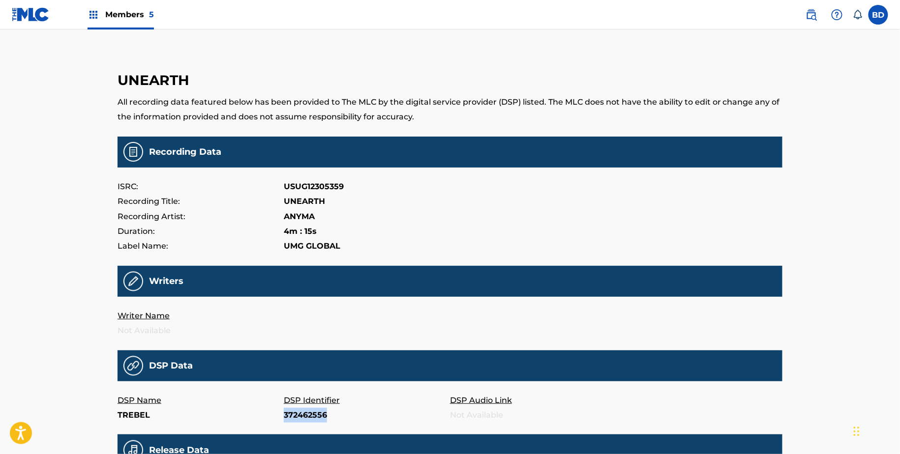
click at [296, 415] on p "372462556" at bounding box center [367, 415] width 166 height 15
copy p "372462556"
click at [304, 416] on p "17419253221" at bounding box center [367, 415] width 166 height 15
copy p "17419253221"
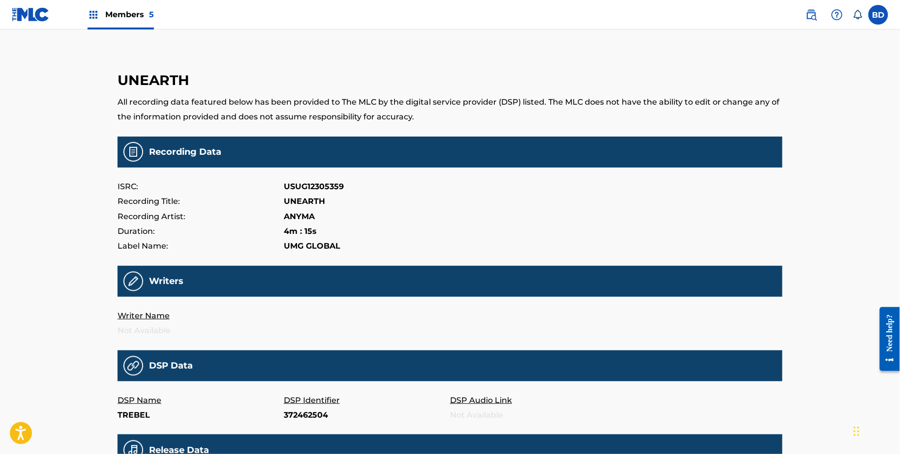
click at [298, 416] on p "372462504" at bounding box center [367, 415] width 166 height 15
copy p "372462504"
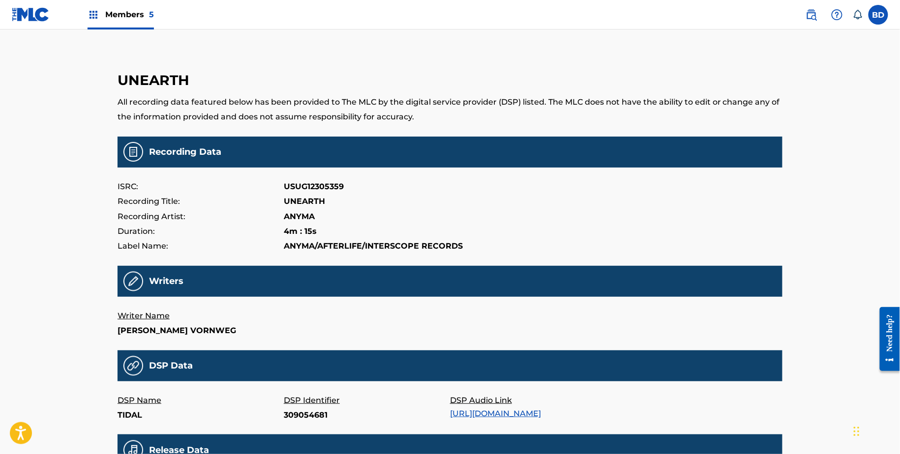
click at [288, 420] on p "309054681" at bounding box center [367, 415] width 166 height 15
copy p "309054681"
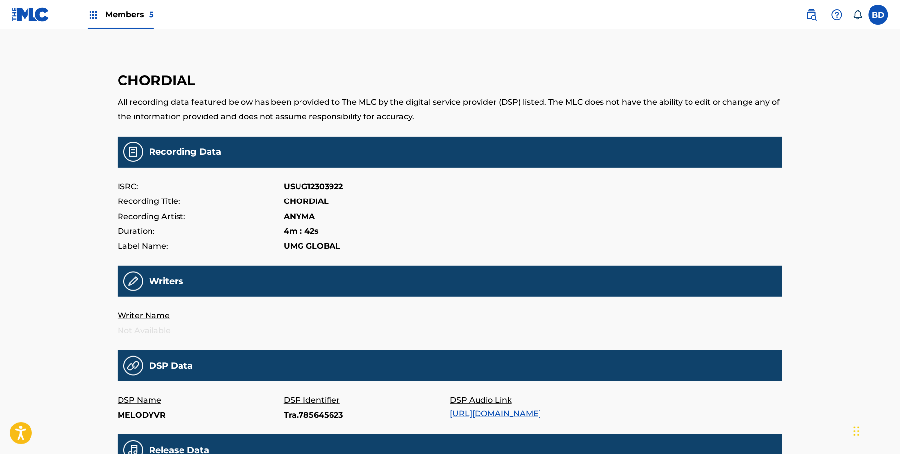
click at [298, 419] on p "Tra.785645623" at bounding box center [367, 415] width 166 height 15
copy p "Tra.785645623"
click at [321, 412] on p "a853b12a-dcec-427e-8025-9712c6c87b92" at bounding box center [367, 415] width 166 height 15
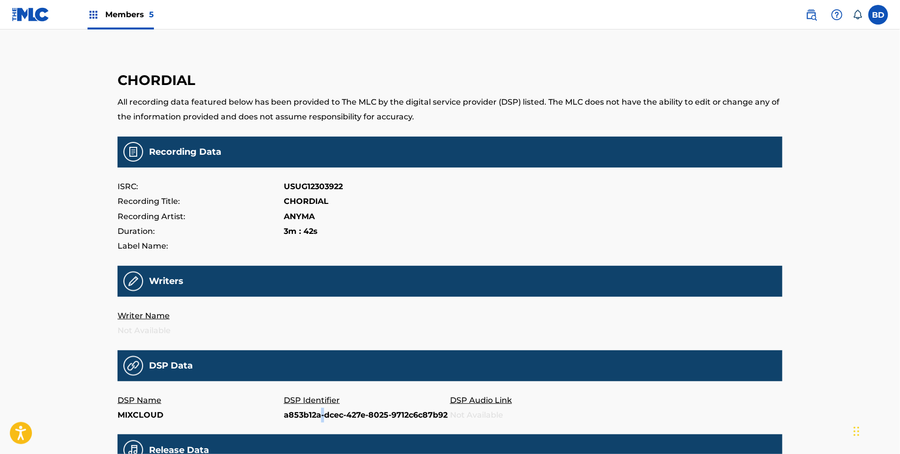
click at [321, 412] on p "a853b12a-dcec-427e-8025-9712c6c87b92" at bounding box center [367, 415] width 166 height 15
copy p "a853b12a-dcec-427e-8025-9712c6c87b92"
click at [304, 418] on p "17419252811" at bounding box center [367, 415] width 166 height 15
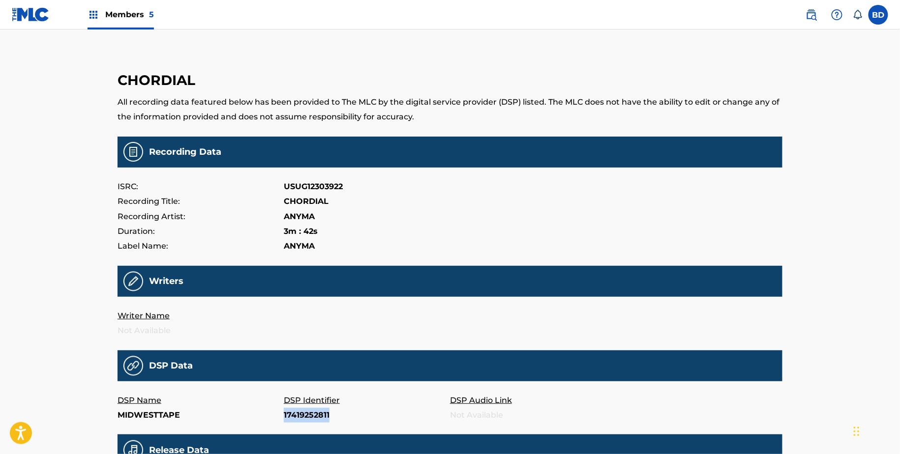
click at [304, 418] on p "17419252811" at bounding box center [367, 415] width 166 height 15
copy p "17419252811"
click at [312, 422] on p "20008858252" at bounding box center [367, 415] width 166 height 15
copy p "20008858252"
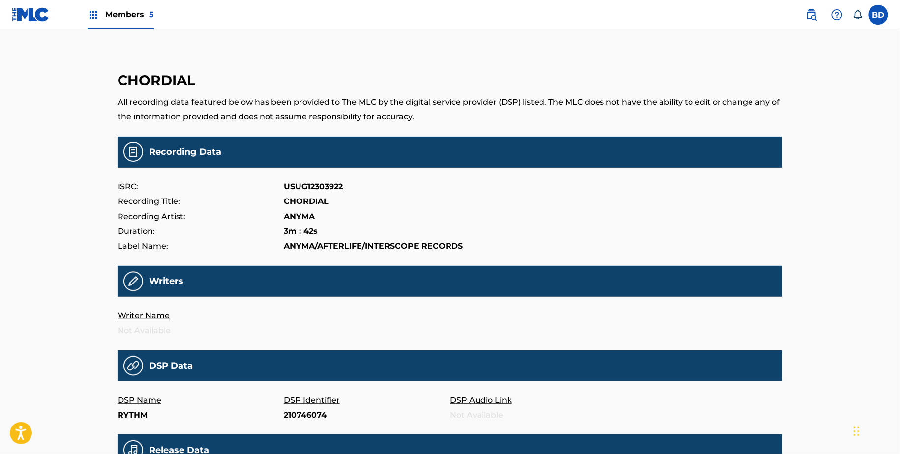
click at [293, 419] on p "210746074" at bounding box center [367, 415] width 166 height 15
copy p "210746074"
click at [134, 416] on p "RYTHM" at bounding box center [201, 415] width 166 height 15
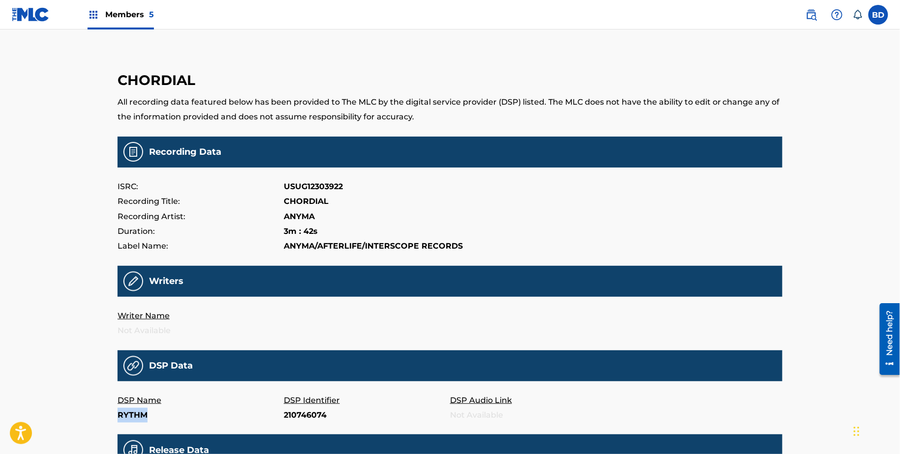
copy p "RYTHM"
click at [321, 413] on p "372462499" at bounding box center [367, 415] width 166 height 15
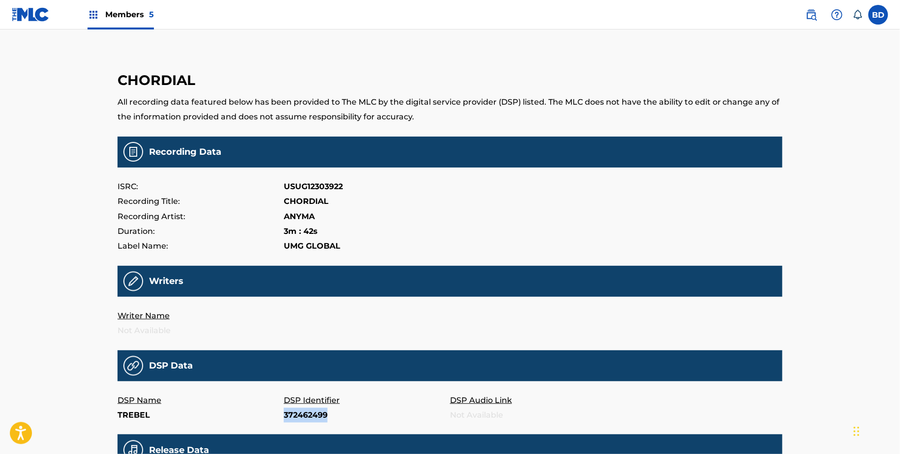
click at [321, 413] on p "372462499" at bounding box center [367, 415] width 166 height 15
copy p "372462499"
click at [308, 415] on p "372462551" at bounding box center [367, 415] width 166 height 15
copy p "372462551"
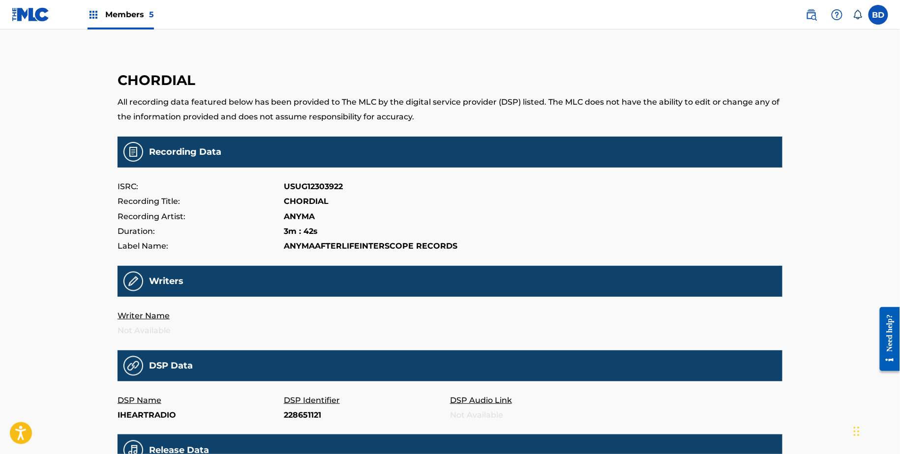
click at [311, 412] on p "228651121" at bounding box center [367, 415] width 166 height 15
copy p "228651121"
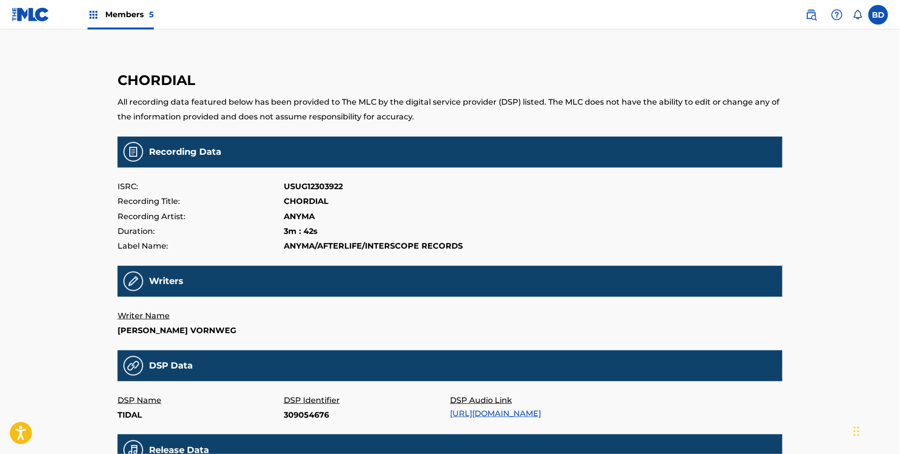
click at [303, 411] on p "309054676" at bounding box center [367, 415] width 166 height 15
copy p "309054676"
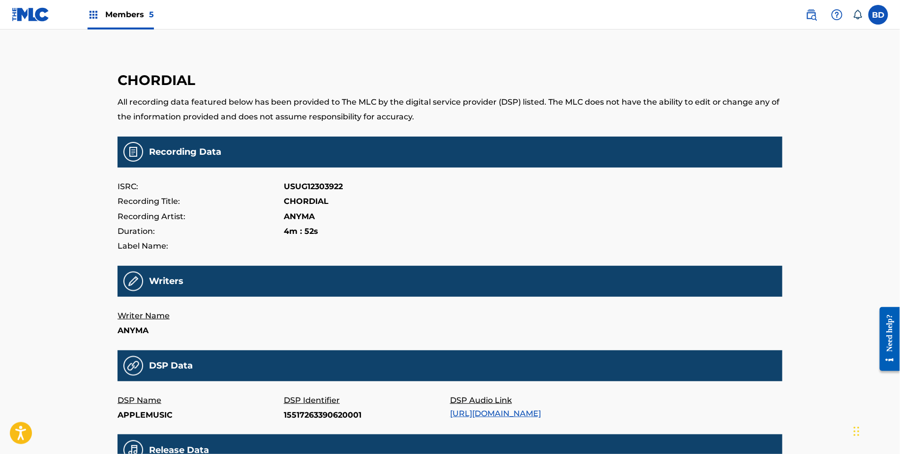
click at [306, 411] on p "15517263390620001" at bounding box center [367, 415] width 166 height 15
copy p "15517263390620001"
click at [315, 420] on p "15517263390610003" at bounding box center [367, 415] width 166 height 15
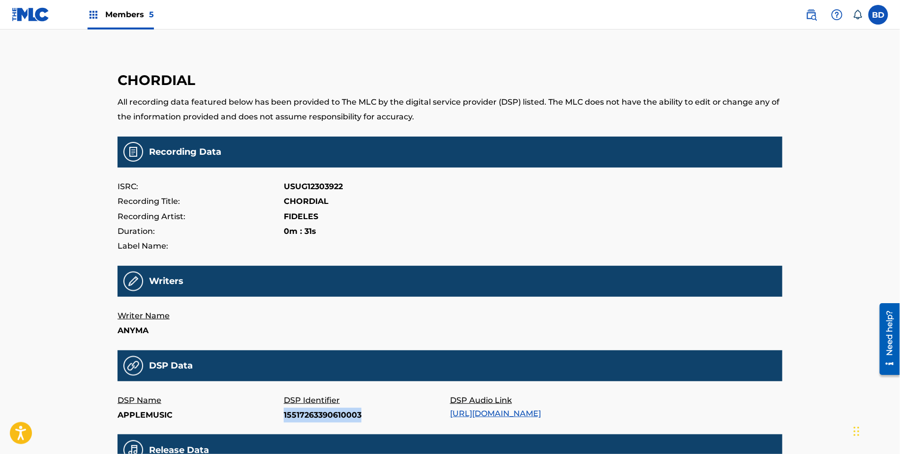
copy p "15517263390610003"
